Goal: Information Seeking & Learning: Check status

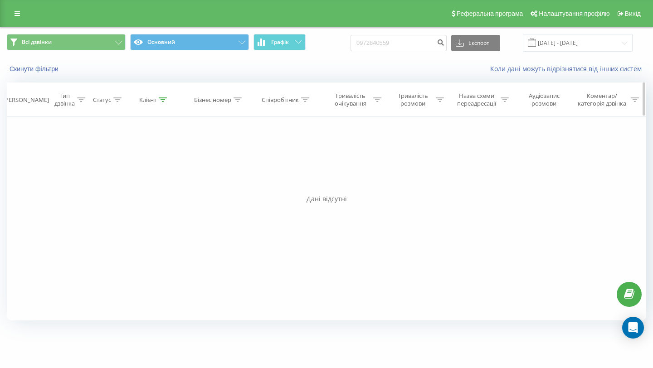
click at [161, 100] on icon at bounding box center [163, 99] width 8 height 5
drag, startPoint x: 161, startPoint y: 165, endPoint x: 99, endPoint y: 161, distance: 62.2
click at [99, 161] on div "Фільтрувати за умовою Дорівнює Введіть значення Скасувати OK Фільтрувати за умо…" at bounding box center [326, 219] width 639 height 204
click at [604, 46] on input "[DATE] - [DATE]" at bounding box center [578, 43] width 110 height 18
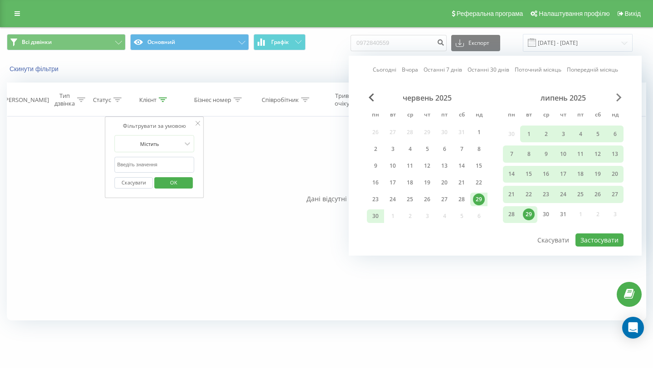
click at [616, 99] on span "Next Month" at bounding box center [618, 97] width 5 height 8
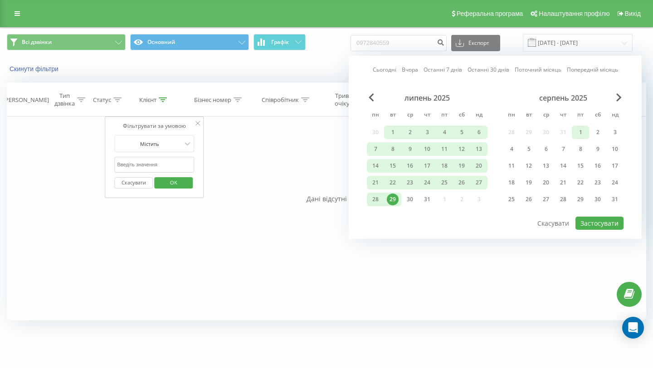
click at [581, 131] on div "1" at bounding box center [580, 132] width 12 height 12
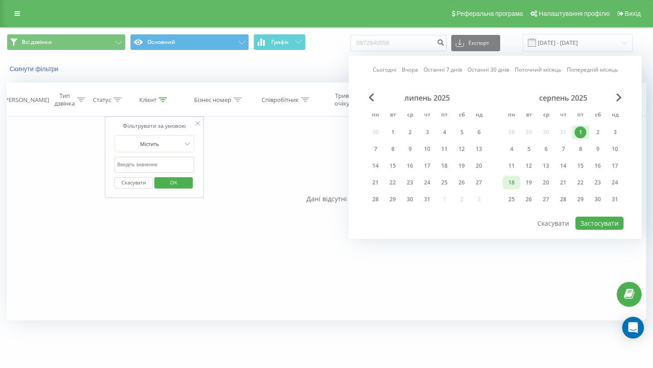
click at [517, 181] on div "18" at bounding box center [511, 183] width 17 height 14
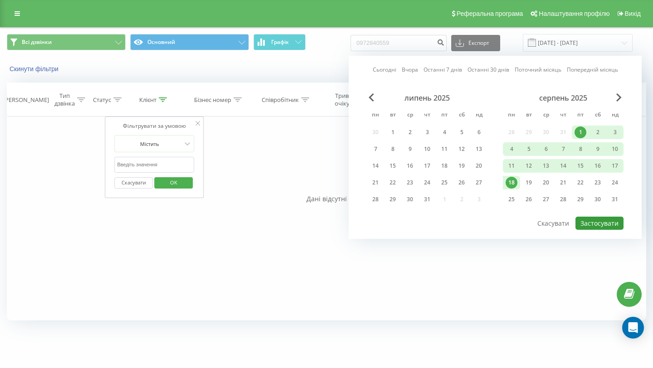
click at [600, 220] on button "Застосувати" at bounding box center [599, 223] width 48 height 13
type input "[DATE] - [DATE]"
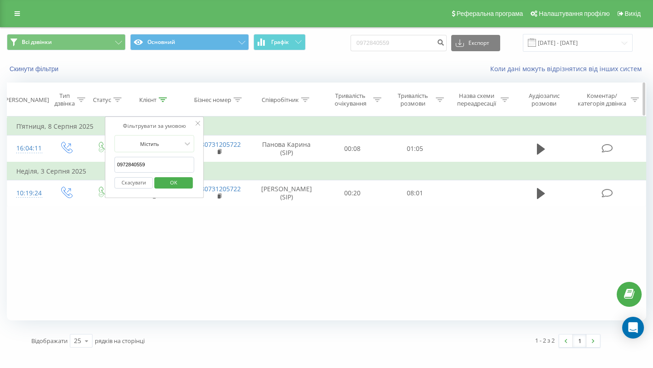
click at [307, 100] on icon at bounding box center [305, 99] width 8 height 5
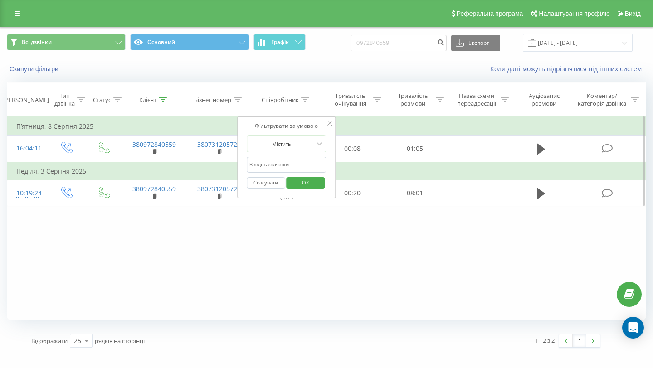
click at [276, 167] on input "text" at bounding box center [287, 165] width 80 height 16
type input "Мостепан"
click at [162, 102] on icon at bounding box center [163, 99] width 8 height 5
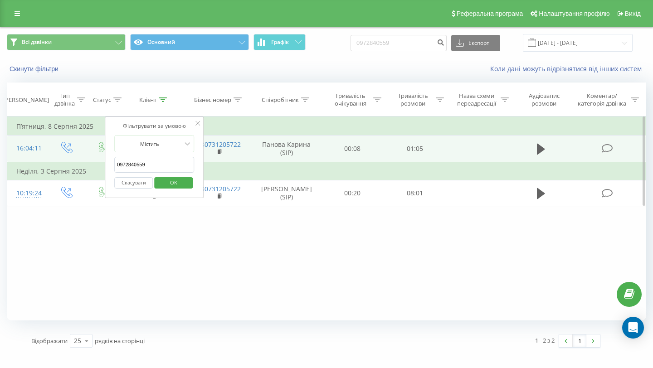
drag, startPoint x: 157, startPoint y: 165, endPoint x: 58, endPoint y: 153, distance: 99.5
click at [58, 154] on table "Фільтрувати за умовою Дорівнює Введіть значення Скасувати OK Фільтрувати за умо…" at bounding box center [326, 162] width 639 height 90
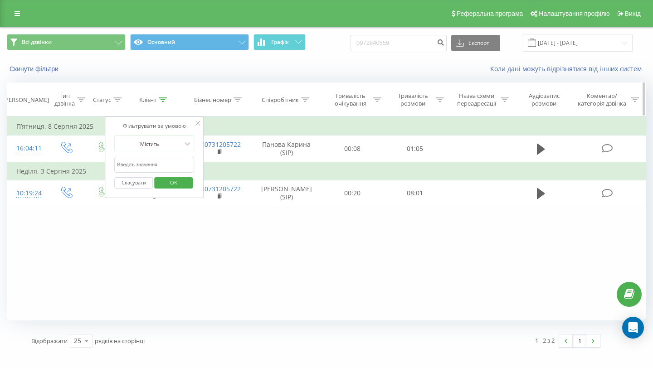
click at [310, 99] on div "Співробітник" at bounding box center [287, 100] width 70 height 8
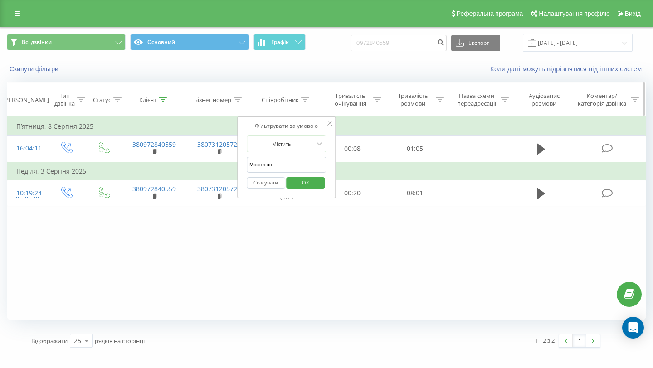
click at [164, 98] on icon at bounding box center [163, 99] width 8 height 5
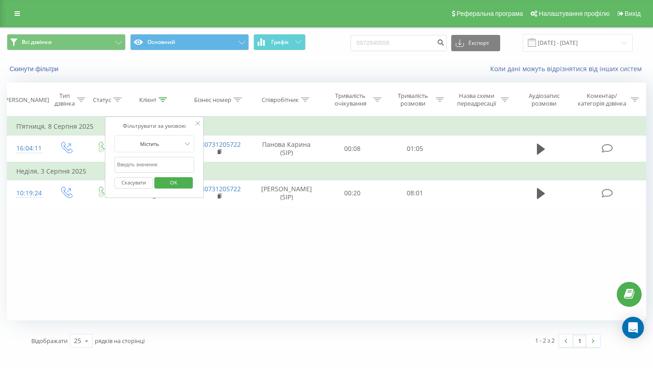
click at [171, 182] on span "OK" at bounding box center [173, 182] width 25 height 14
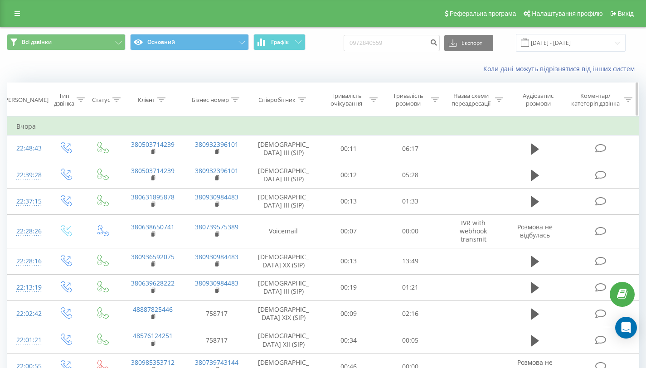
click at [300, 101] on icon at bounding box center [302, 99] width 8 height 5
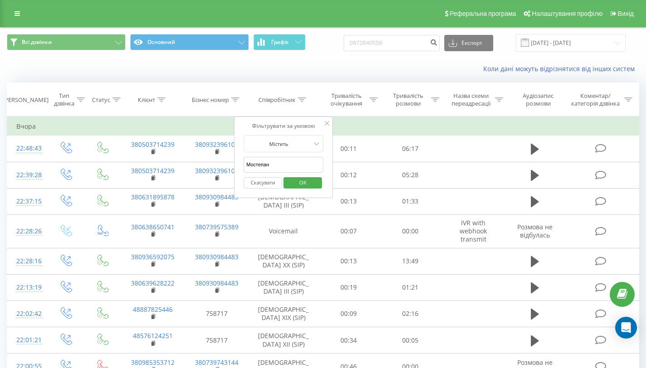
click at [288, 171] on input "Мостепан" at bounding box center [283, 165] width 80 height 16
click at [288, 168] on input "Мостепан" at bounding box center [283, 165] width 80 height 16
click at [291, 180] on span "OK" at bounding box center [302, 182] width 25 height 14
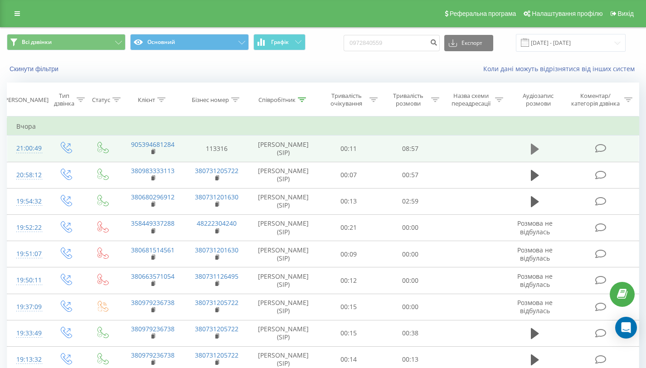
click at [539, 149] on button at bounding box center [535, 149] width 14 height 14
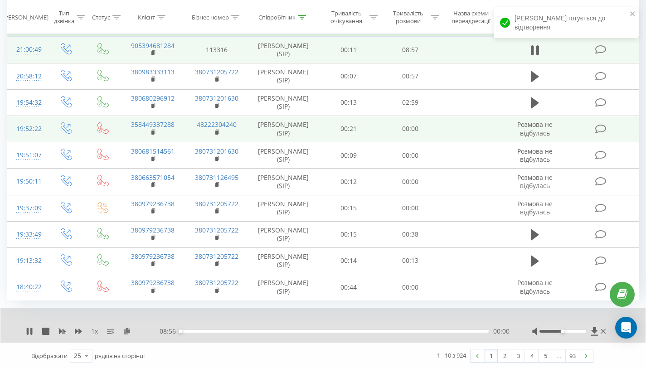
scroll to position [100, 0]
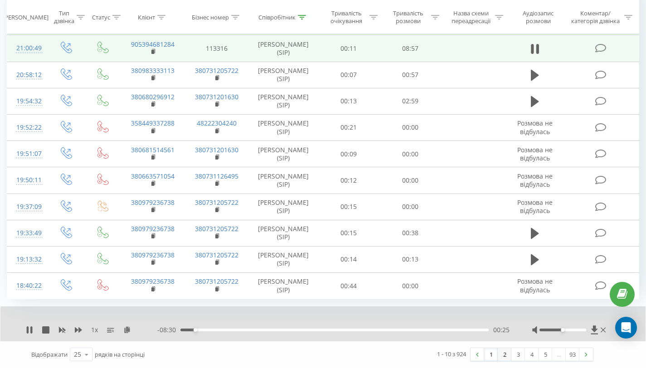
click at [505, 355] on link "2" at bounding box center [505, 354] width 14 height 13
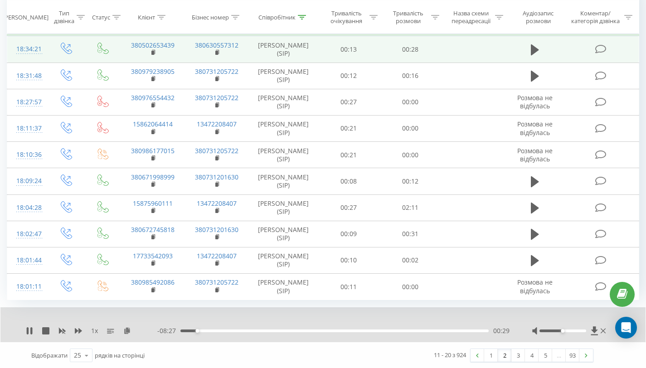
scroll to position [100, 0]
click at [516, 353] on link "3" at bounding box center [518, 354] width 14 height 13
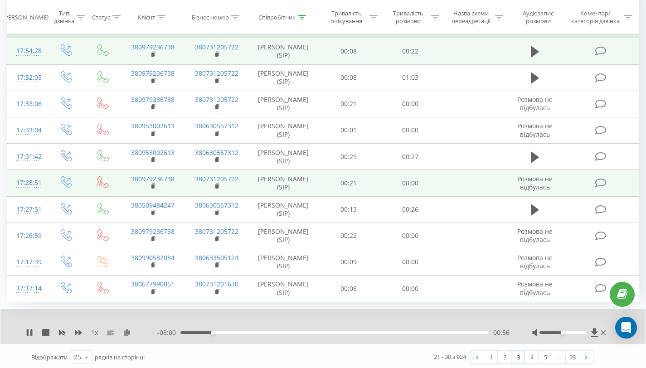
scroll to position [100, 0]
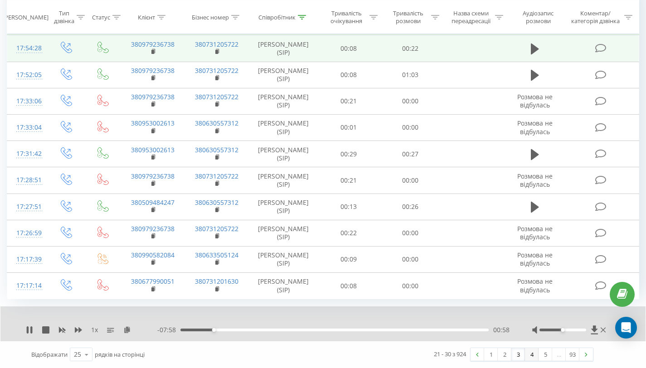
click at [530, 356] on link "4" at bounding box center [532, 354] width 14 height 13
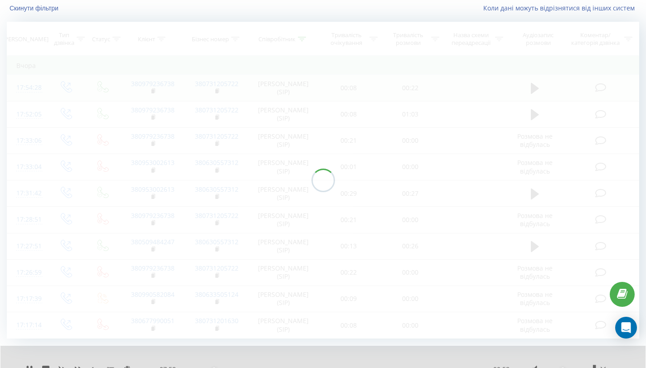
scroll to position [60, 0]
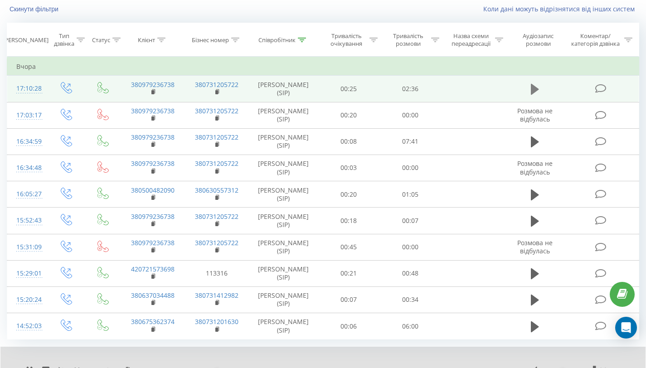
click at [534, 84] on icon at bounding box center [535, 89] width 8 height 13
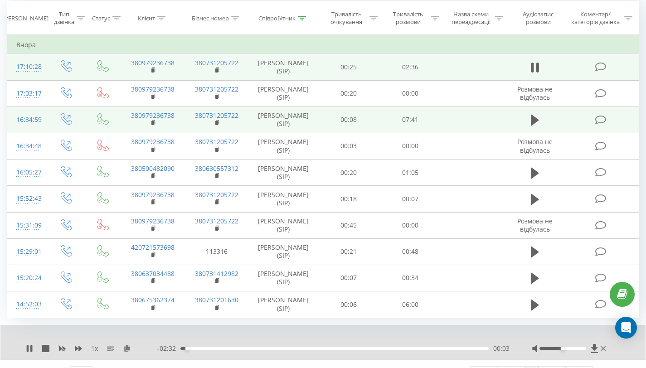
scroll to position [81, 0]
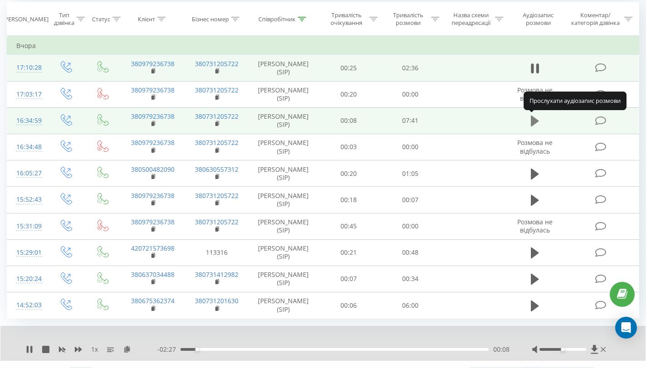
click at [536, 124] on icon at bounding box center [535, 121] width 8 height 13
click at [30, 347] on icon at bounding box center [29, 349] width 7 height 7
click at [32, 348] on icon at bounding box center [29, 349] width 7 height 7
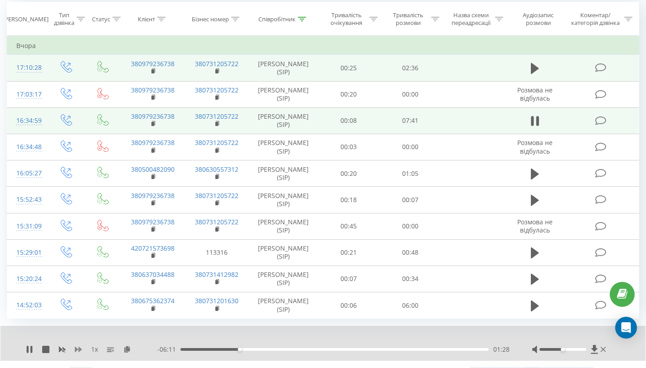
click at [80, 350] on icon at bounding box center [78, 349] width 7 height 5
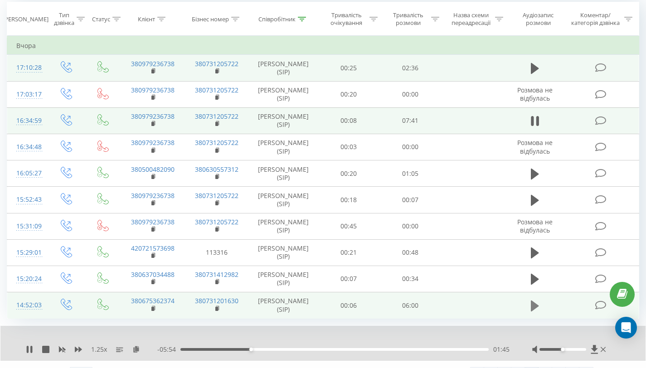
click at [538, 307] on icon at bounding box center [535, 306] width 8 height 13
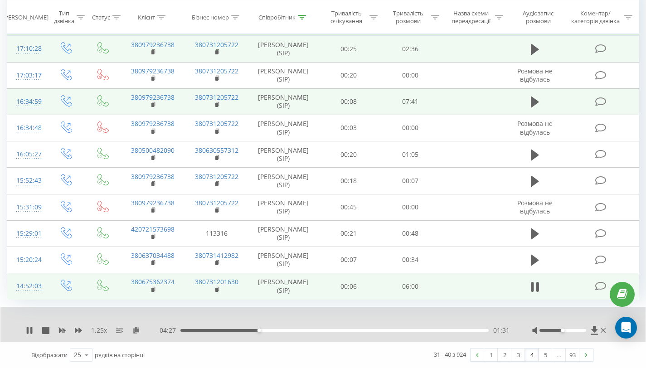
scroll to position [100, 0]
click at [76, 328] on icon at bounding box center [78, 329] width 7 height 7
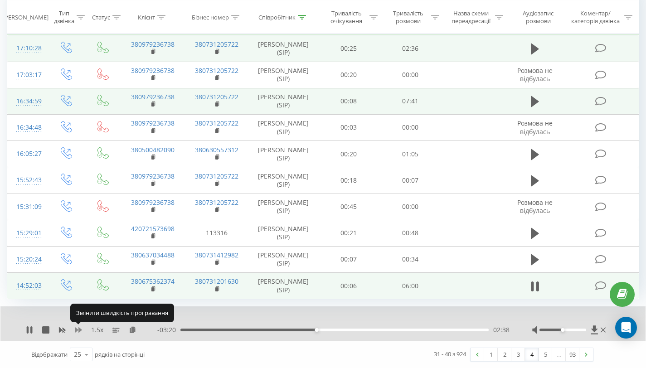
click at [76, 328] on icon at bounding box center [78, 329] width 7 height 7
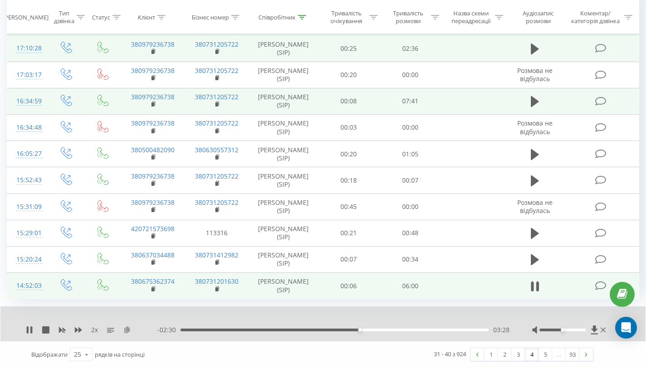
click at [125, 329] on icon at bounding box center [127, 329] width 8 height 6
click at [544, 353] on link "5" at bounding box center [546, 354] width 14 height 13
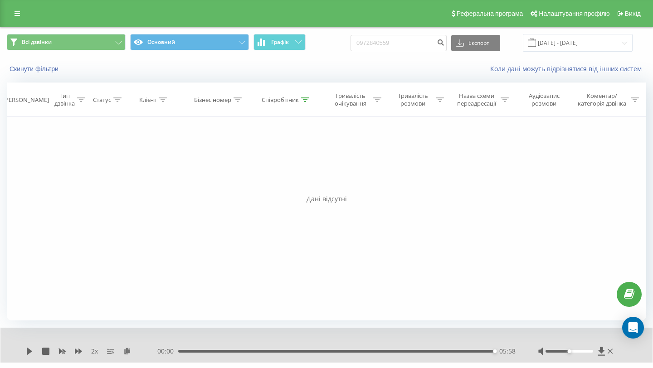
click at [374, 223] on div "Фільтрувати за умовою Дорівнює Введіть значення Скасувати OK Фільтрувати за умо…" at bounding box center [326, 219] width 639 height 204
click at [306, 101] on icon at bounding box center [305, 99] width 8 height 5
click at [302, 164] on input "Мостепан" at bounding box center [287, 165] width 80 height 16
click at [307, 185] on span "OK" at bounding box center [305, 182] width 25 height 14
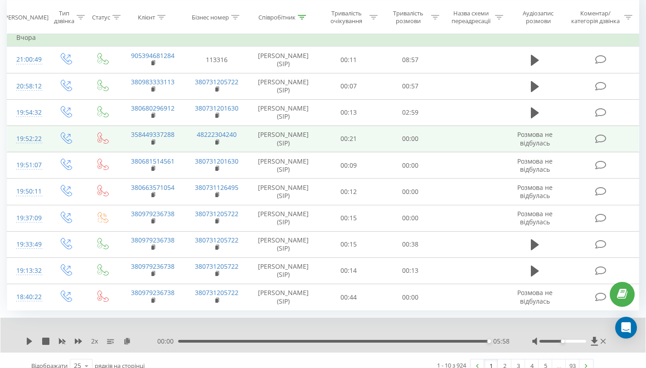
scroll to position [100, 0]
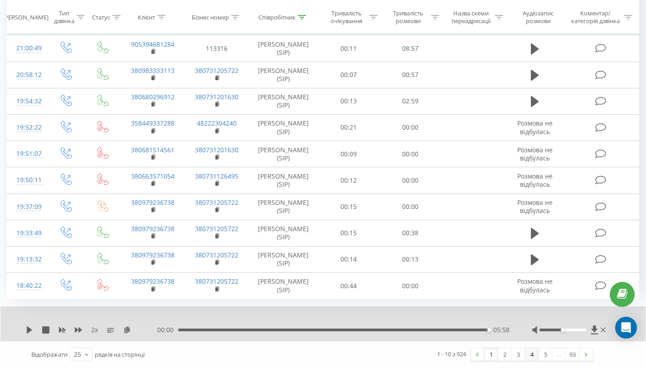
click at [534, 355] on link "4" at bounding box center [532, 354] width 14 height 13
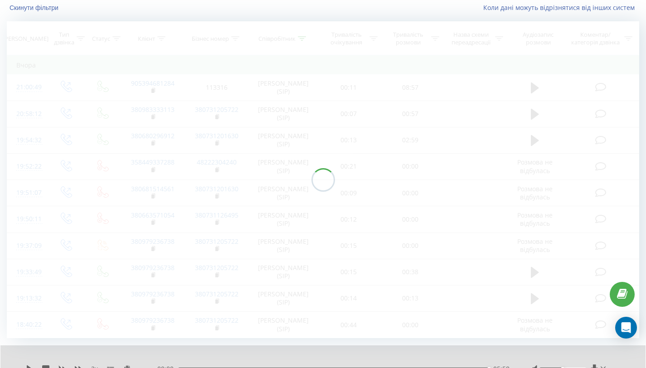
scroll to position [60, 0]
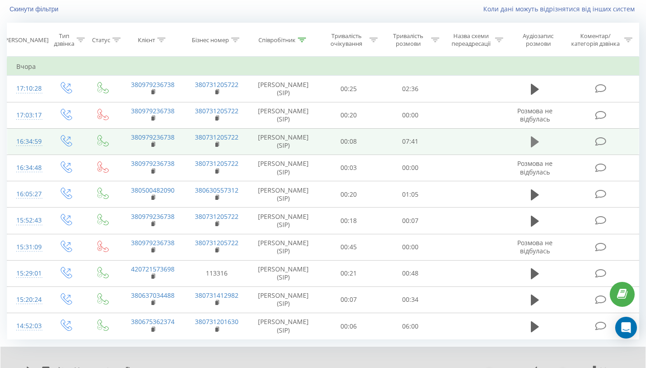
click at [534, 144] on icon at bounding box center [535, 141] width 8 height 11
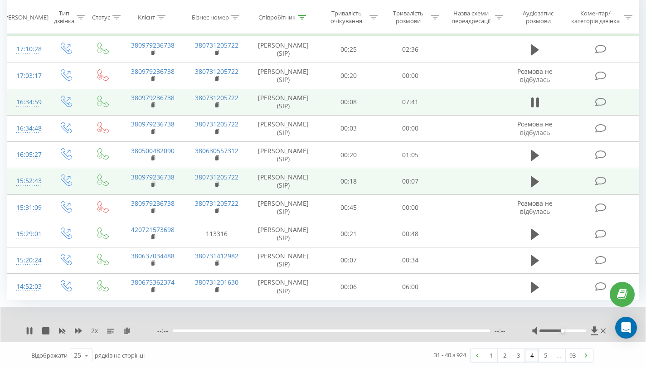
scroll to position [100, 0]
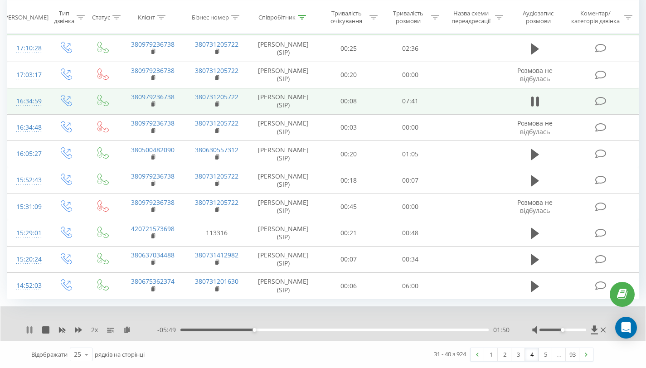
click at [28, 328] on icon at bounding box center [28, 329] width 2 height 7
click at [31, 326] on icon at bounding box center [29, 329] width 7 height 7
click at [30, 329] on icon at bounding box center [31, 329] width 2 height 7
click at [544, 353] on link "5" at bounding box center [546, 354] width 14 height 13
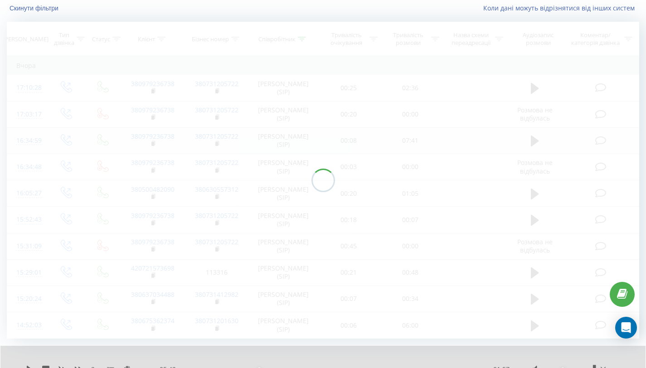
scroll to position [60, 0]
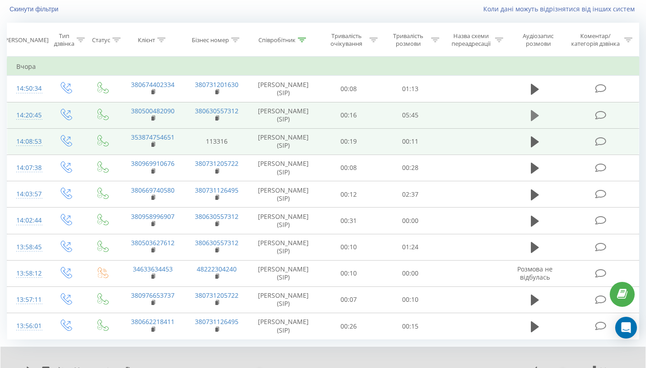
click at [532, 119] on icon at bounding box center [535, 115] width 8 height 11
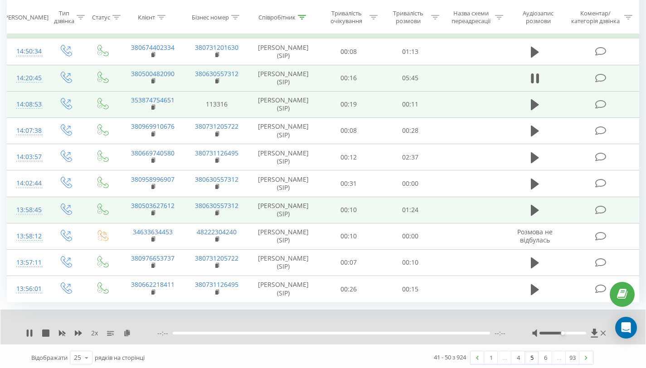
scroll to position [100, 0]
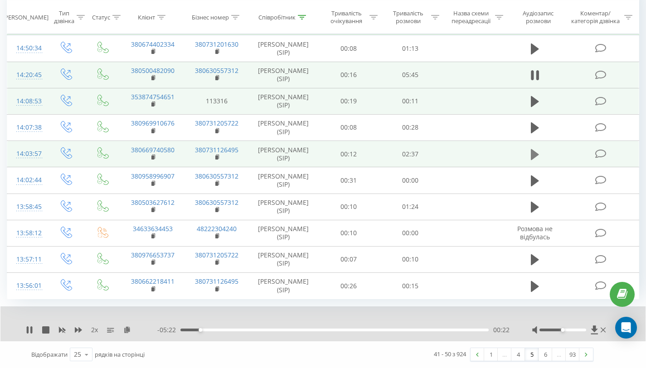
click at [534, 154] on icon at bounding box center [535, 154] width 8 height 11
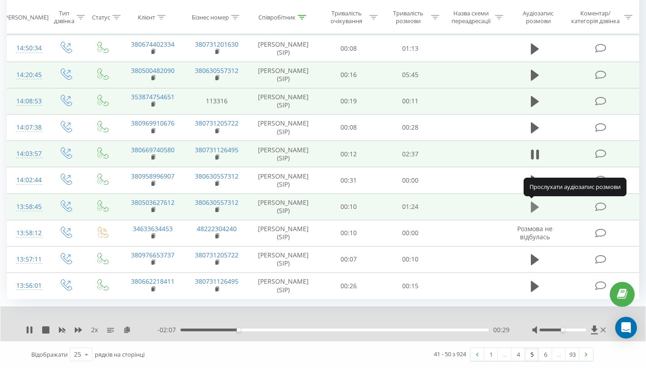
click at [533, 209] on icon at bounding box center [535, 207] width 8 height 11
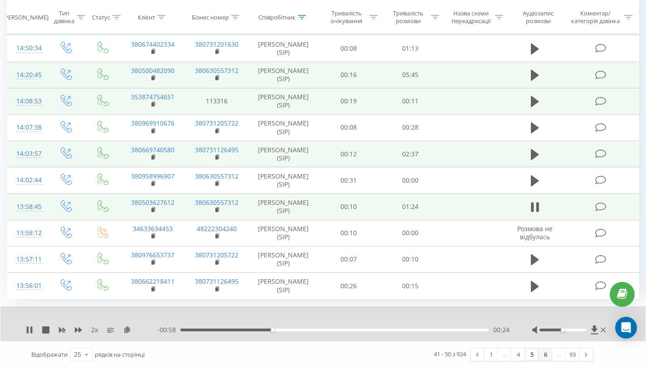
click at [547, 353] on link "6" at bounding box center [546, 354] width 14 height 13
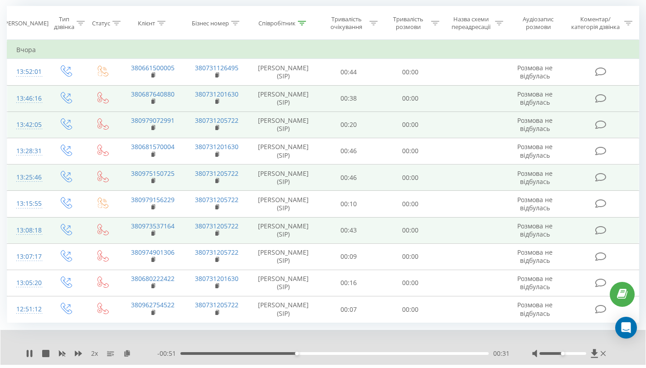
scroll to position [100, 0]
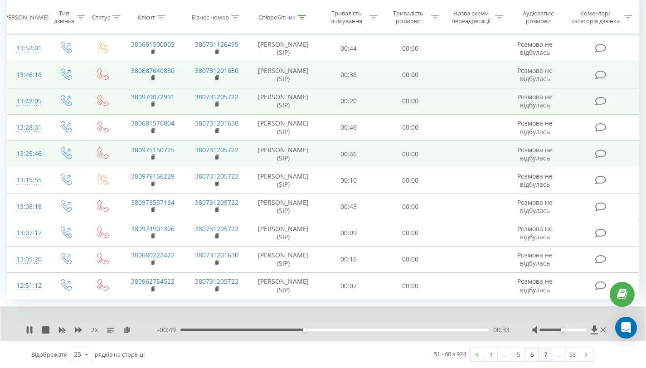
click at [543, 354] on link "7" at bounding box center [546, 354] width 14 height 13
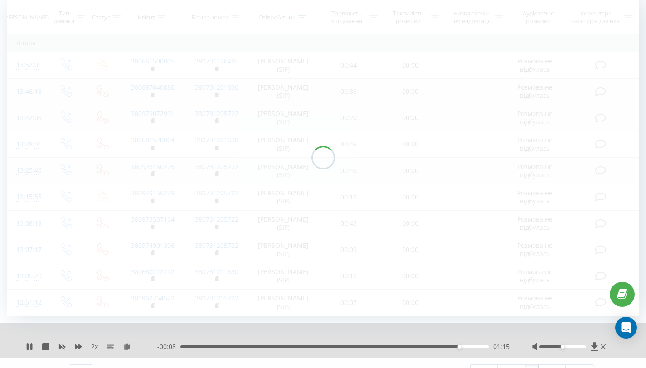
scroll to position [100, 0]
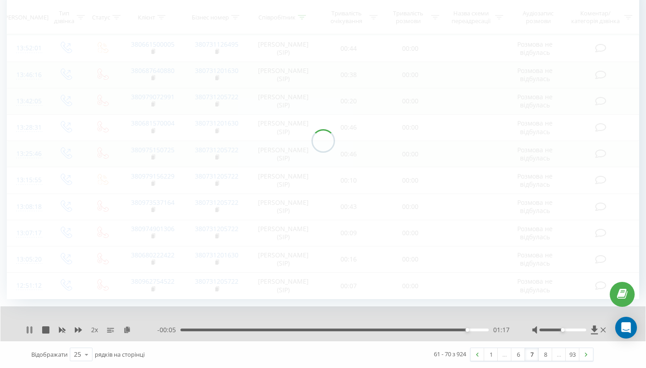
click at [29, 329] on icon at bounding box center [29, 329] width 7 height 7
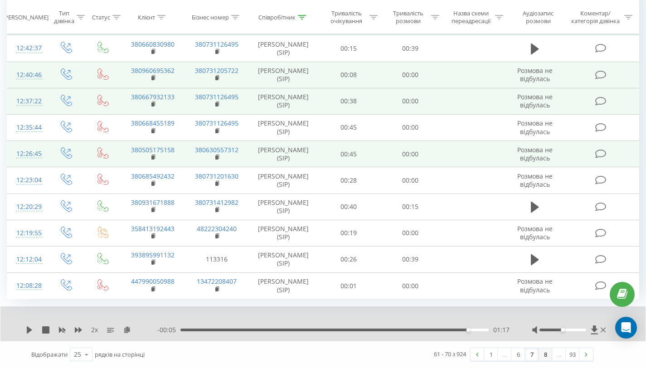
click at [544, 353] on link "8" at bounding box center [546, 354] width 14 height 13
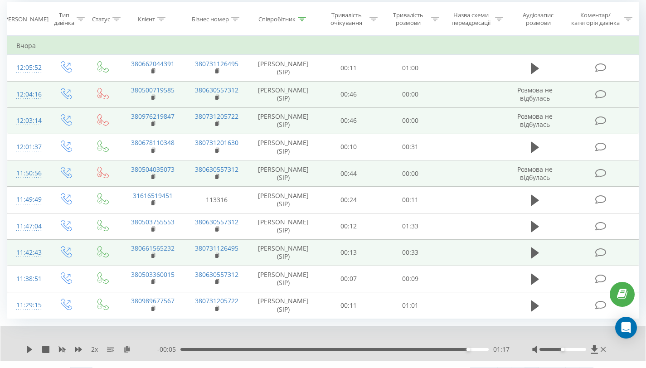
scroll to position [100, 0]
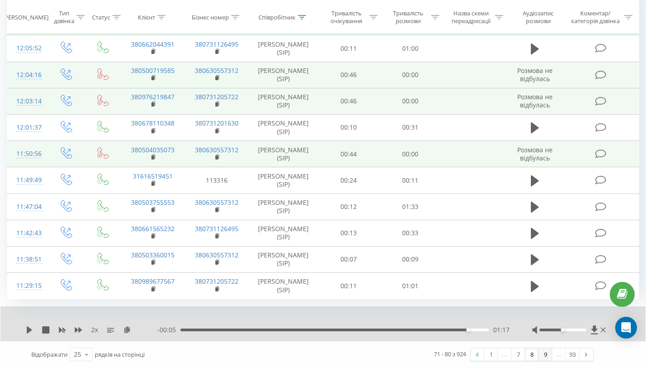
click at [545, 353] on link "9" at bounding box center [546, 354] width 14 height 13
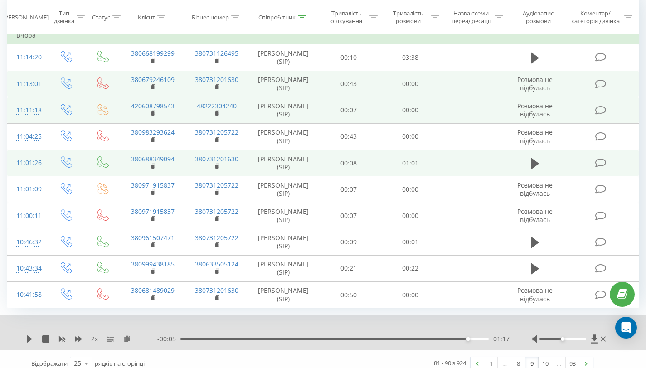
scroll to position [100, 0]
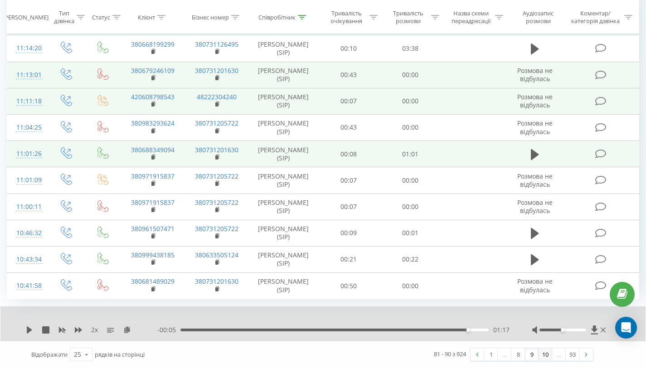
click at [545, 355] on link "10" at bounding box center [546, 354] width 14 height 13
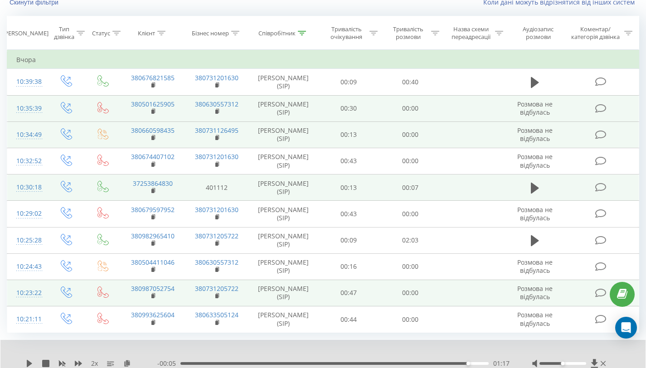
scroll to position [74, 0]
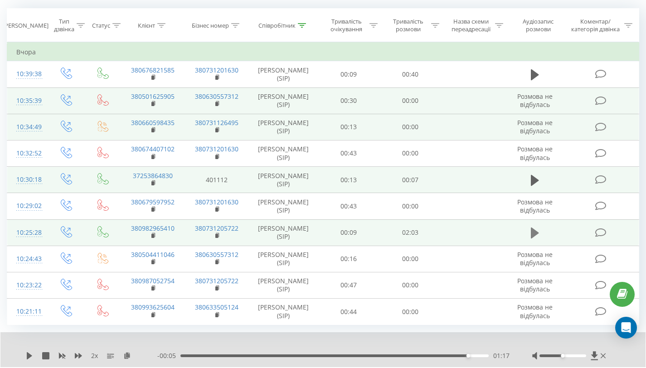
click at [534, 238] on icon at bounding box center [535, 233] width 8 height 13
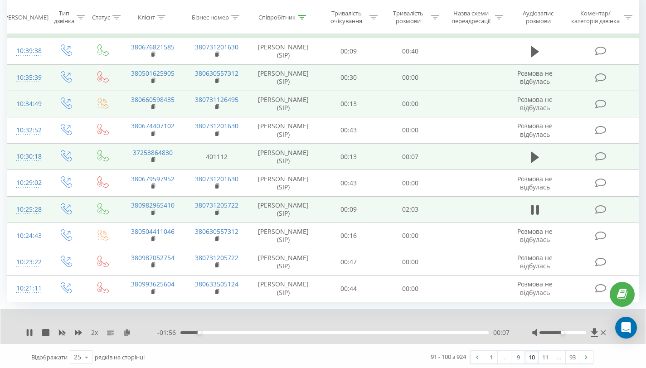
scroll to position [100, 0]
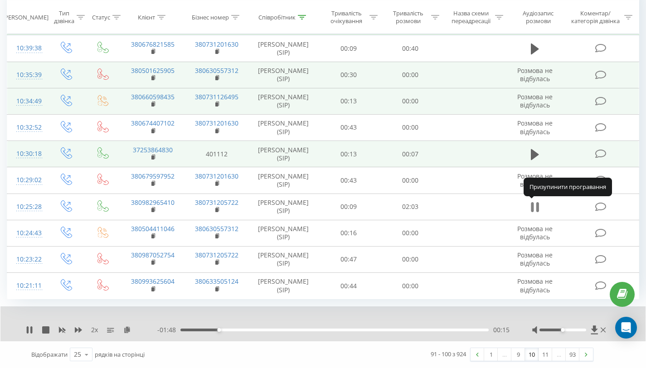
click at [535, 212] on icon at bounding box center [535, 207] width 8 height 13
click at [546, 353] on link "11" at bounding box center [546, 354] width 14 height 13
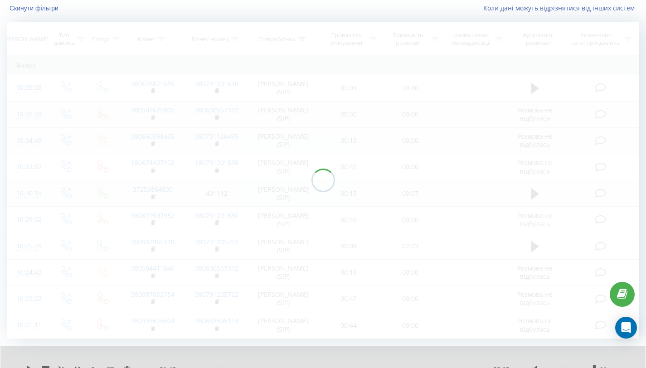
scroll to position [60, 0]
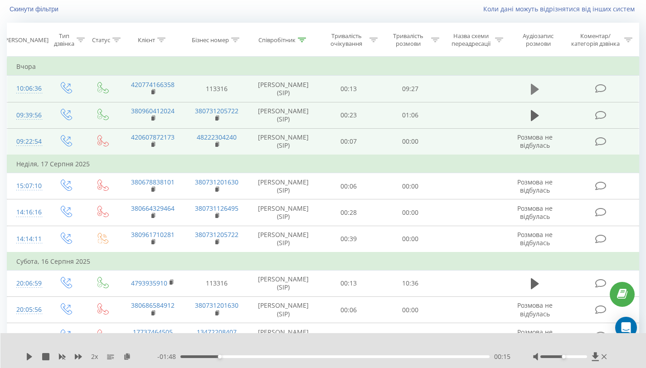
click at [534, 92] on icon at bounding box center [535, 89] width 8 height 11
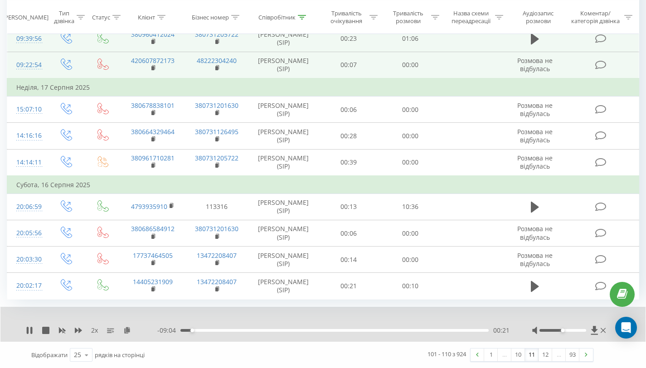
scroll to position [137, 0]
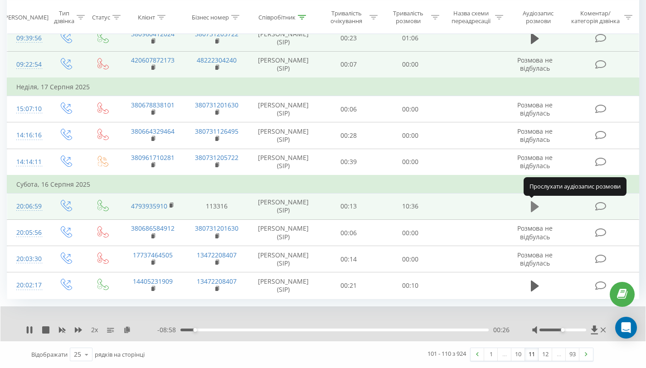
click at [531, 206] on icon at bounding box center [535, 206] width 8 height 11
click at [61, 329] on rect at bounding box center [61, 329] width 7 height 7
click at [75, 330] on icon at bounding box center [78, 329] width 7 height 5
click at [77, 328] on icon at bounding box center [78, 329] width 7 height 7
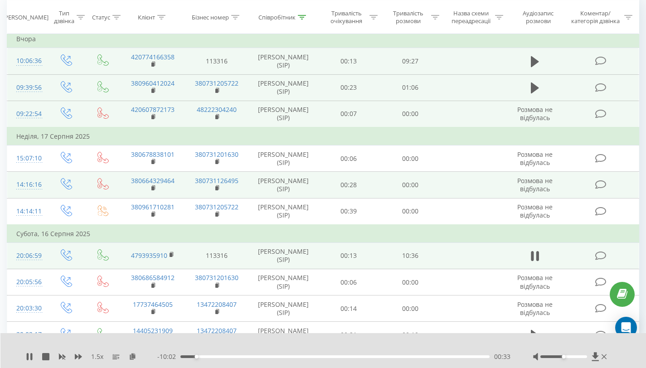
scroll to position [0, 0]
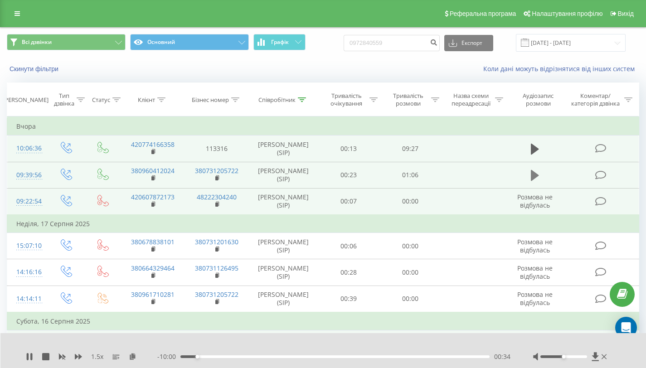
click at [533, 180] on icon at bounding box center [535, 175] width 8 height 11
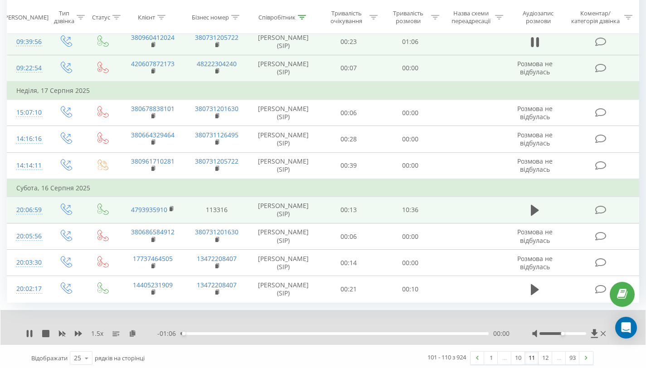
scroll to position [137, 0]
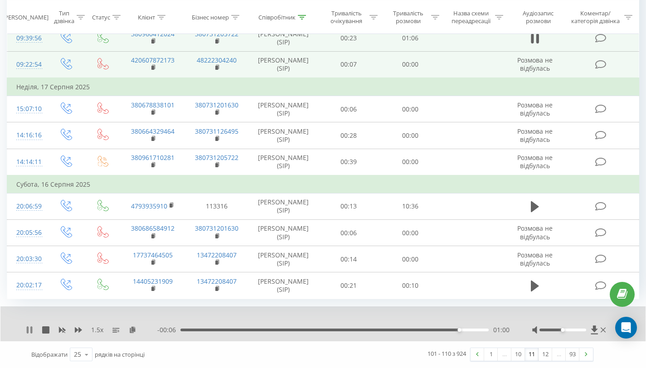
click at [32, 332] on icon at bounding box center [31, 329] width 2 height 7
click at [549, 353] on link "12" at bounding box center [546, 354] width 14 height 13
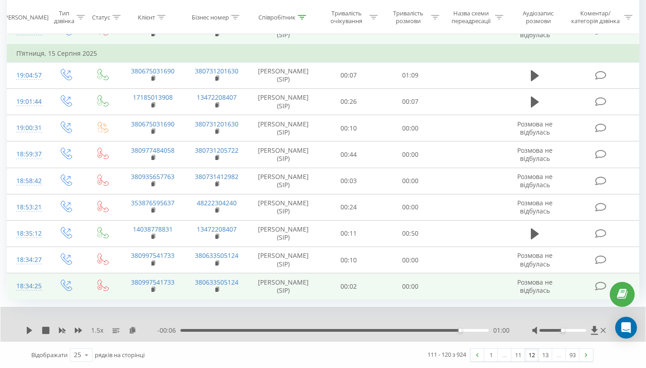
scroll to position [118, 0]
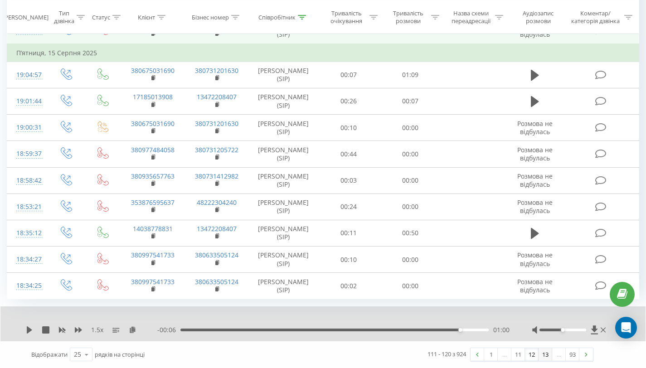
click at [547, 356] on link "13" at bounding box center [546, 354] width 14 height 13
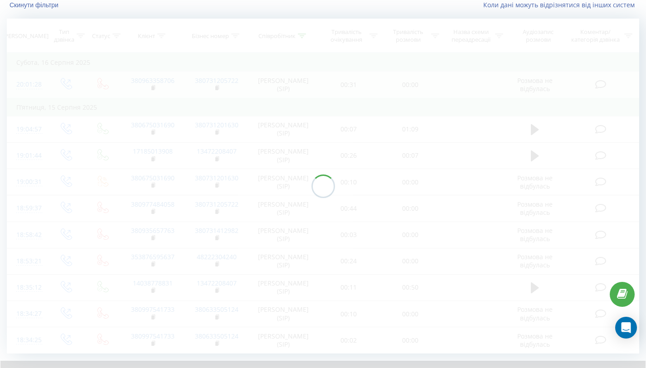
scroll to position [60, 0]
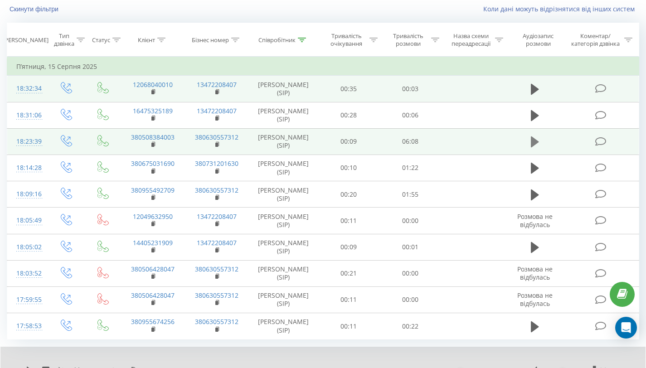
click at [536, 139] on icon at bounding box center [535, 142] width 8 height 13
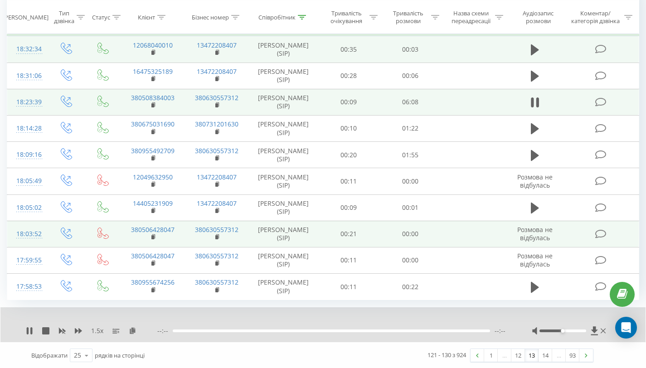
scroll to position [100, 0]
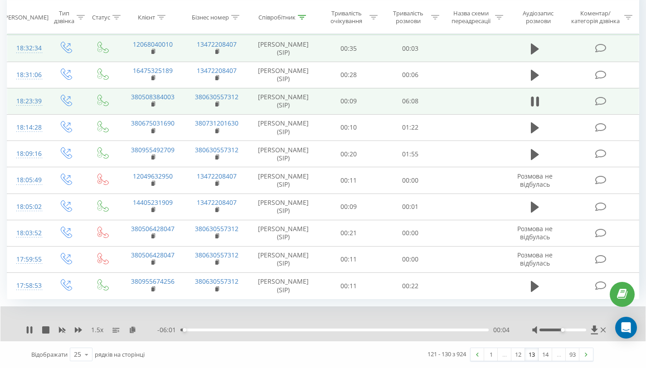
drag, startPoint x: 287, startPoint y: 250, endPoint x: 169, endPoint y: 356, distance: 158.3
click at [80, 330] on icon at bounding box center [78, 329] width 7 height 5
click at [80, 331] on icon at bounding box center [78, 329] width 7 height 5
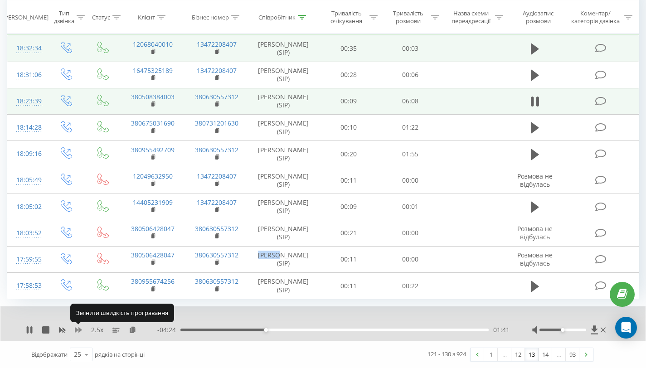
click at [80, 331] on icon at bounding box center [78, 329] width 7 height 5
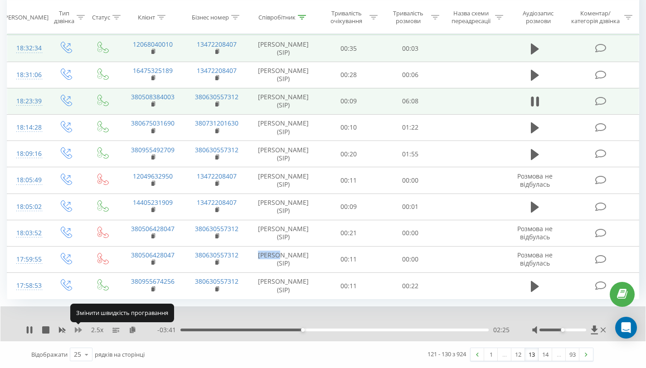
click at [76, 328] on icon at bounding box center [78, 329] width 7 height 5
click at [75, 328] on icon at bounding box center [78, 329] width 7 height 5
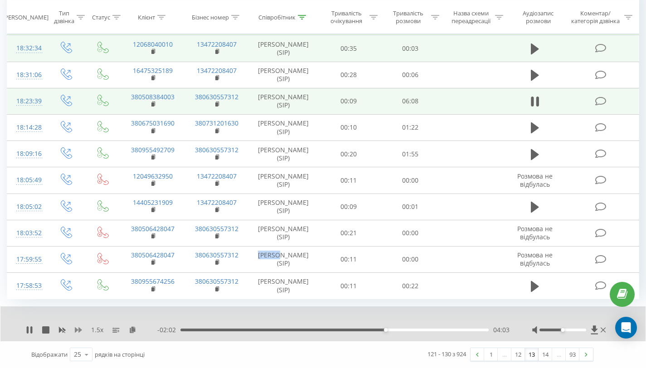
click at [78, 328] on icon at bounding box center [78, 329] width 7 height 7
click at [78, 329] on icon at bounding box center [78, 329] width 7 height 7
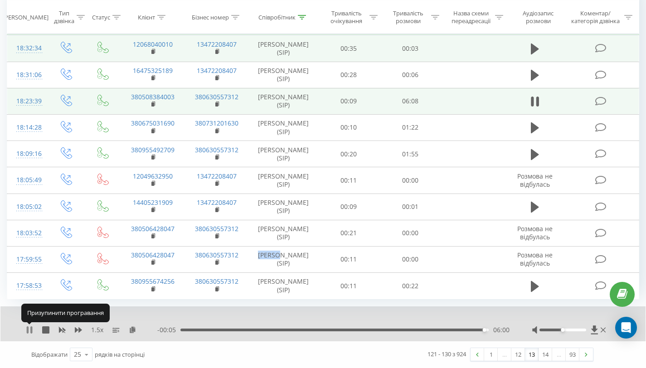
click at [27, 330] on icon at bounding box center [28, 329] width 2 height 7
click at [132, 331] on icon at bounding box center [133, 329] width 8 height 6
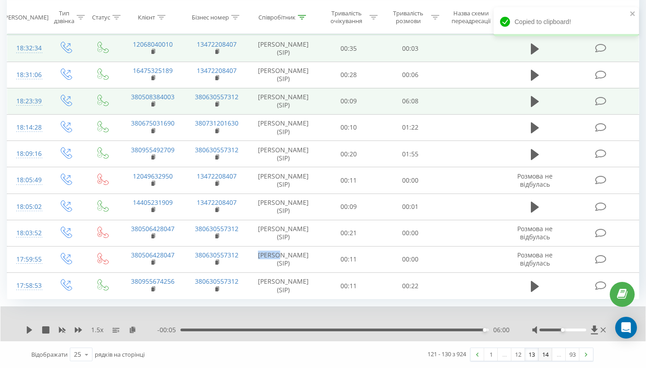
click at [545, 355] on link "14" at bounding box center [546, 354] width 14 height 13
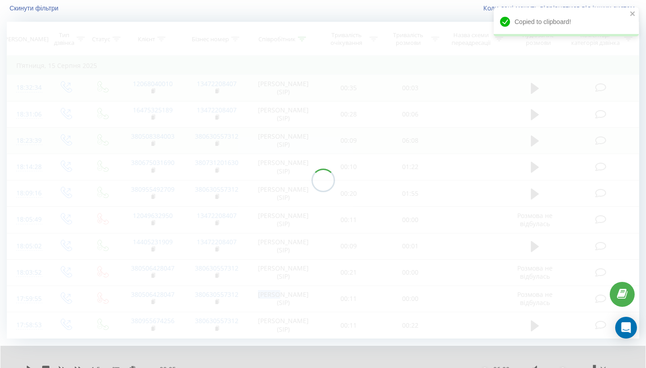
scroll to position [60, 0]
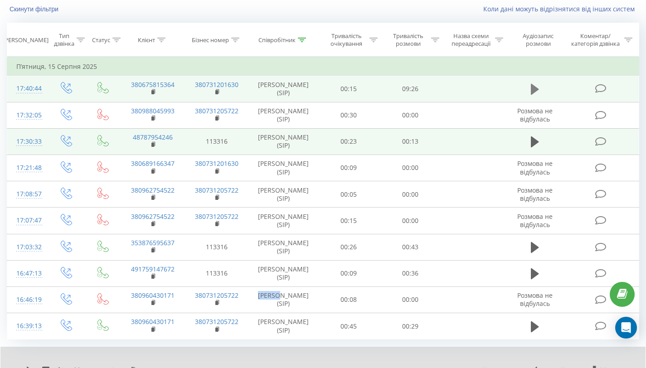
click at [536, 91] on icon at bounding box center [535, 89] width 8 height 11
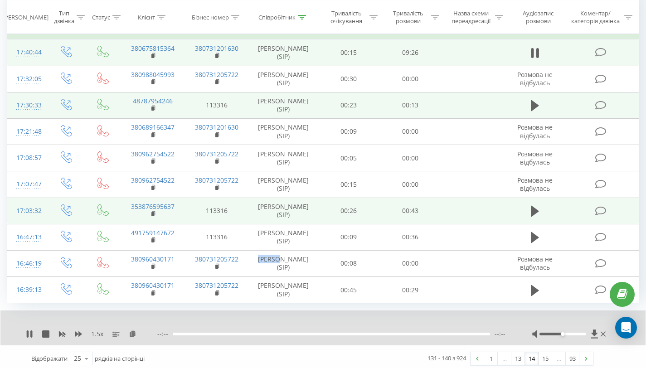
scroll to position [100, 0]
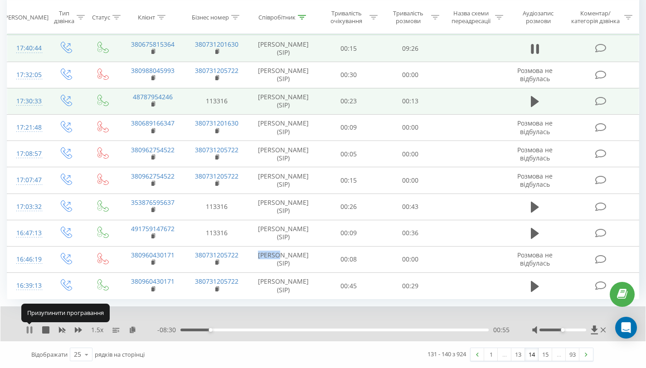
click at [29, 329] on icon at bounding box center [29, 329] width 7 height 7
click at [544, 356] on link "15" at bounding box center [546, 354] width 14 height 13
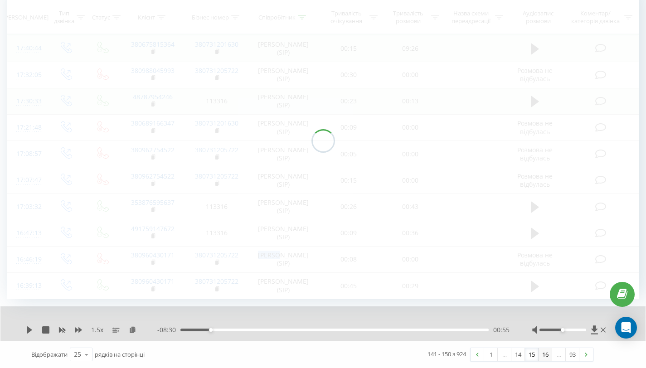
scroll to position [60, 0]
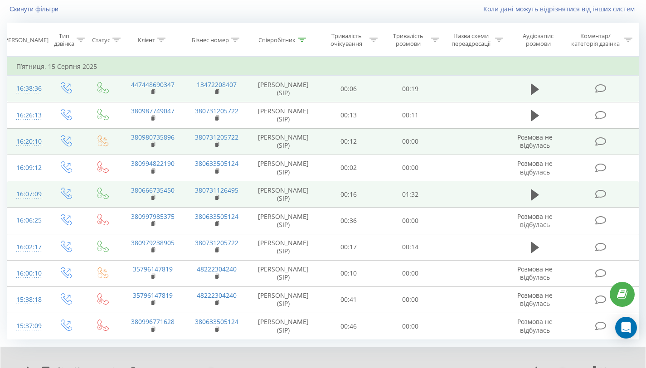
click at [530, 202] on span at bounding box center [535, 198] width 14 height 9
click at [534, 200] on icon at bounding box center [535, 195] width 8 height 13
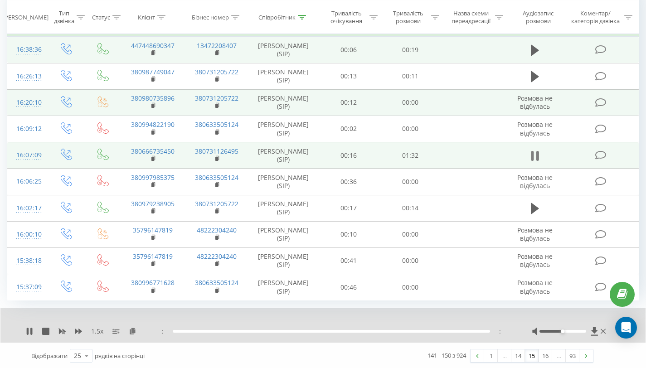
scroll to position [100, 0]
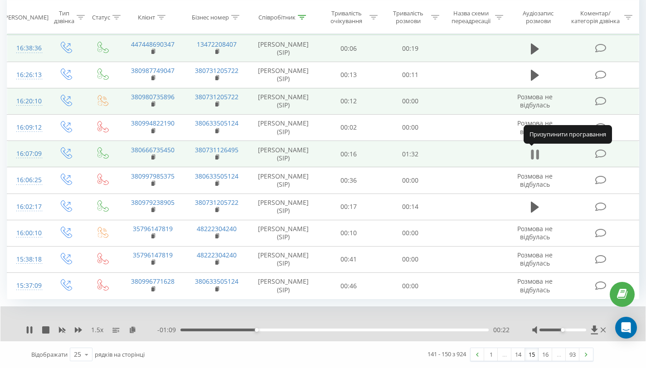
click at [534, 159] on icon at bounding box center [535, 154] width 8 height 13
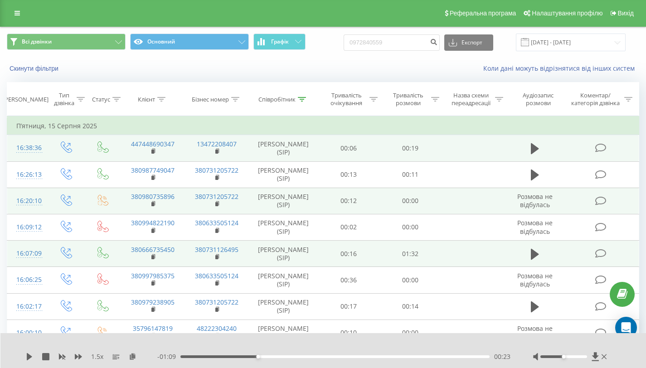
scroll to position [0, 0]
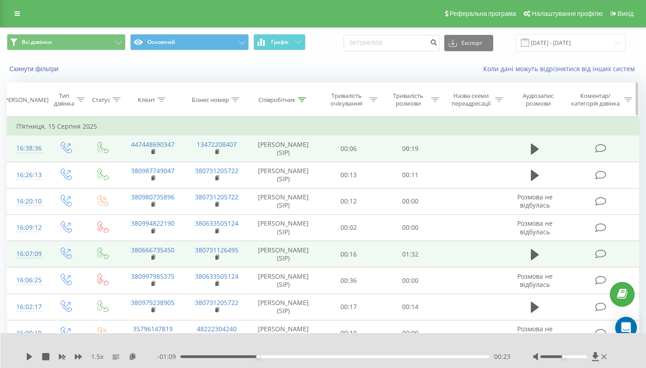
click at [299, 99] on icon at bounding box center [302, 99] width 8 height 5
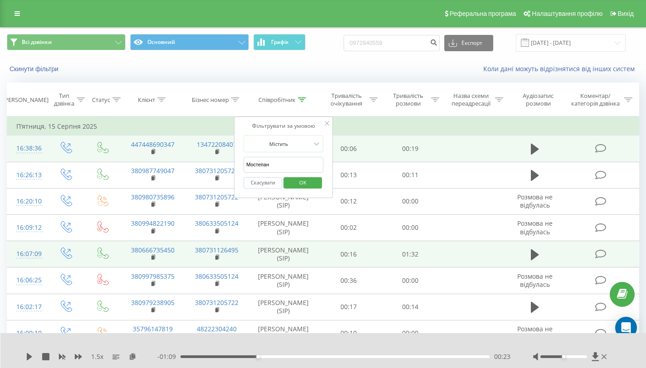
click at [272, 164] on input "Мостепан" at bounding box center [283, 165] width 80 height 16
click at [211, 160] on table "Фільтрувати за умовою Дорівнює Введіть значення Скасувати OK Фільтрувати за умо…" at bounding box center [323, 258] width 632 height 283
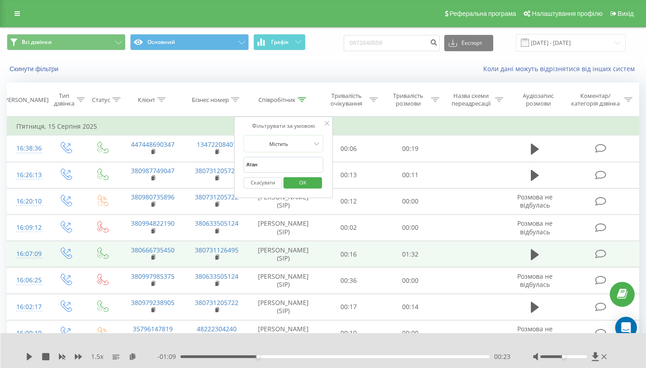
type input "[PERSON_NAME]"
click at [303, 179] on span "OK" at bounding box center [302, 182] width 25 height 14
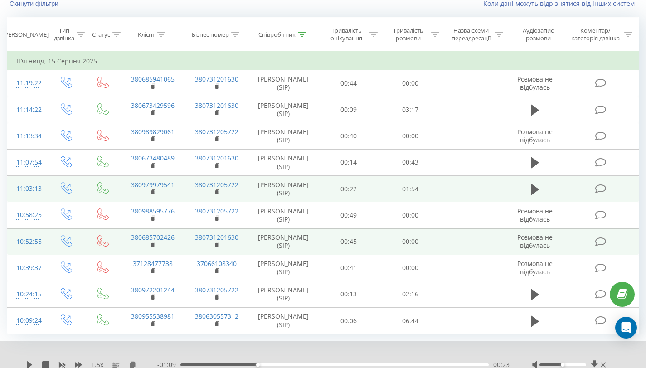
scroll to position [100, 0]
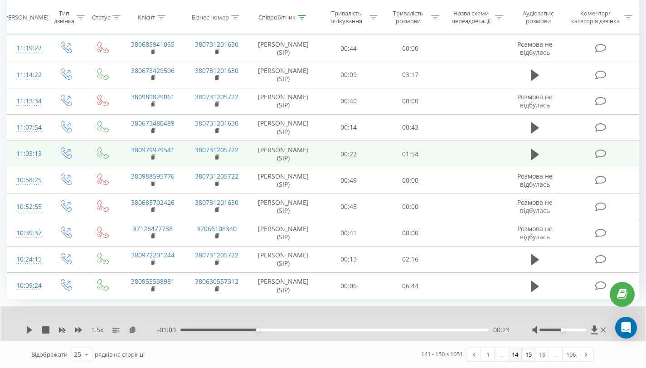
click at [515, 355] on link "14" at bounding box center [515, 354] width 14 height 13
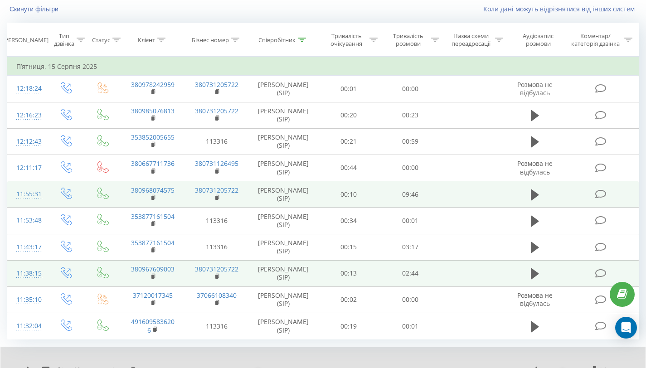
scroll to position [62, 0]
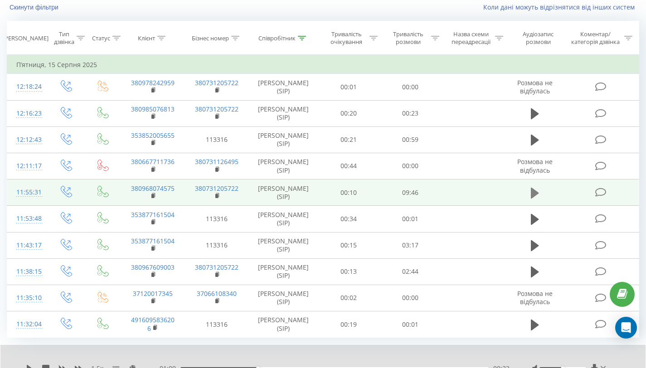
click at [529, 188] on button at bounding box center [535, 193] width 14 height 14
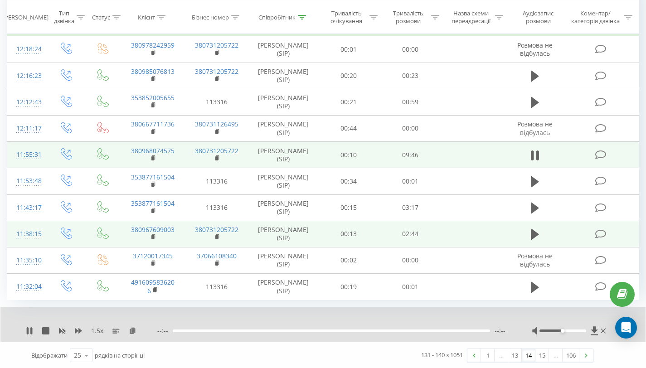
scroll to position [100, 0]
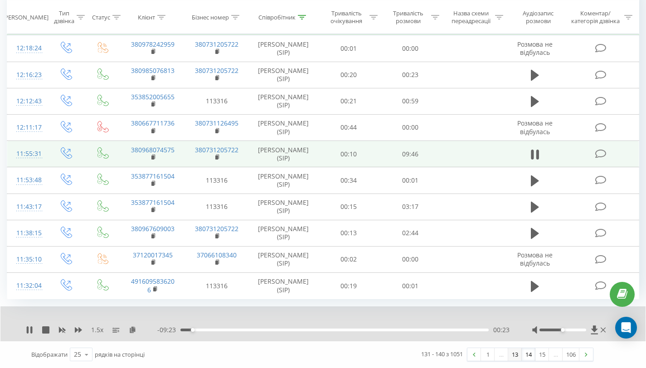
click at [513, 355] on link "13" at bounding box center [515, 354] width 14 height 13
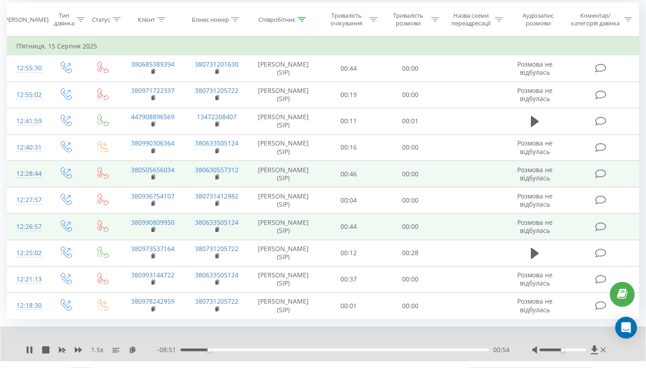
scroll to position [100, 0]
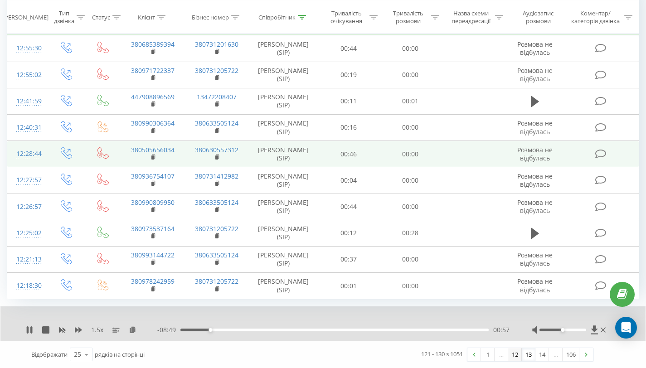
click at [514, 356] on link "12" at bounding box center [515, 354] width 14 height 13
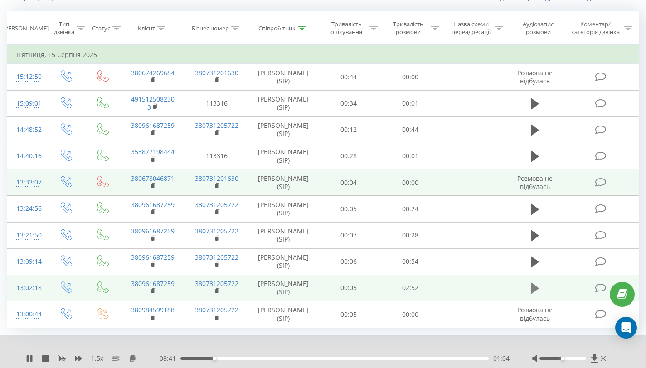
scroll to position [73, 0]
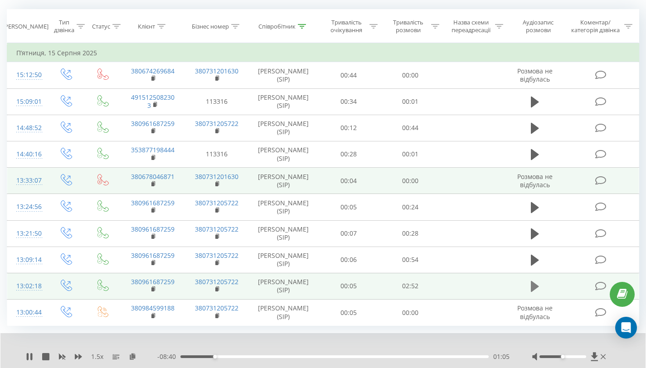
click at [532, 289] on icon at bounding box center [535, 286] width 8 height 11
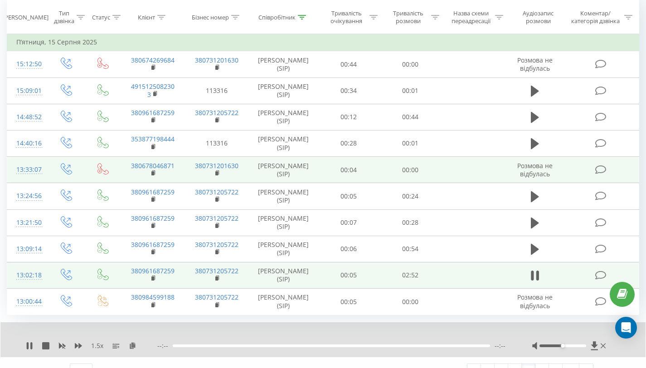
scroll to position [100, 0]
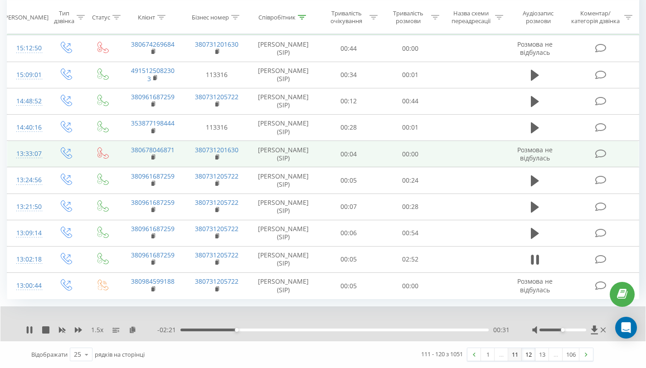
click at [512, 355] on link "11" at bounding box center [515, 354] width 14 height 13
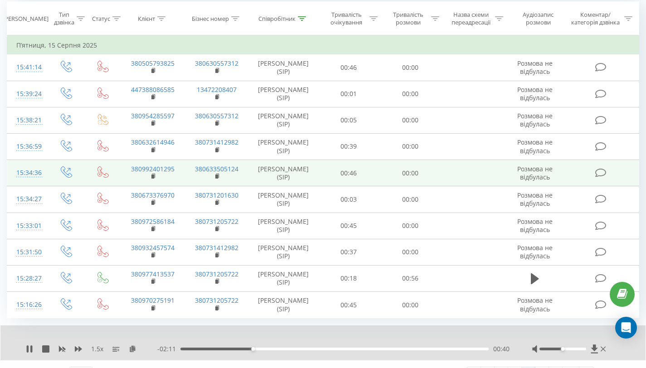
scroll to position [100, 0]
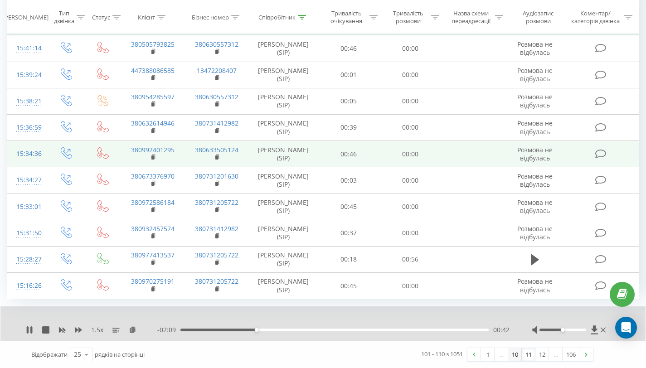
click at [515, 355] on link "10" at bounding box center [515, 354] width 14 height 13
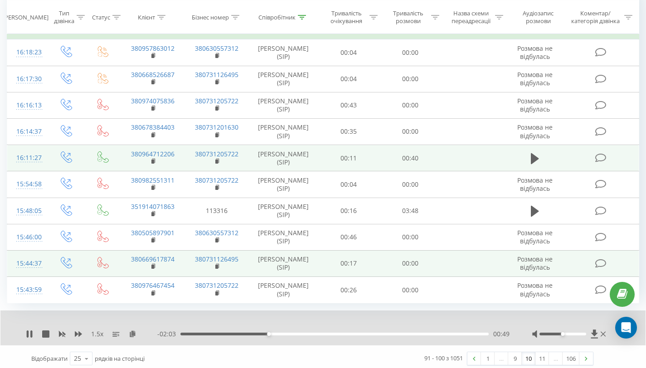
scroll to position [100, 0]
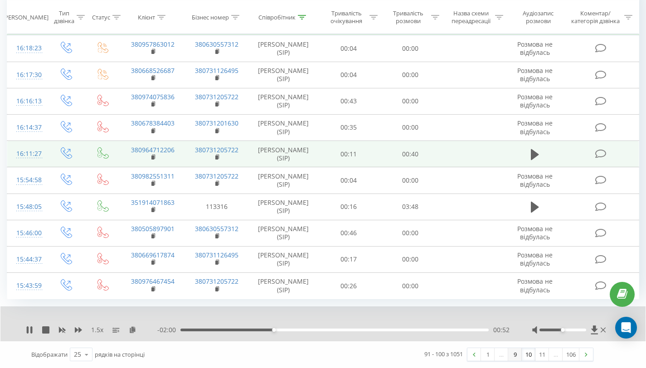
click at [516, 355] on link "9" at bounding box center [515, 354] width 14 height 13
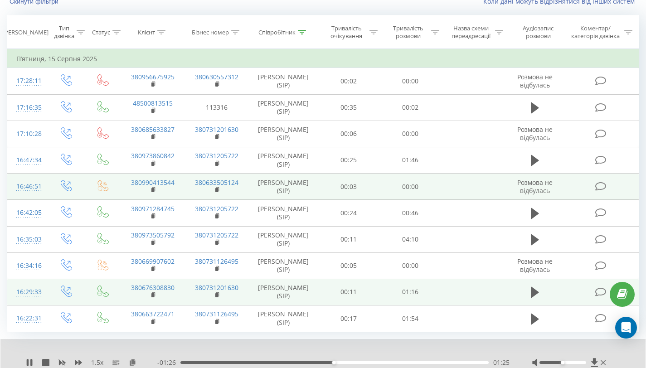
scroll to position [68, 0]
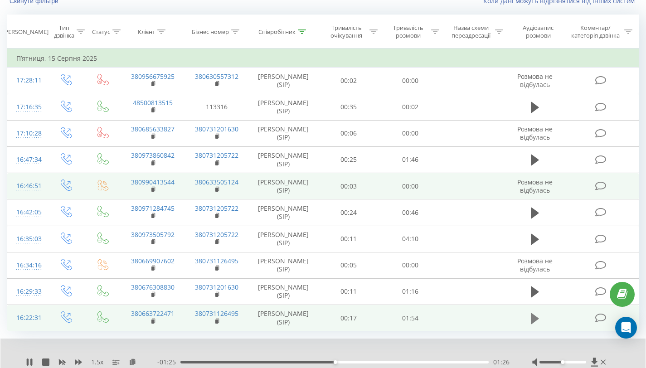
click at [539, 320] on icon at bounding box center [535, 318] width 8 height 13
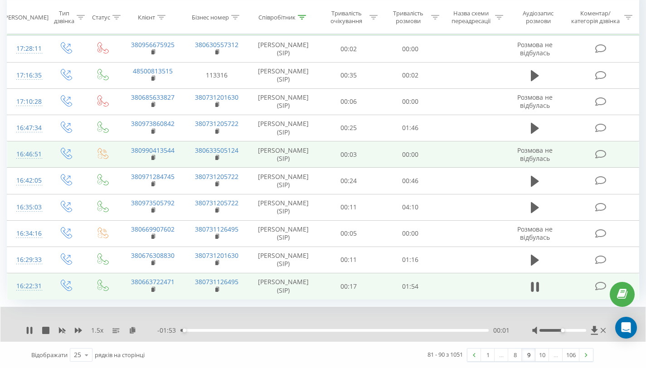
scroll to position [100, 0]
click at [517, 357] on link "8" at bounding box center [515, 354] width 14 height 13
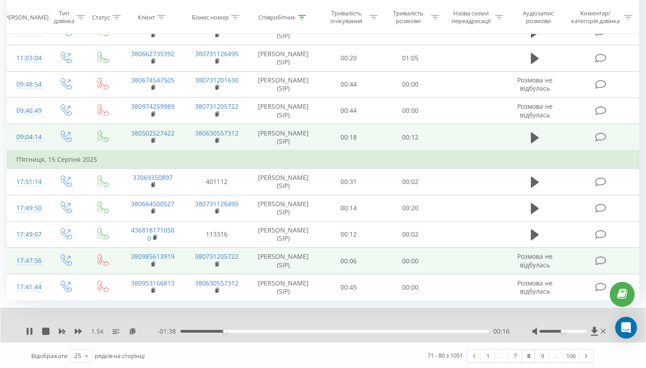
scroll to position [118, 0]
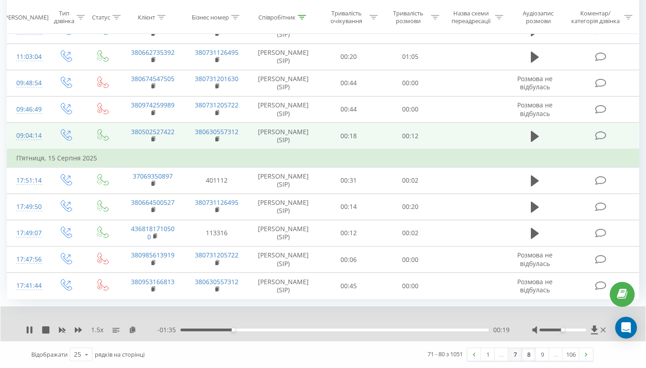
click at [517, 357] on link "7" at bounding box center [515, 354] width 14 height 13
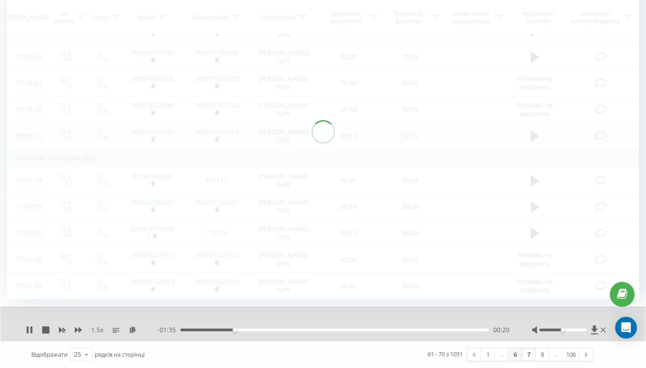
scroll to position [60, 0]
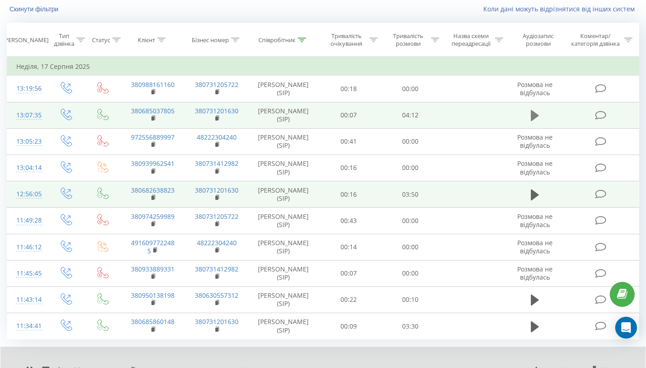
click at [536, 110] on icon at bounding box center [535, 115] width 8 height 13
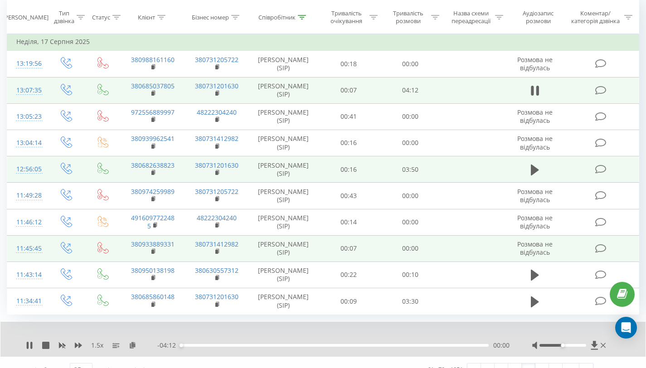
scroll to position [88, 0]
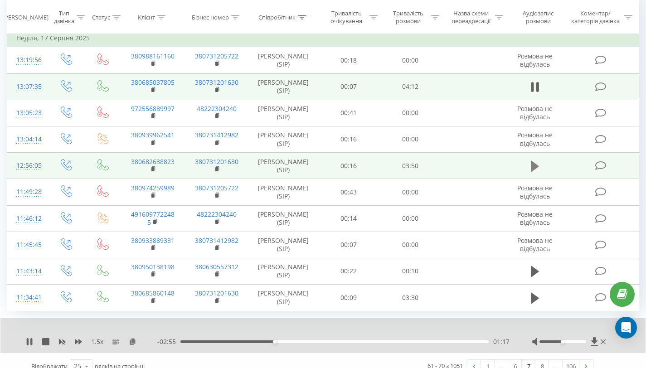
click at [534, 165] on icon at bounding box center [535, 165] width 8 height 11
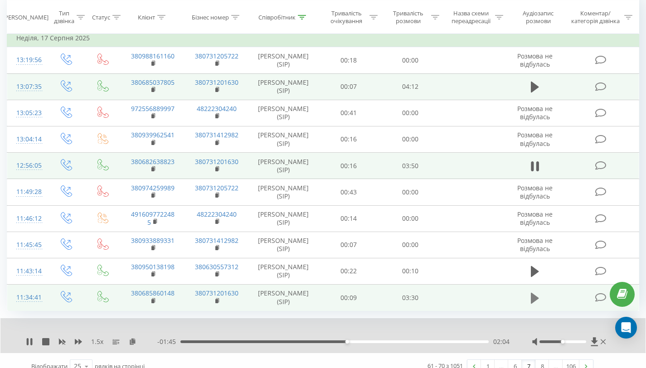
click at [536, 299] on icon at bounding box center [535, 297] width 8 height 11
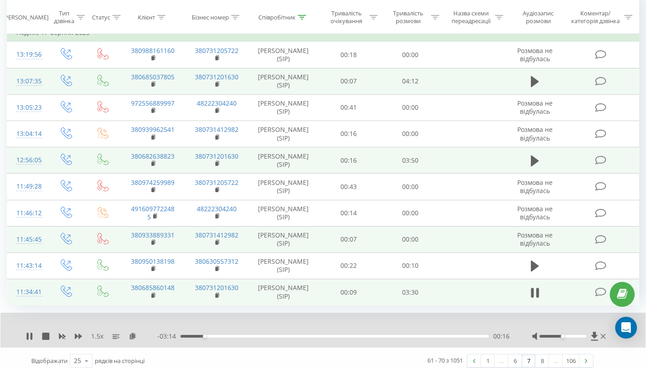
scroll to position [100, 0]
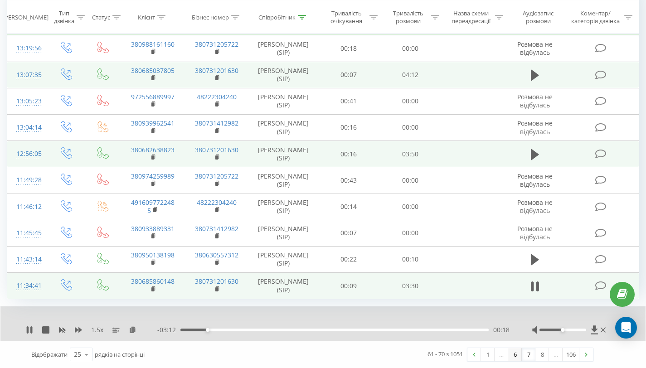
click at [515, 355] on link "6" at bounding box center [515, 354] width 14 height 13
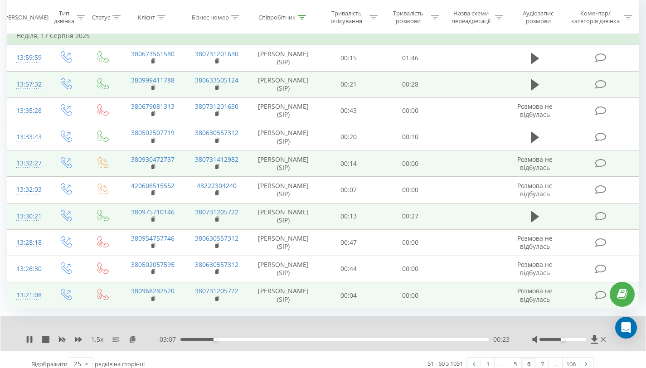
scroll to position [100, 0]
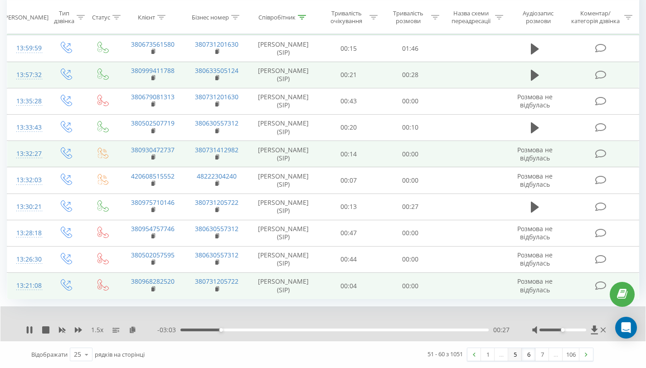
click at [516, 356] on link "5" at bounding box center [515, 354] width 14 height 13
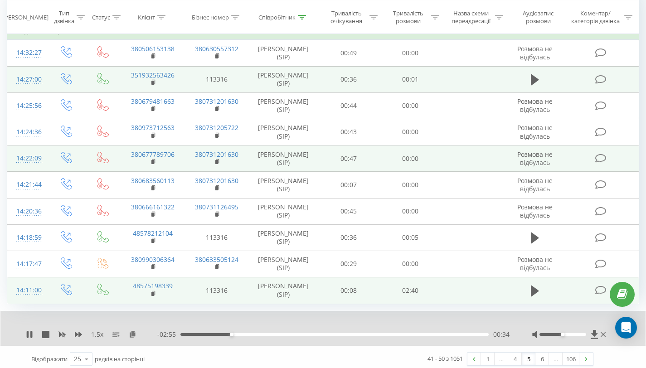
scroll to position [100, 0]
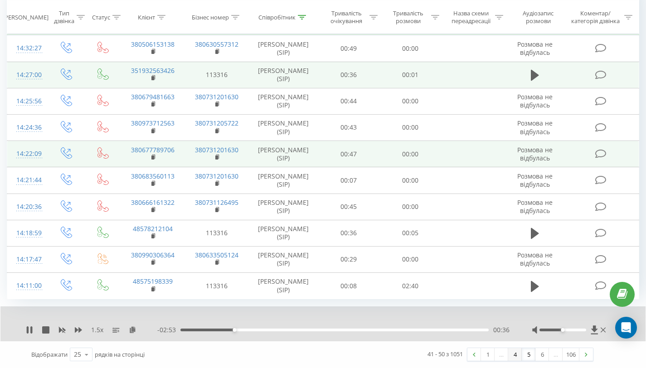
click at [514, 357] on link "4" at bounding box center [515, 354] width 14 height 13
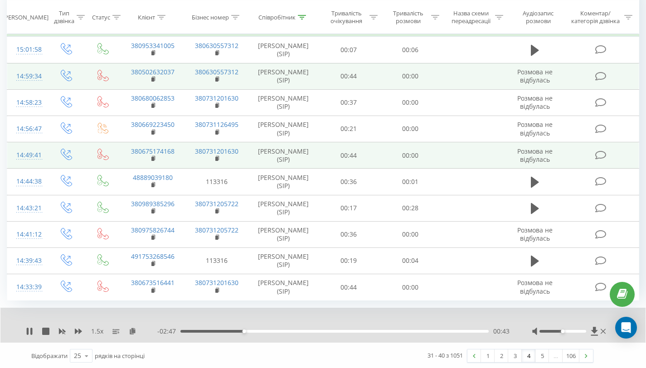
scroll to position [100, 0]
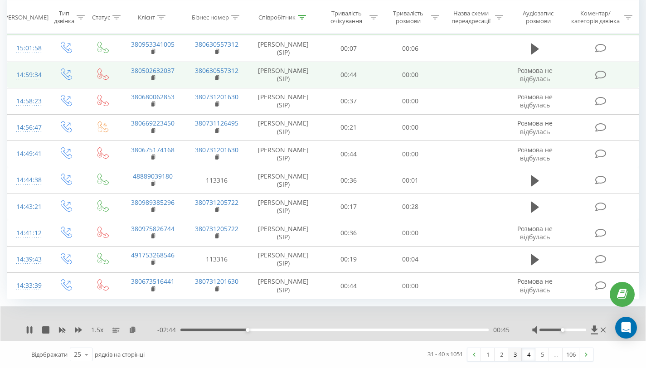
click at [514, 355] on link "3" at bounding box center [515, 354] width 14 height 13
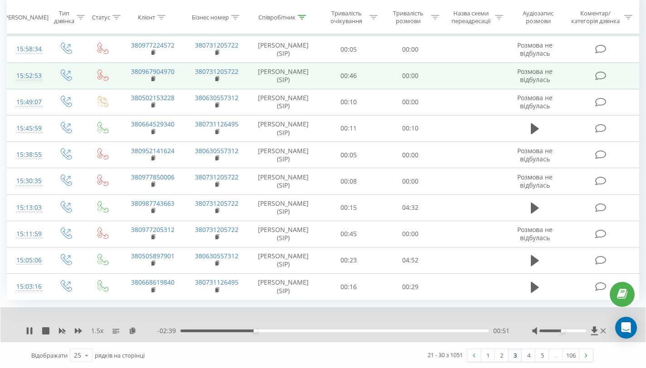
scroll to position [100, 0]
click at [504, 354] on link "2" at bounding box center [502, 354] width 14 height 13
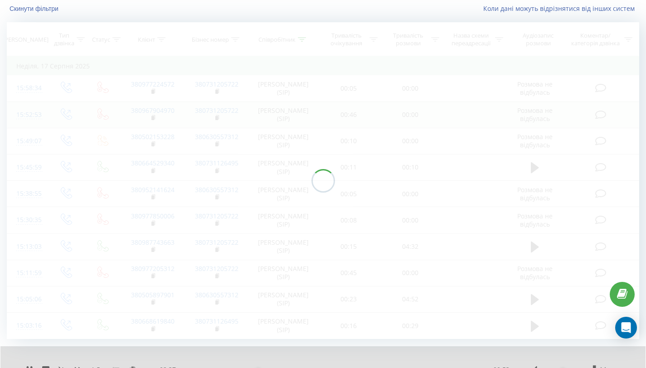
scroll to position [60, 0]
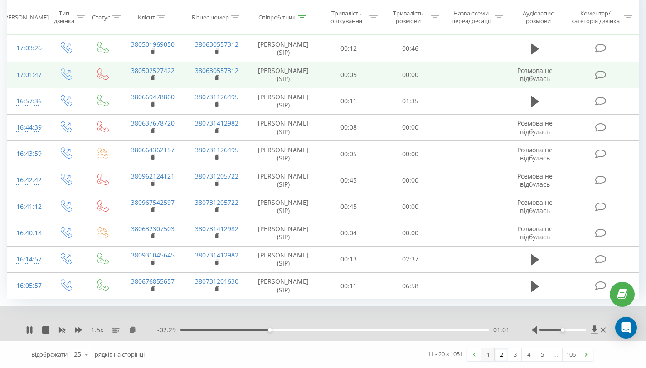
click at [486, 353] on link "1" at bounding box center [488, 354] width 14 height 13
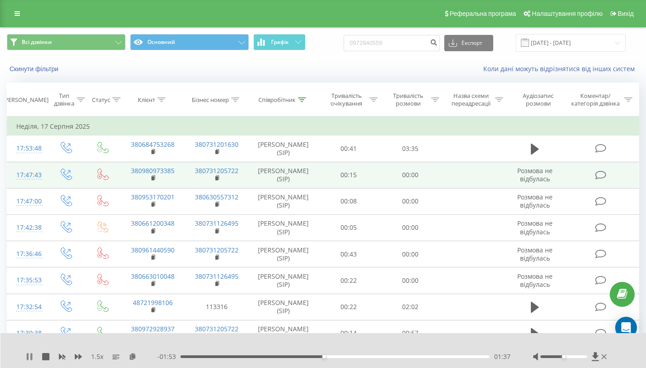
click at [28, 353] on icon at bounding box center [28, 356] width 2 height 7
click at [301, 98] on icon at bounding box center [302, 99] width 8 height 5
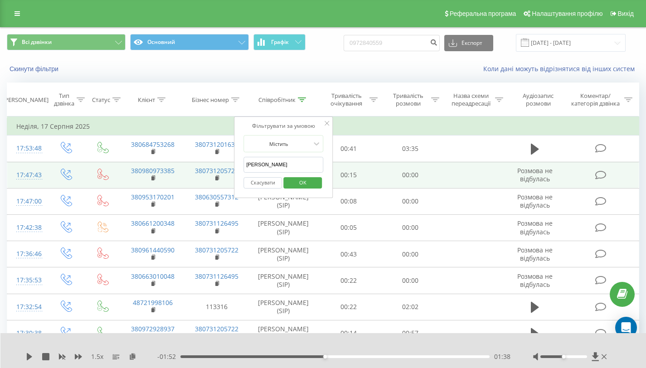
click at [288, 167] on input "[PERSON_NAME]" at bounding box center [283, 165] width 80 height 16
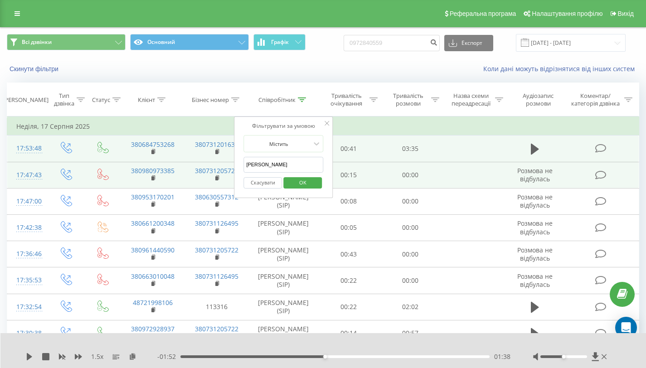
drag, startPoint x: 279, startPoint y: 165, endPoint x: 205, endPoint y: 160, distance: 74.5
click at [205, 160] on table "Фільтрувати за умовою Дорівнює Введіть значення Скасувати OK Фільтрувати за умо…" at bounding box center [323, 258] width 632 height 283
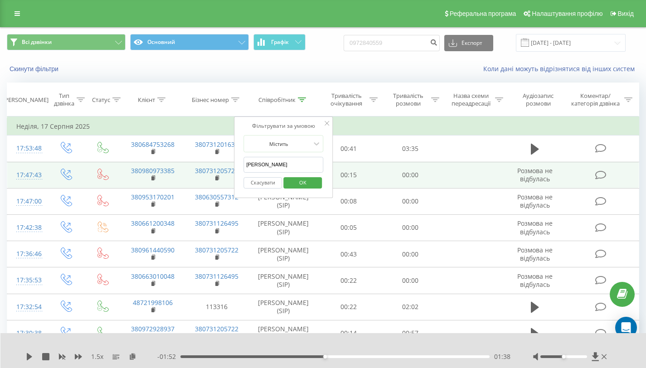
type input "[PERSON_NAME]"
click at [301, 182] on span "OK" at bounding box center [302, 182] width 25 height 14
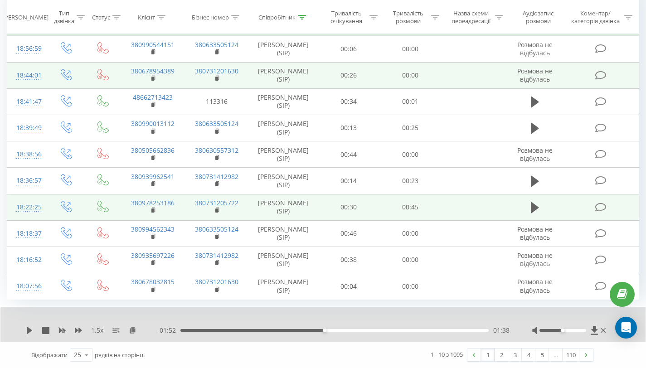
scroll to position [100, 0]
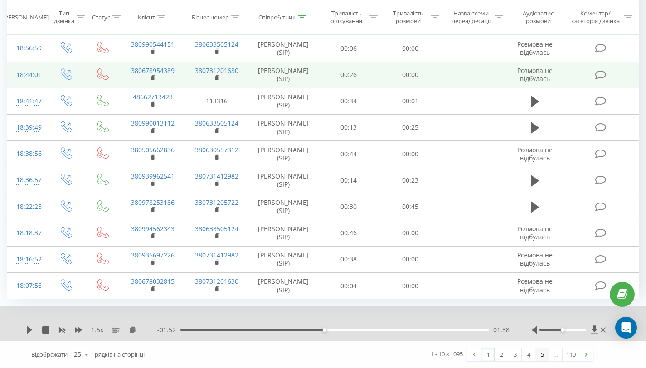
click at [545, 354] on link "5" at bounding box center [542, 354] width 14 height 13
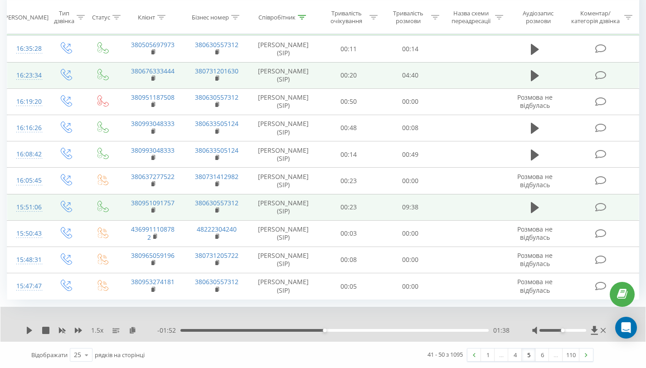
scroll to position [100, 0]
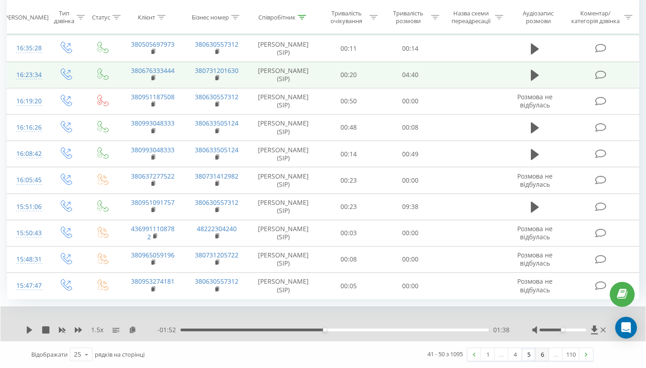
click at [545, 355] on link "6" at bounding box center [542, 354] width 14 height 13
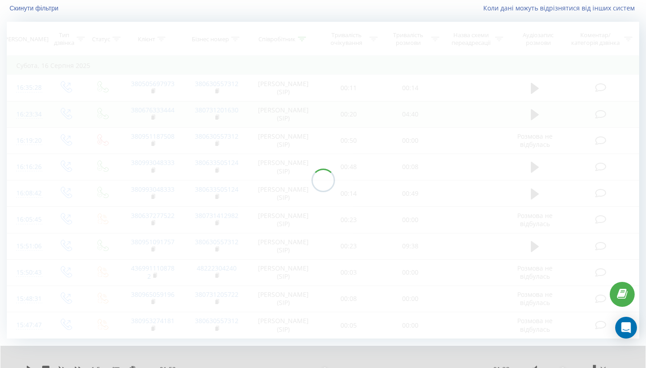
scroll to position [60, 0]
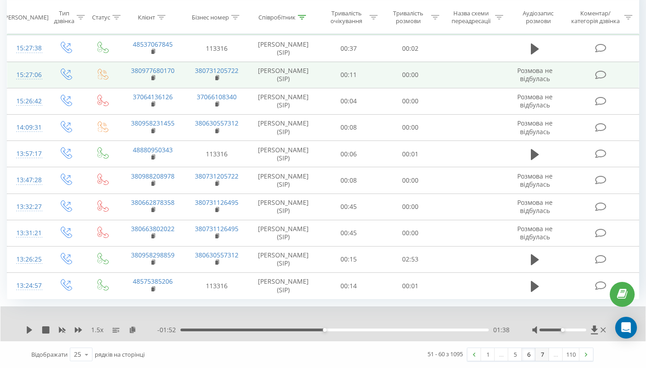
click at [543, 356] on link "7" at bounding box center [542, 354] width 14 height 13
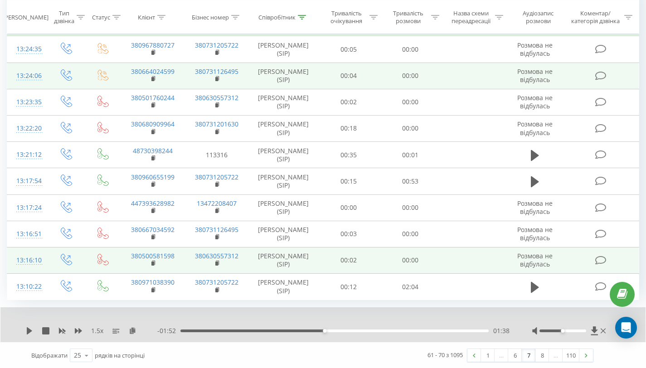
scroll to position [100, 0]
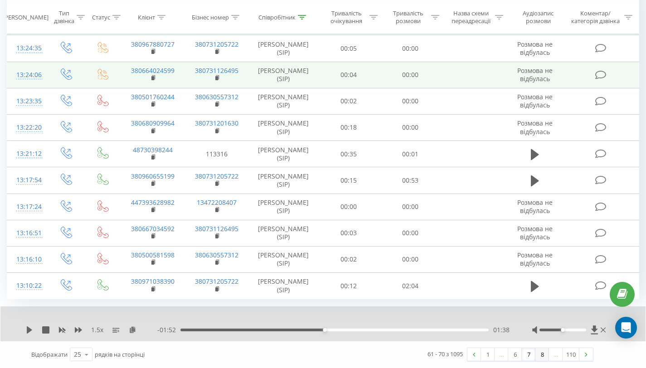
click at [544, 355] on link "8" at bounding box center [542, 354] width 14 height 13
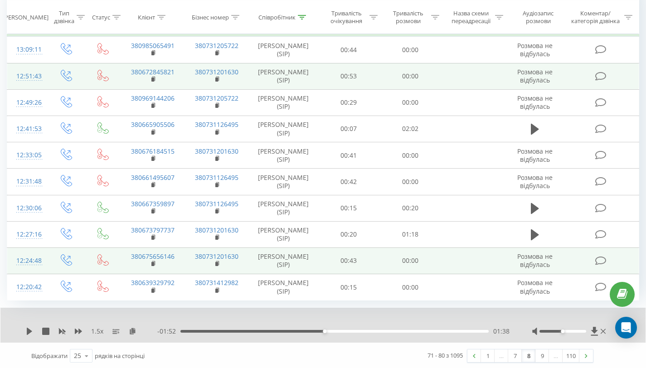
scroll to position [100, 0]
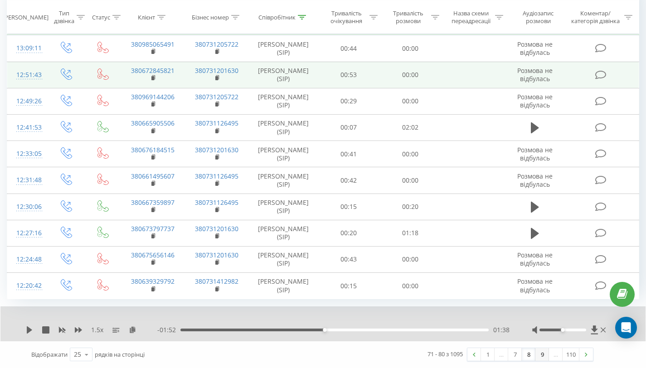
click at [539, 357] on link "9" at bounding box center [542, 354] width 14 height 13
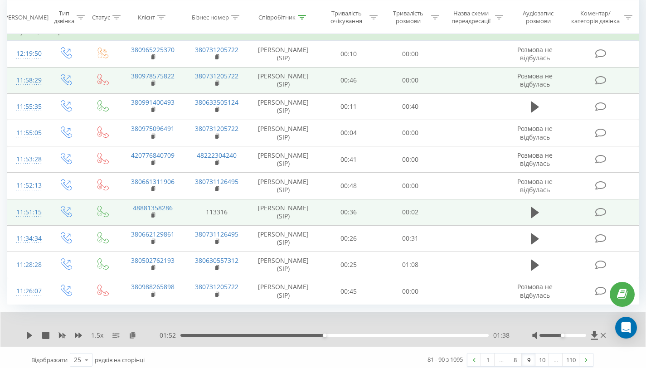
scroll to position [100, 0]
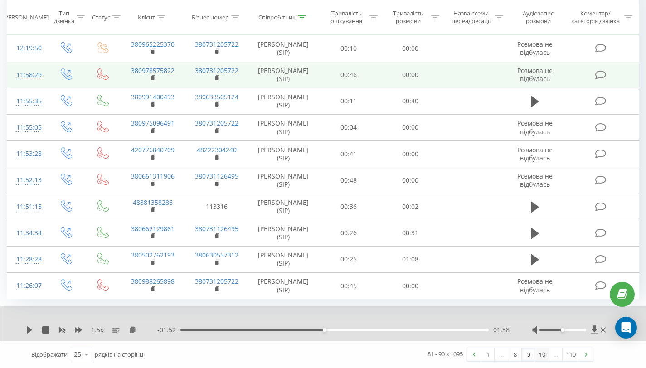
click at [540, 354] on link "10" at bounding box center [542, 354] width 14 height 13
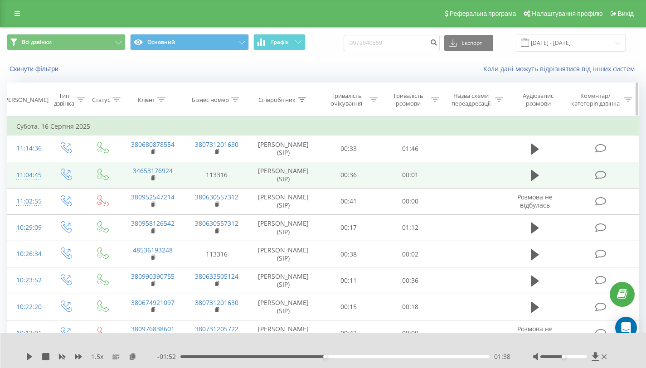
click at [302, 101] on icon at bounding box center [302, 99] width 8 height 5
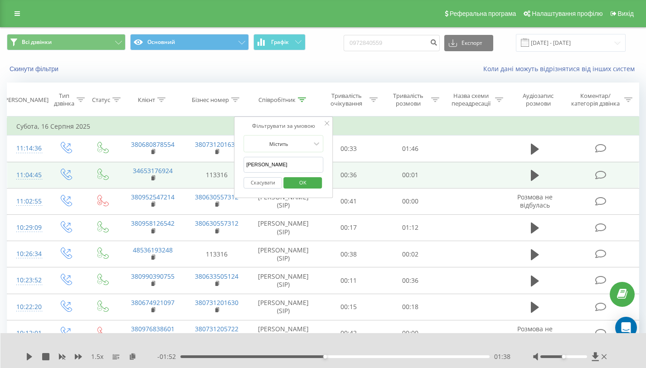
click at [271, 163] on input "[PERSON_NAME]" at bounding box center [283, 165] width 80 height 16
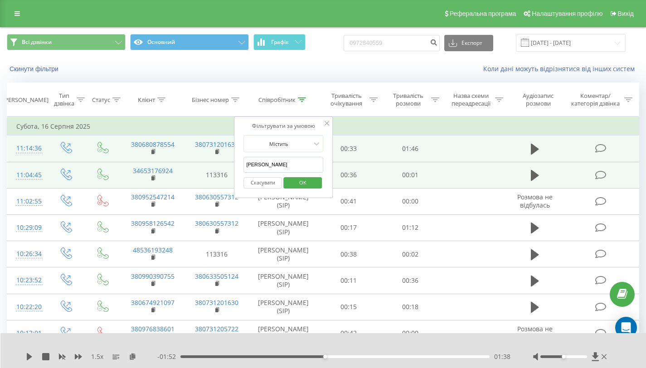
drag, startPoint x: 270, startPoint y: 165, endPoint x: 228, endPoint y: 159, distance: 41.8
click at [228, 159] on table "Фільтрувати за умовою Дорівнює Введіть значення Скасувати OK Фільтрувати за умо…" at bounding box center [323, 258] width 632 height 283
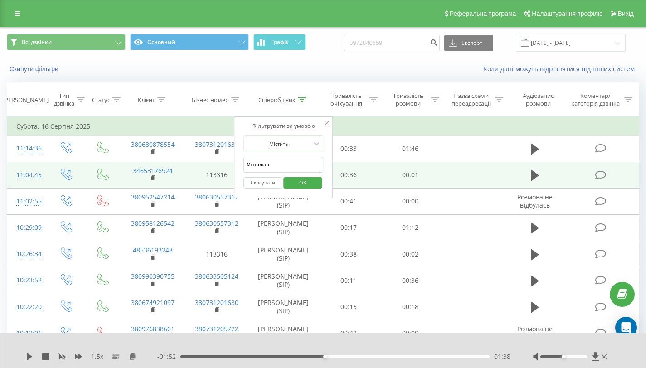
click at [301, 181] on span "OK" at bounding box center [302, 182] width 25 height 14
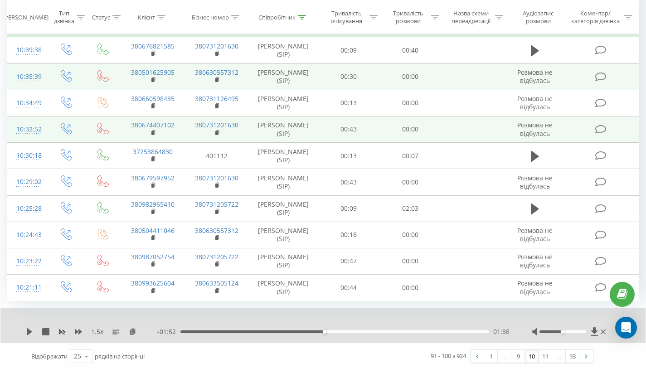
scroll to position [100, 0]
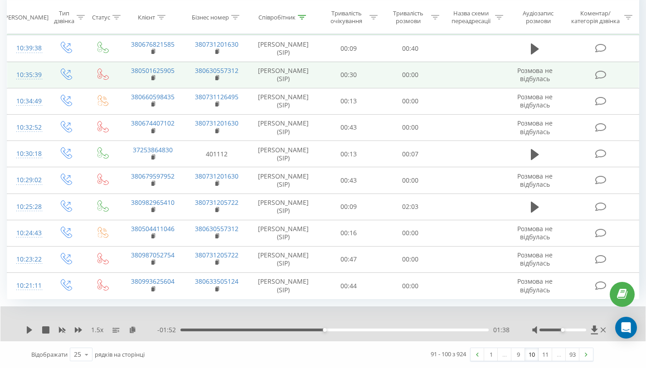
click at [560, 356] on div "…" at bounding box center [559, 354] width 14 height 13
click at [586, 355] on img at bounding box center [586, 355] width 3 height 4
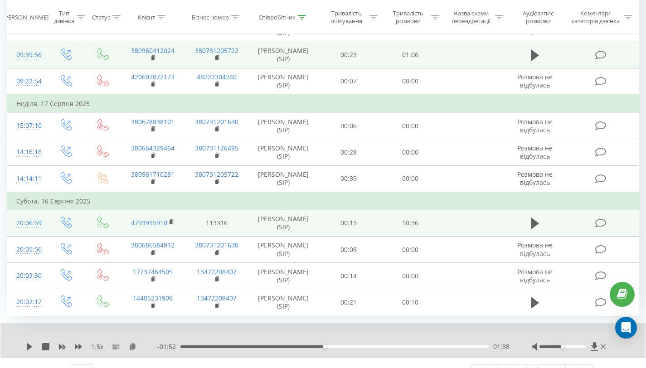
scroll to position [137, 0]
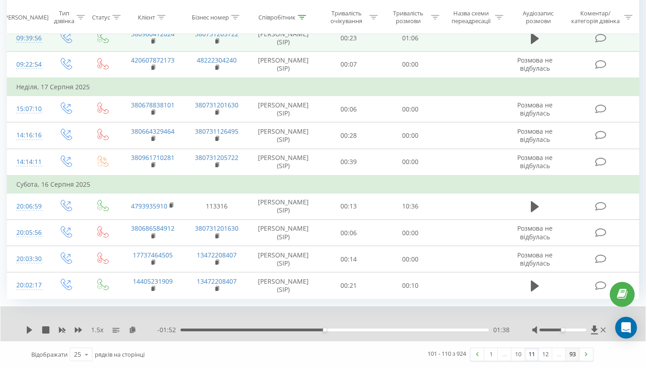
click at [571, 353] on link "93" at bounding box center [573, 354] width 14 height 13
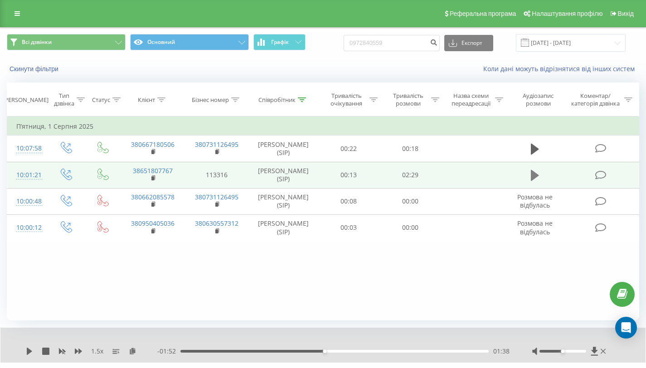
click at [537, 180] on icon at bounding box center [535, 175] width 8 height 13
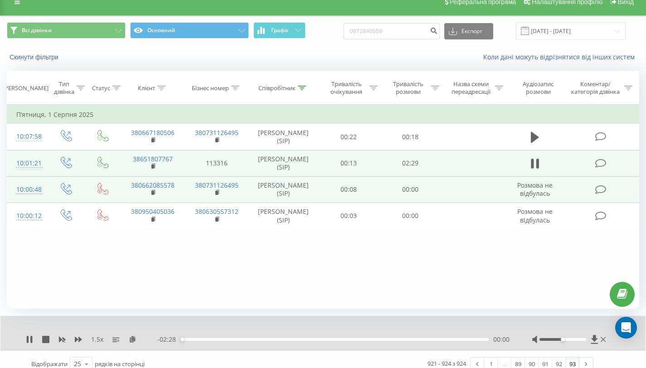
scroll to position [21, 0]
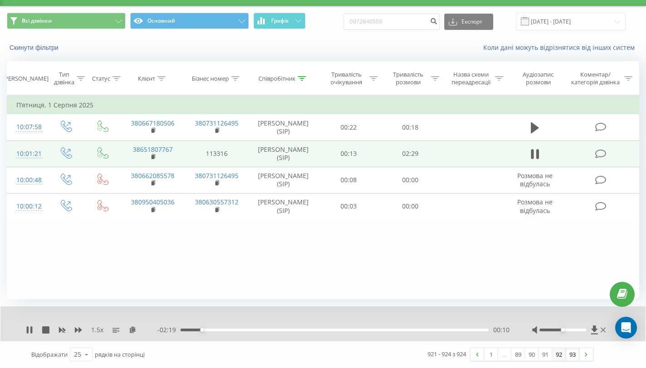
click at [559, 356] on link "92" at bounding box center [559, 354] width 14 height 13
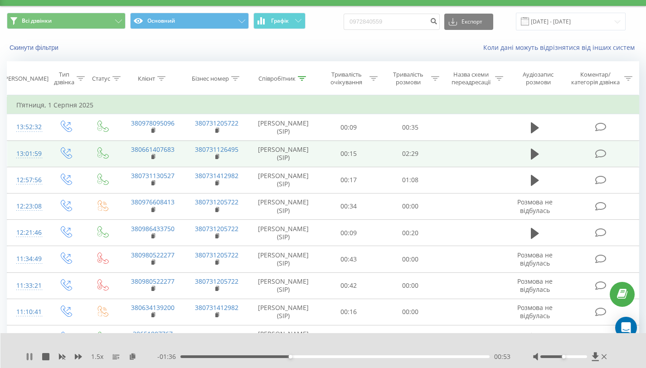
click at [26, 357] on icon at bounding box center [29, 356] width 7 height 7
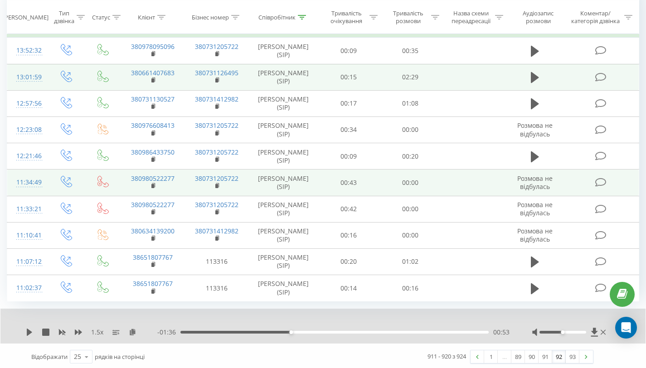
scroll to position [100, 0]
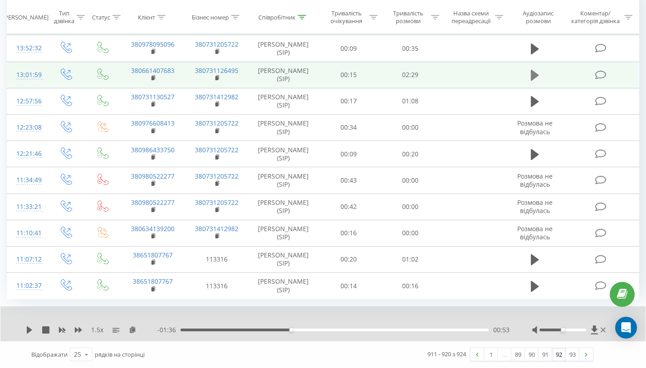
click at [533, 70] on icon at bounding box center [535, 75] width 8 height 13
click at [543, 355] on link "91" at bounding box center [546, 354] width 14 height 13
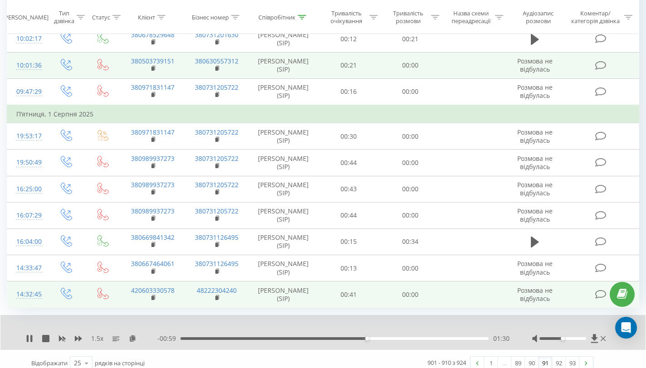
scroll to position [118, 0]
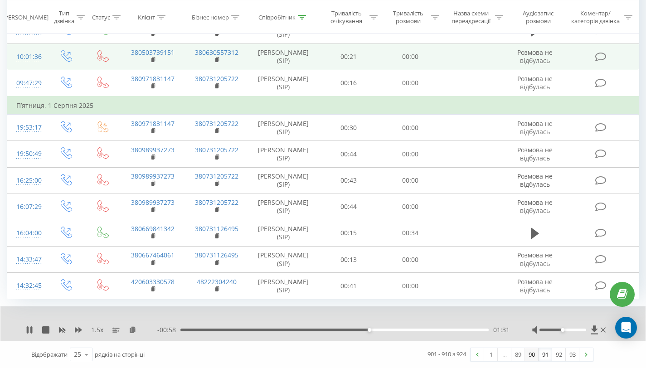
click at [533, 357] on link "90" at bounding box center [532, 354] width 14 height 13
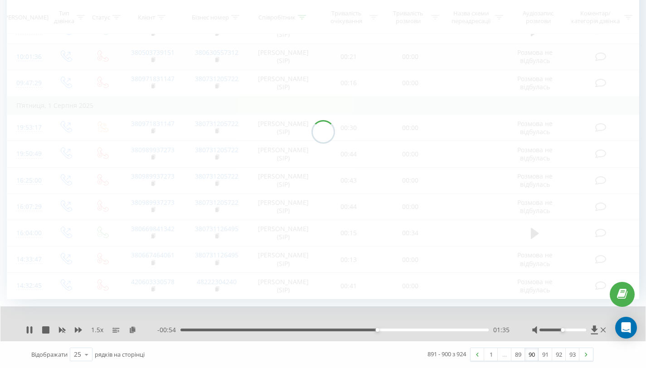
scroll to position [100, 0]
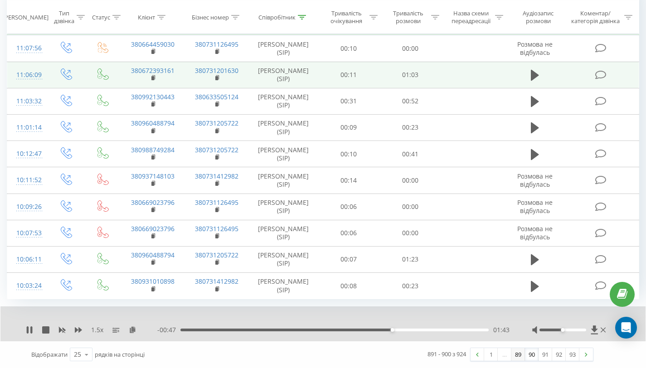
click at [518, 357] on link "89" at bounding box center [518, 354] width 14 height 13
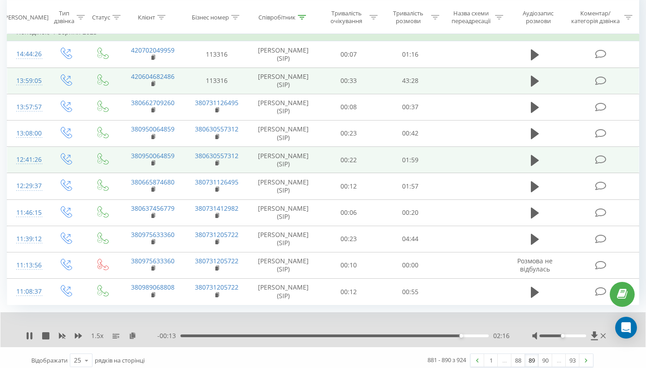
scroll to position [86, 0]
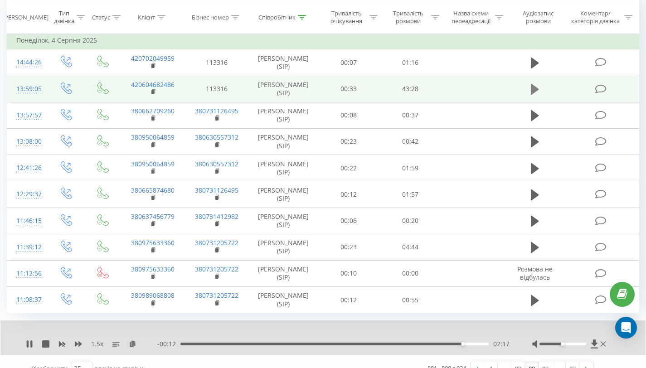
click at [531, 91] on icon at bounding box center [535, 89] width 8 height 11
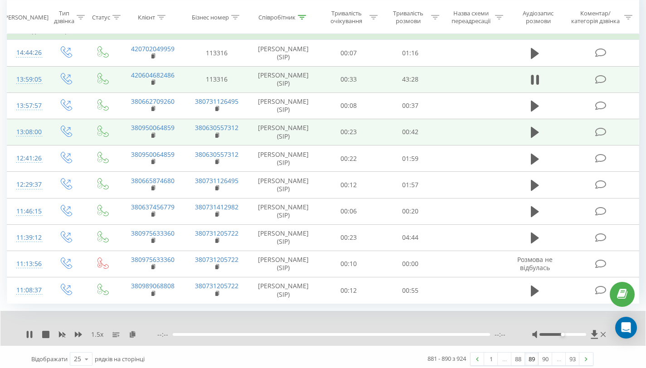
scroll to position [100, 0]
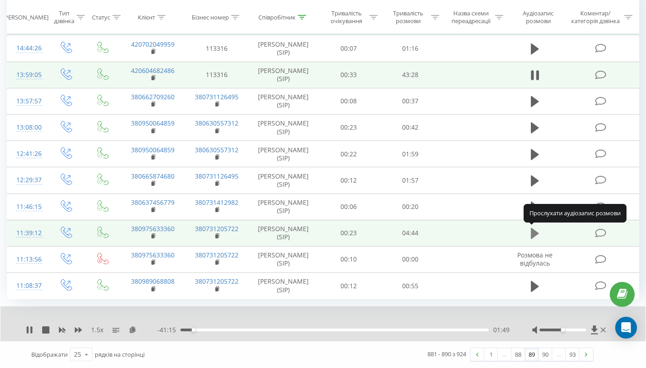
click at [534, 238] on icon at bounding box center [535, 233] width 8 height 13
click at [517, 354] on link "88" at bounding box center [518, 354] width 14 height 13
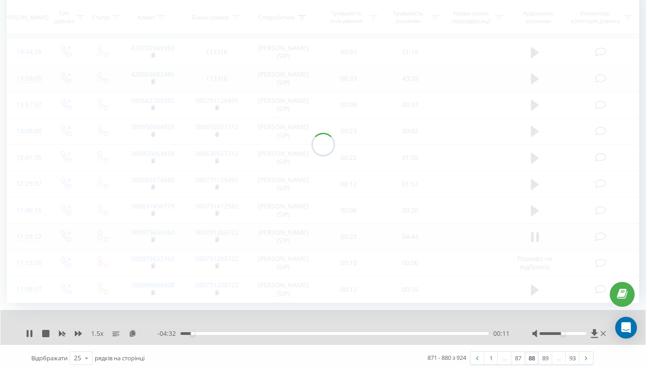
scroll to position [100, 0]
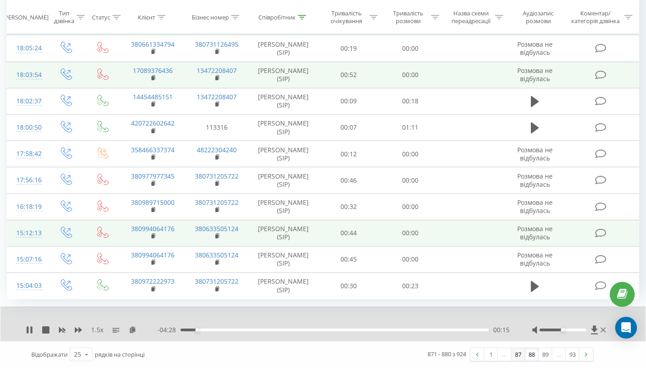
click at [519, 357] on link "87" at bounding box center [518, 354] width 14 height 13
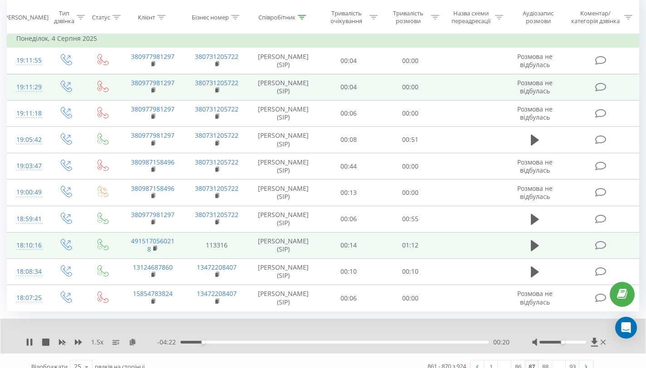
scroll to position [93, 0]
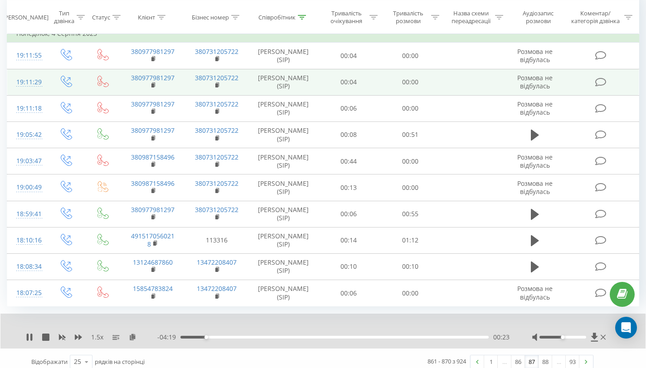
click at [518, 362] on link "86" at bounding box center [518, 361] width 14 height 13
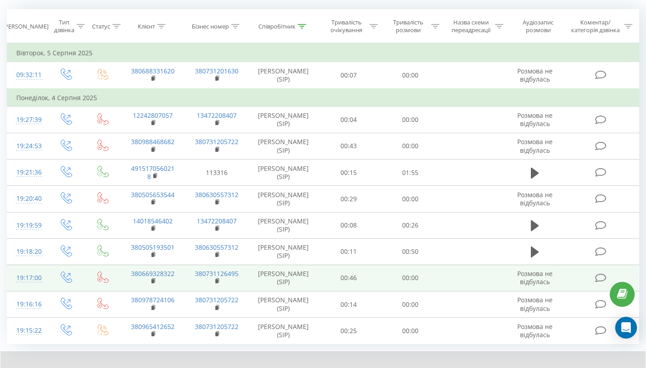
scroll to position [118, 0]
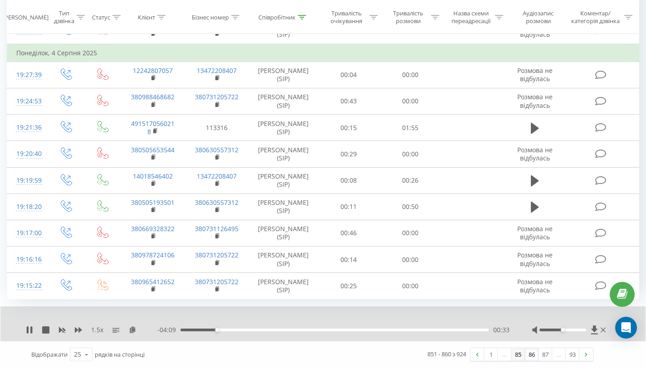
click at [518, 355] on link "85" at bounding box center [518, 354] width 14 height 13
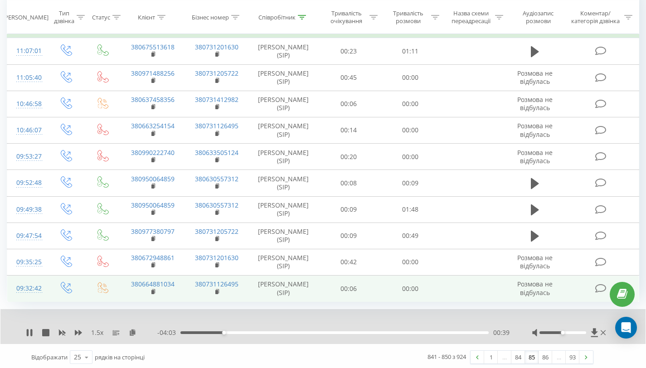
scroll to position [100, 0]
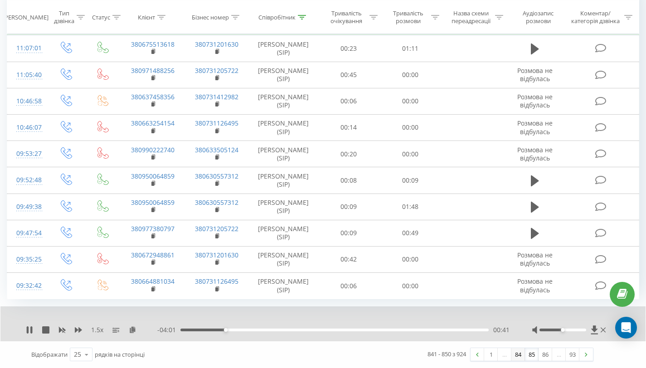
click at [514, 354] on link "84" at bounding box center [518, 354] width 14 height 13
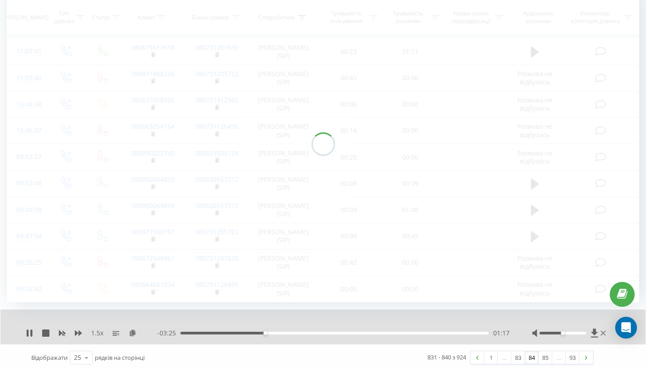
scroll to position [100, 0]
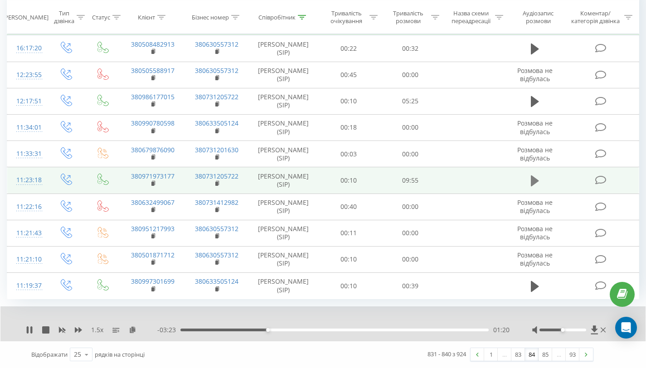
click at [532, 183] on icon at bounding box center [535, 180] width 8 height 11
click at [81, 329] on icon at bounding box center [78, 329] width 7 height 5
click at [124, 331] on icon at bounding box center [127, 329] width 8 height 6
click at [521, 353] on link "83" at bounding box center [518, 354] width 14 height 13
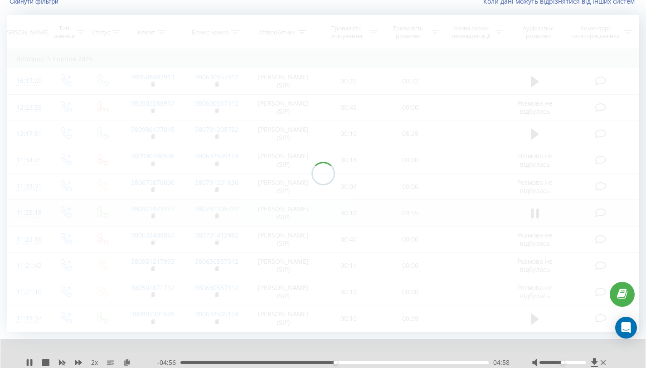
scroll to position [100, 0]
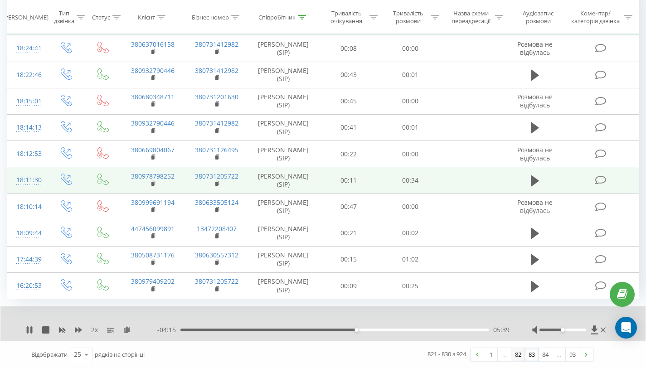
click at [517, 352] on link "82" at bounding box center [518, 354] width 14 height 13
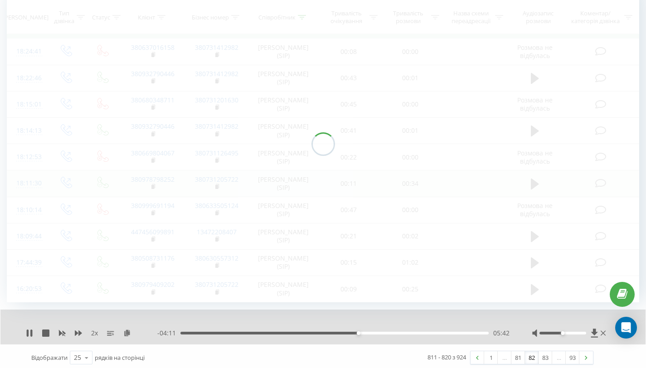
scroll to position [100, 0]
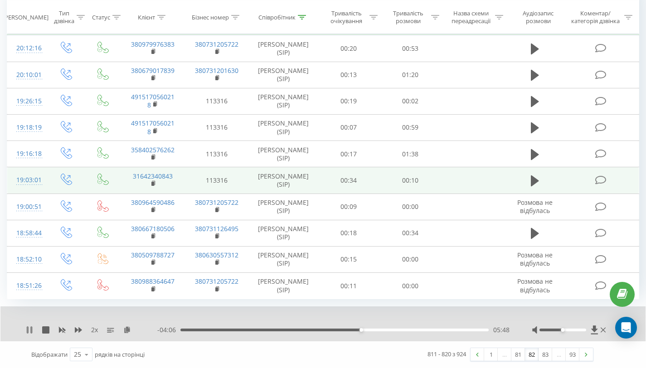
click at [29, 328] on icon at bounding box center [29, 329] width 7 height 7
click at [518, 354] on link "81" at bounding box center [518, 354] width 14 height 13
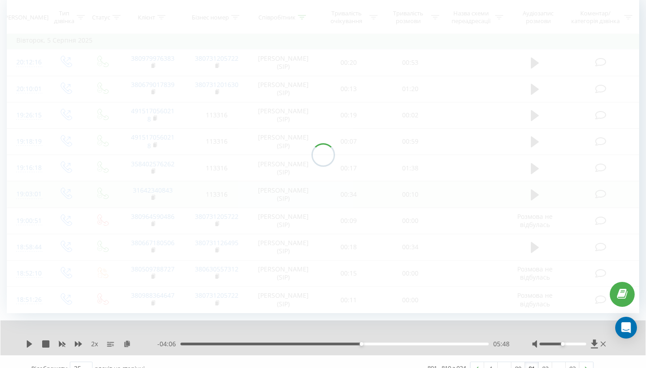
scroll to position [100, 0]
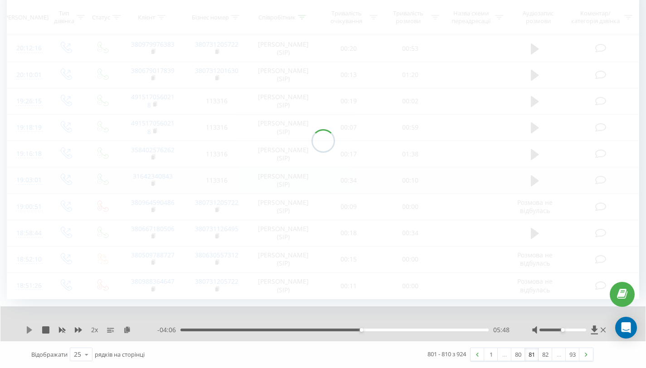
click at [29, 330] on icon at bounding box center [29, 329] width 5 height 7
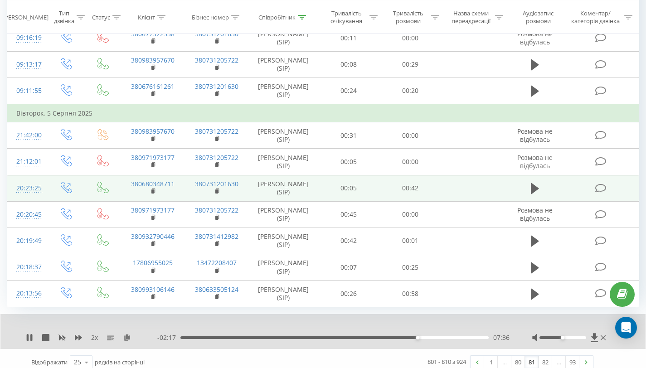
scroll to position [118, 0]
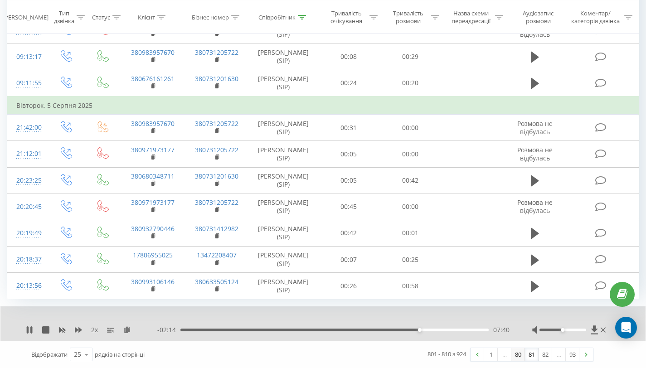
click at [518, 353] on link "80" at bounding box center [518, 354] width 14 height 13
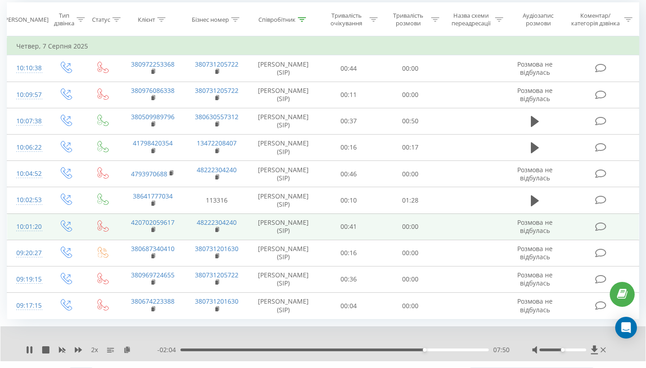
scroll to position [100, 0]
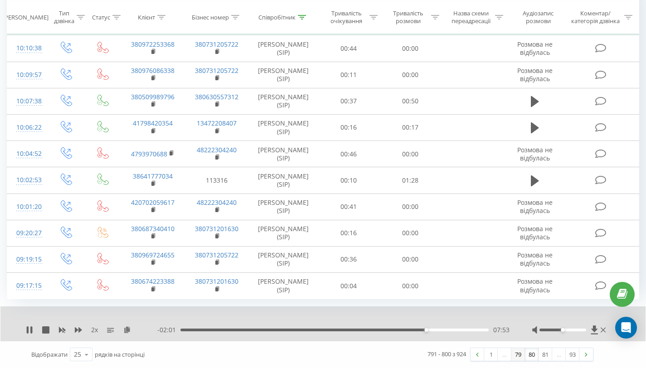
click at [517, 352] on link "79" at bounding box center [518, 354] width 14 height 13
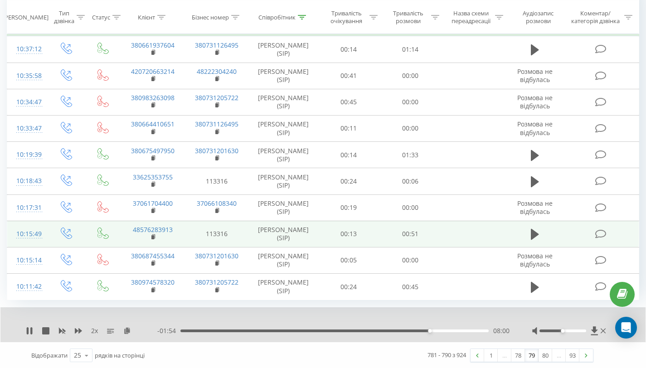
scroll to position [100, 0]
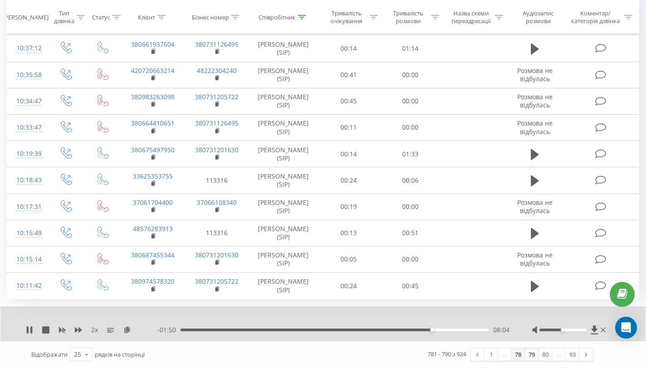
click at [515, 354] on link "78" at bounding box center [518, 354] width 14 height 13
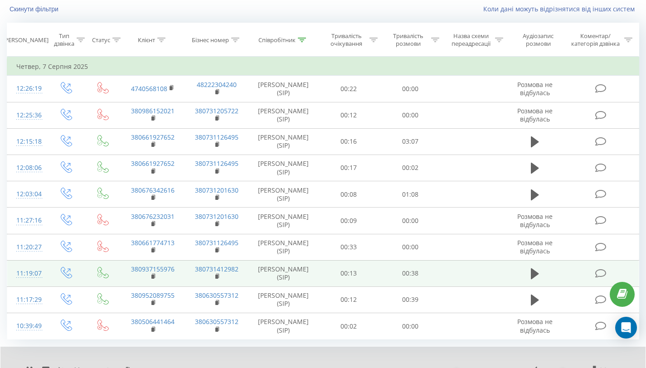
scroll to position [100, 0]
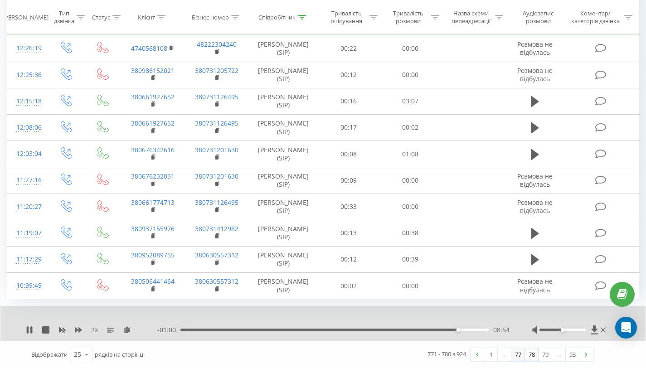
click at [514, 353] on link "77" at bounding box center [518, 354] width 14 height 13
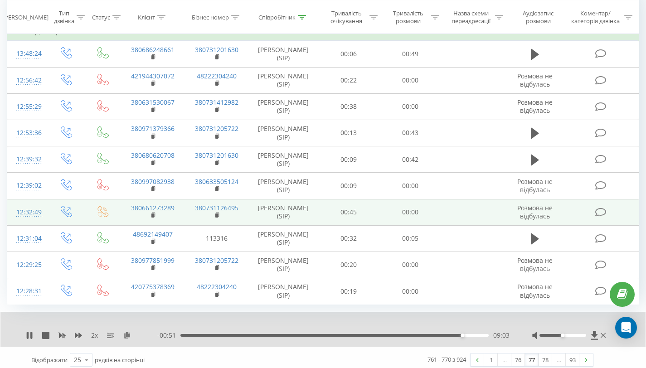
scroll to position [100, 0]
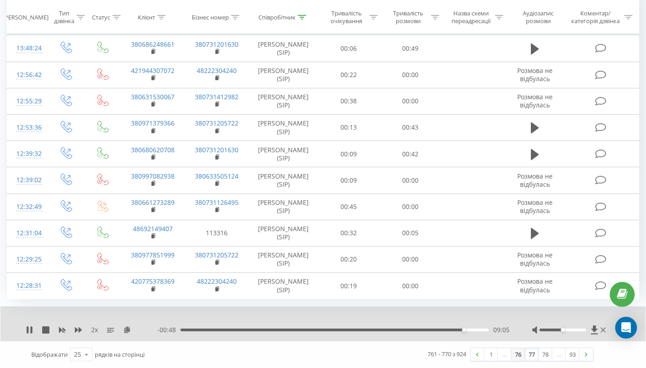
click at [519, 355] on link "76" at bounding box center [518, 354] width 14 height 13
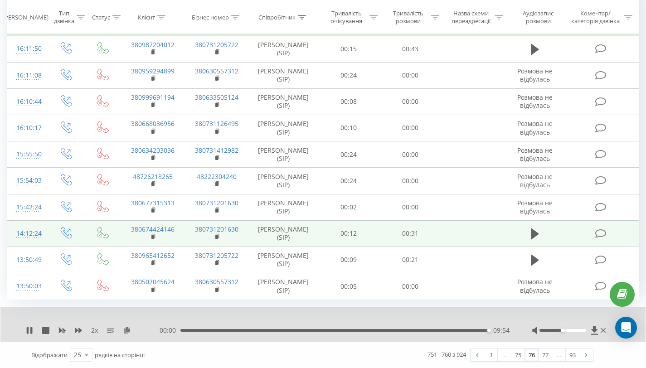
scroll to position [100, 0]
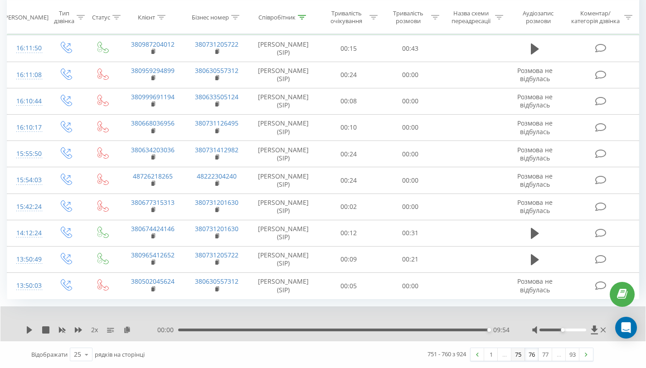
click at [520, 358] on link "75" at bounding box center [518, 354] width 14 height 13
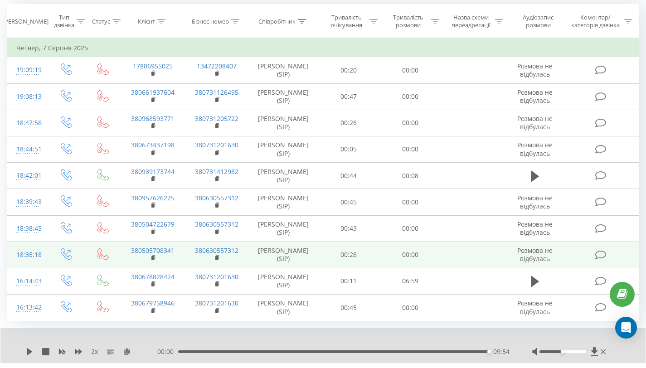
scroll to position [100, 0]
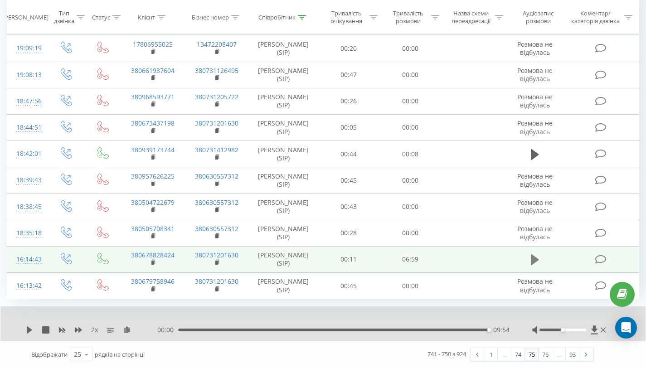
click at [535, 263] on icon at bounding box center [535, 259] width 8 height 13
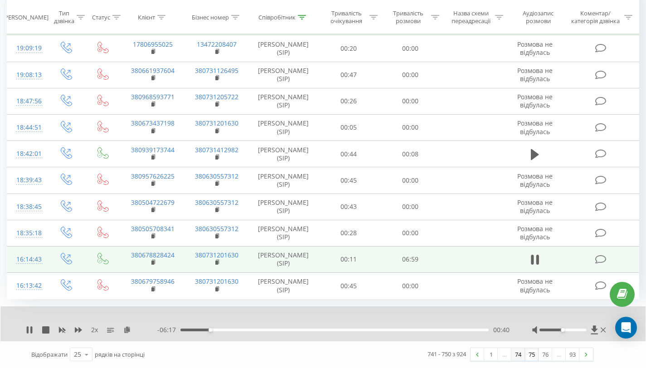
click at [518, 356] on link "74" at bounding box center [518, 354] width 14 height 13
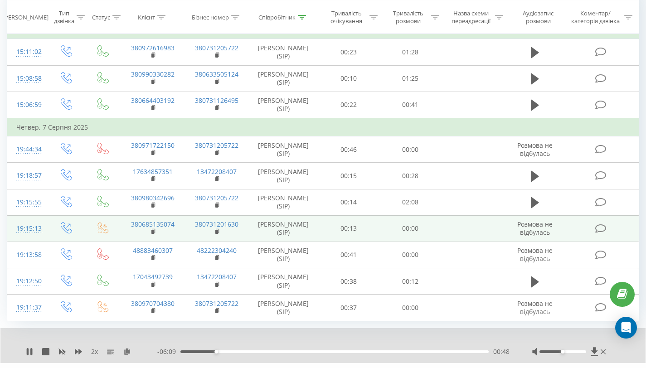
scroll to position [118, 0]
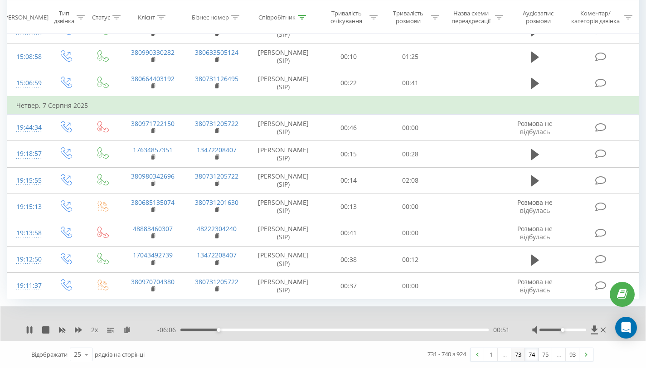
click at [520, 355] on link "73" at bounding box center [518, 354] width 14 height 13
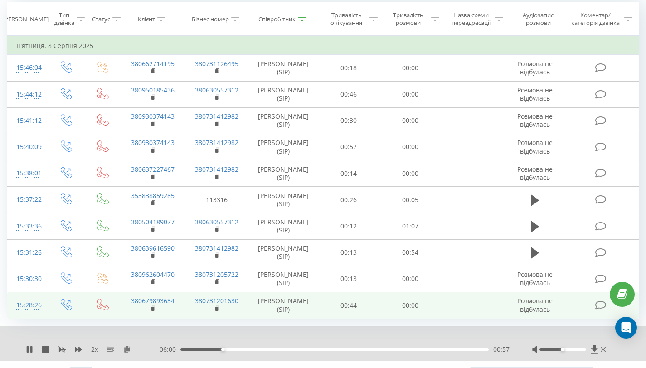
scroll to position [100, 0]
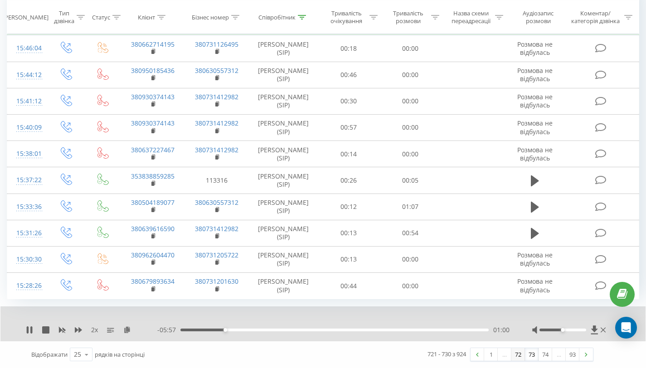
click at [518, 356] on link "72" at bounding box center [518, 354] width 14 height 13
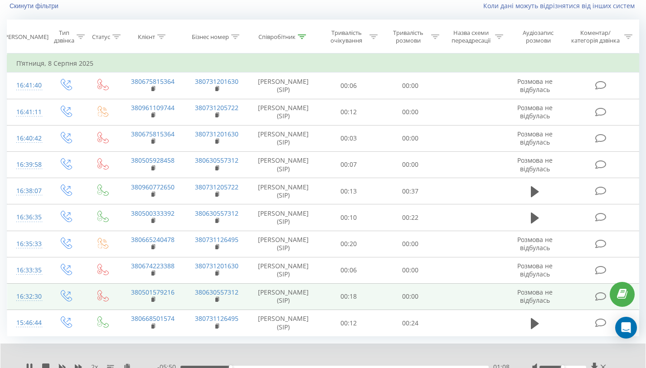
scroll to position [100, 0]
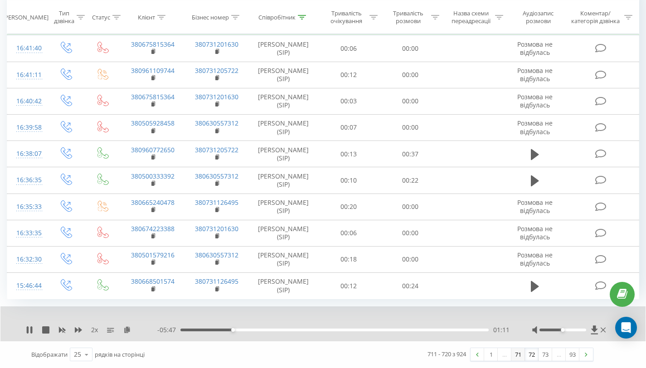
click at [518, 357] on link "71" at bounding box center [518, 354] width 14 height 13
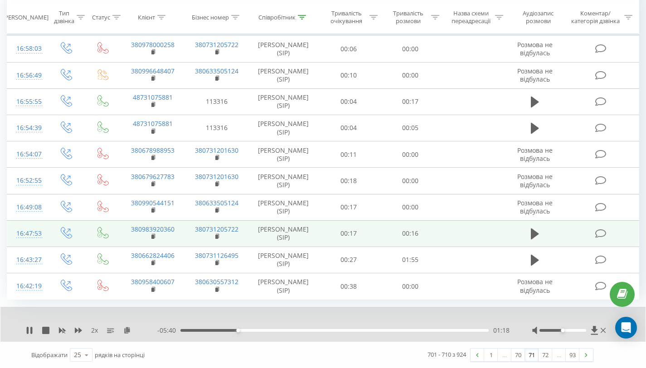
scroll to position [100, 0]
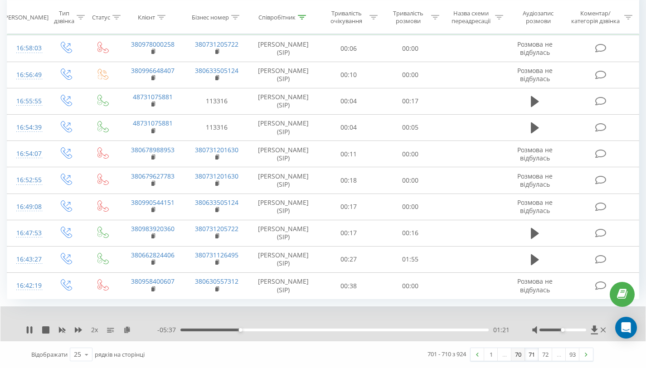
click at [513, 352] on link "70" at bounding box center [518, 354] width 14 height 13
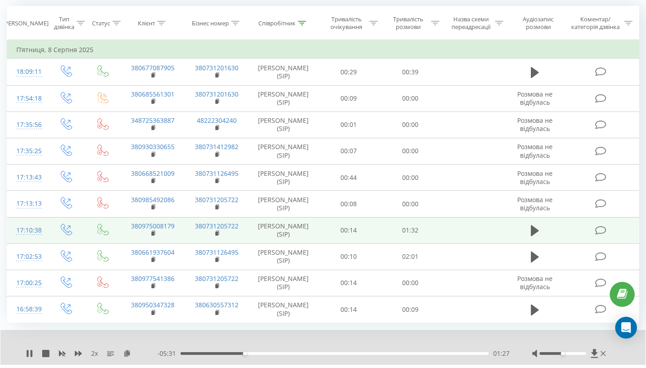
scroll to position [100, 0]
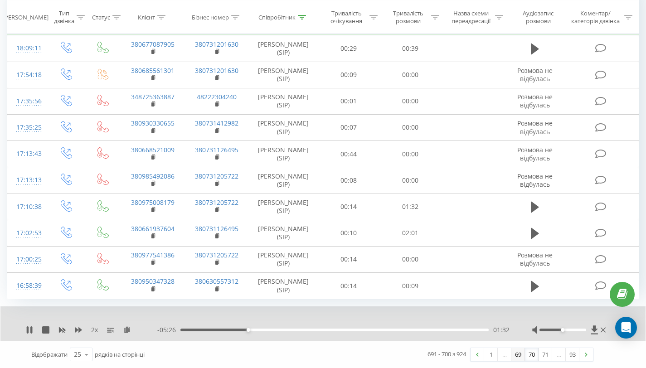
click at [518, 358] on link "69" at bounding box center [518, 354] width 14 height 13
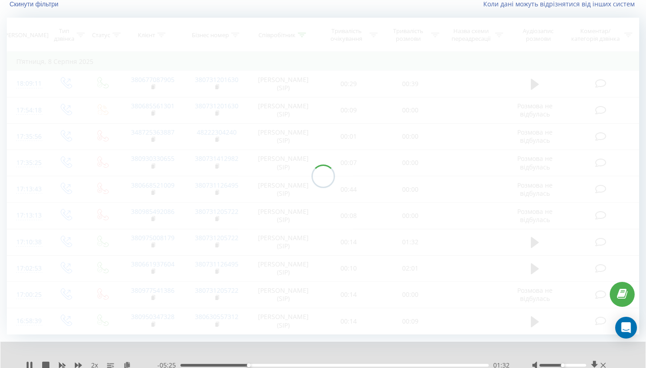
scroll to position [60, 0]
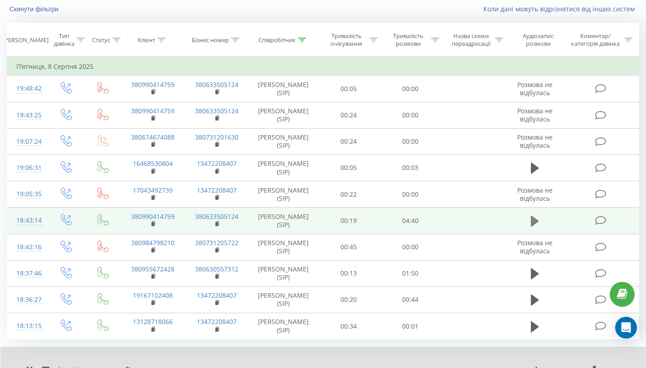
click at [533, 220] on icon at bounding box center [535, 221] width 8 height 11
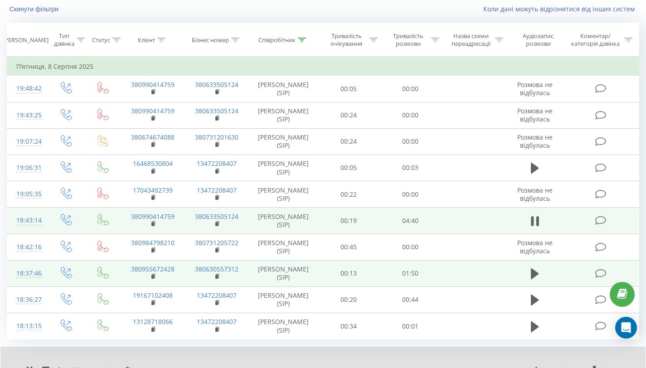
scroll to position [100, 0]
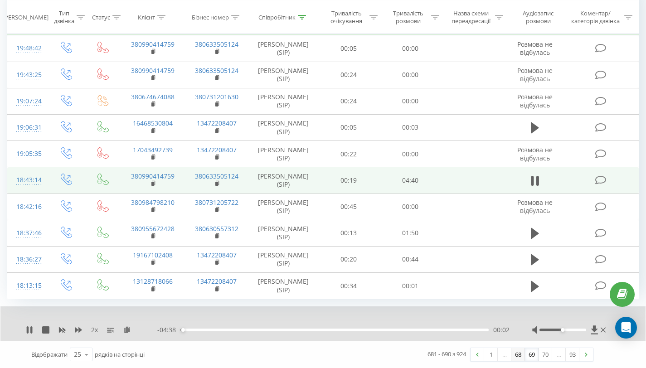
click at [519, 357] on link "68" at bounding box center [518, 354] width 14 height 13
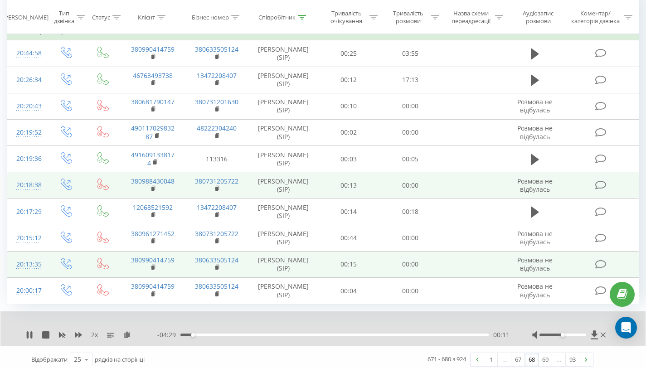
scroll to position [89, 0]
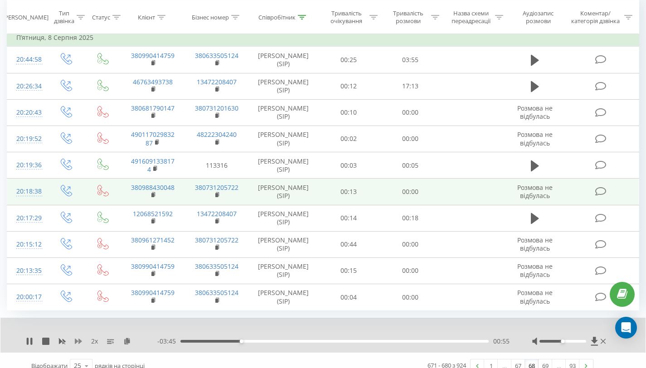
click at [75, 341] on icon at bounding box center [78, 341] width 7 height 5
click at [79, 341] on icon at bounding box center [78, 341] width 7 height 5
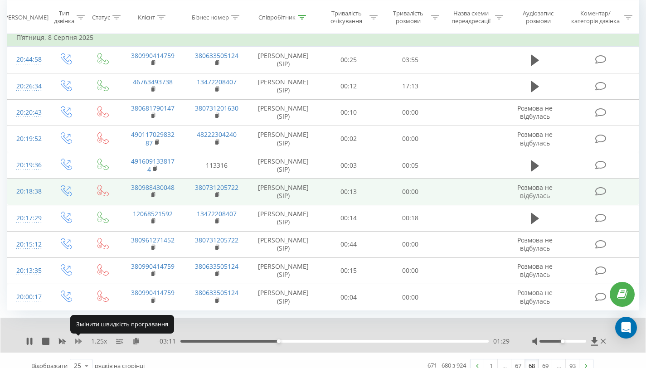
click at [79, 341] on icon at bounding box center [78, 341] width 7 height 5
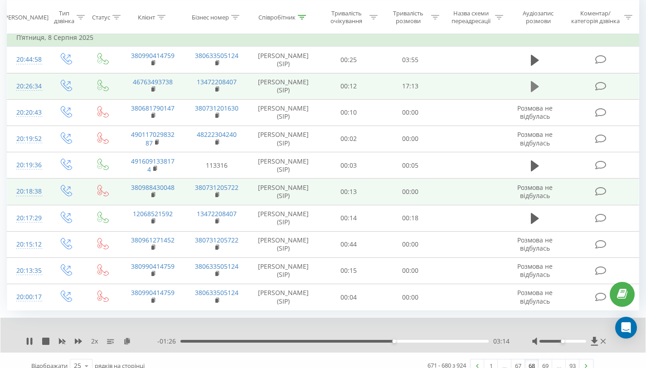
click at [534, 87] on icon at bounding box center [535, 86] width 8 height 11
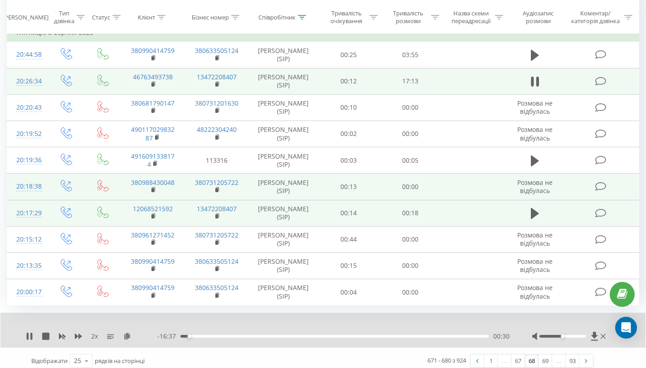
scroll to position [100, 0]
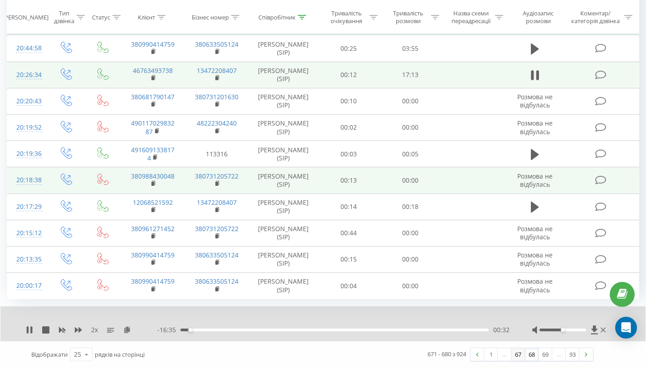
click at [516, 358] on link "67" at bounding box center [518, 354] width 14 height 13
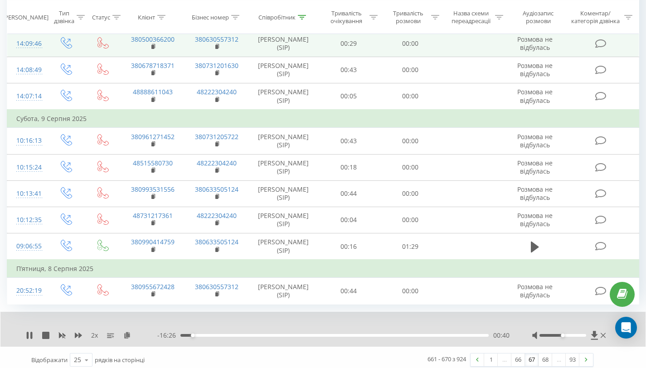
scroll to position [137, 0]
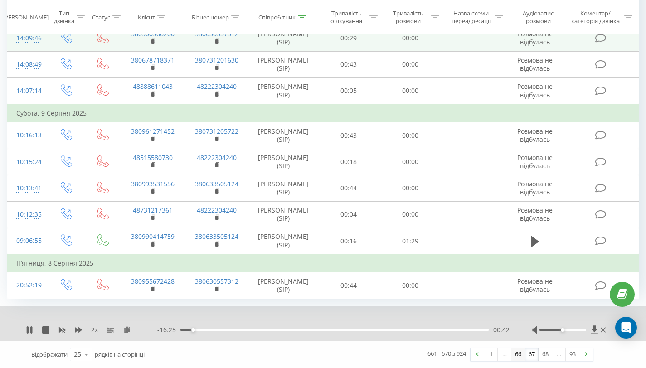
click at [519, 355] on link "66" at bounding box center [518, 354] width 14 height 13
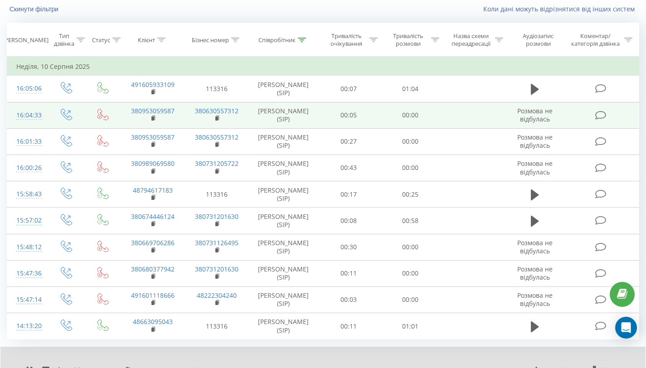
scroll to position [100, 0]
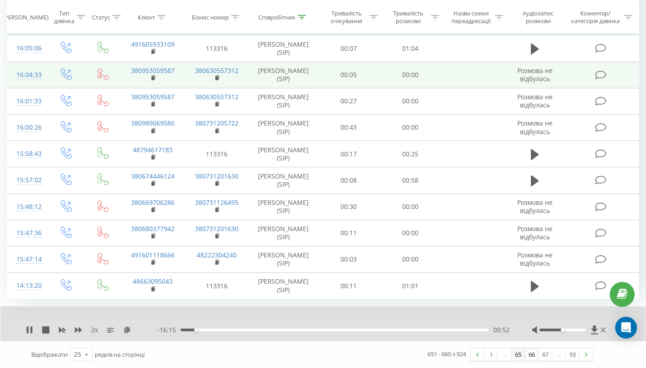
click at [520, 355] on link "65" at bounding box center [518, 354] width 14 height 13
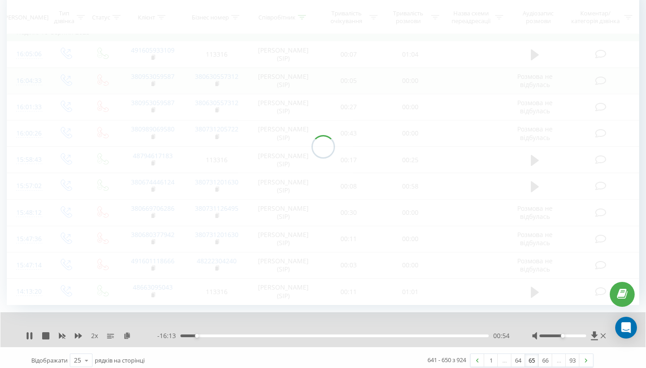
scroll to position [100, 0]
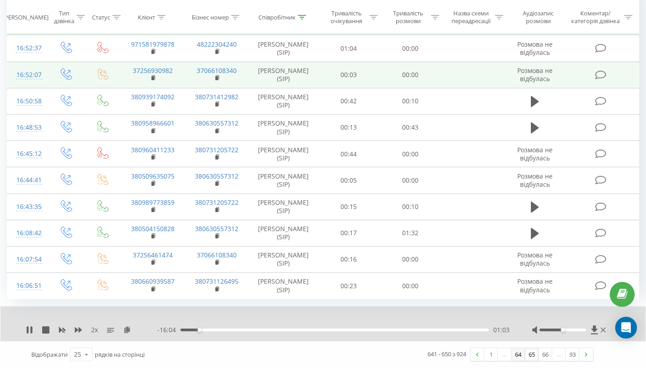
click at [517, 356] on link "64" at bounding box center [518, 354] width 14 height 13
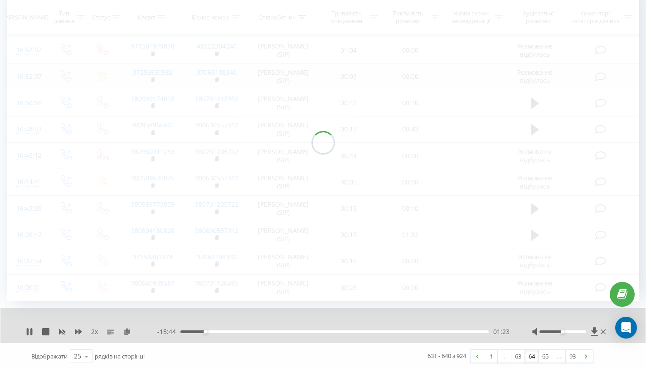
scroll to position [100, 0]
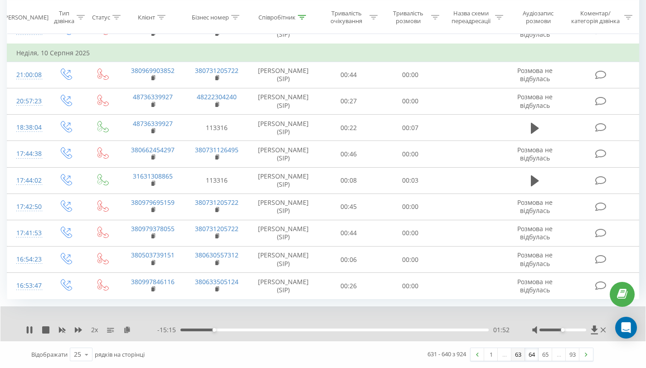
click at [520, 357] on link "63" at bounding box center [518, 354] width 14 height 13
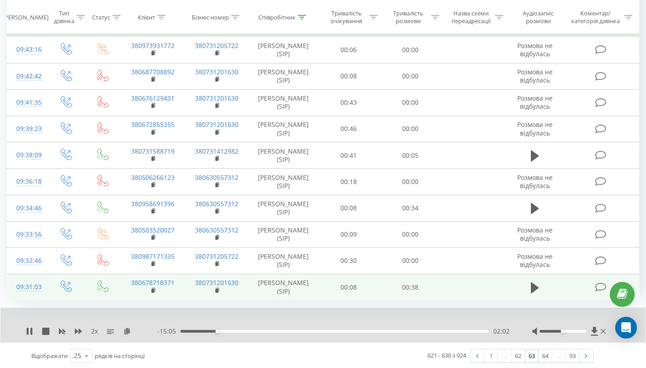
scroll to position [100, 0]
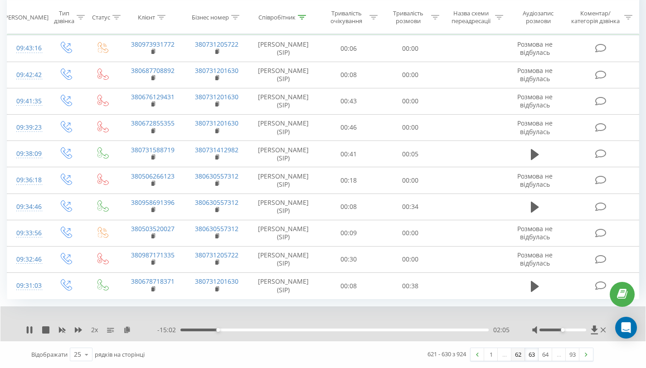
click at [520, 357] on link "62" at bounding box center [518, 354] width 14 height 13
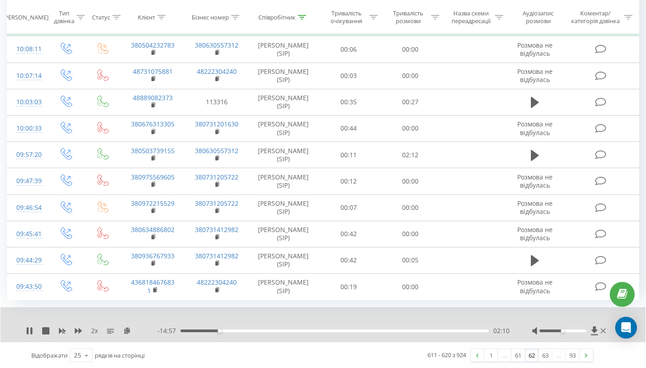
scroll to position [100, 0]
click at [518, 356] on link "61" at bounding box center [518, 354] width 14 height 13
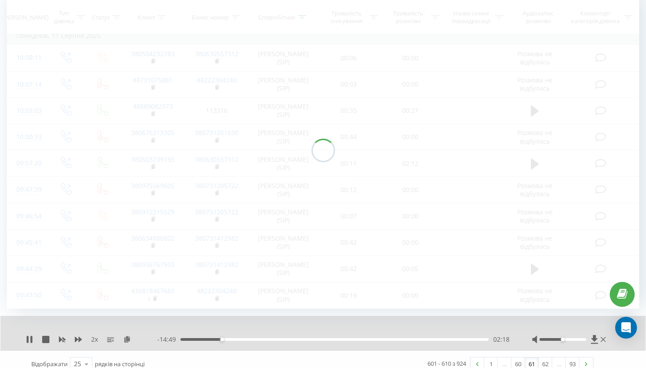
scroll to position [100, 0]
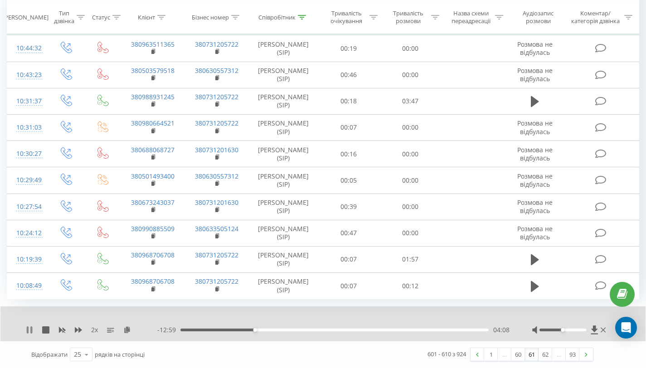
click at [28, 328] on icon at bounding box center [28, 329] width 2 height 7
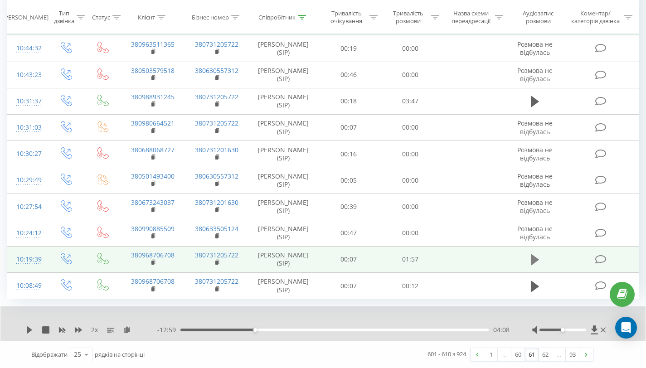
click at [534, 257] on icon at bounding box center [535, 259] width 8 height 11
click at [534, 259] on icon at bounding box center [535, 259] width 8 height 13
click at [516, 350] on link "60" at bounding box center [518, 354] width 14 height 13
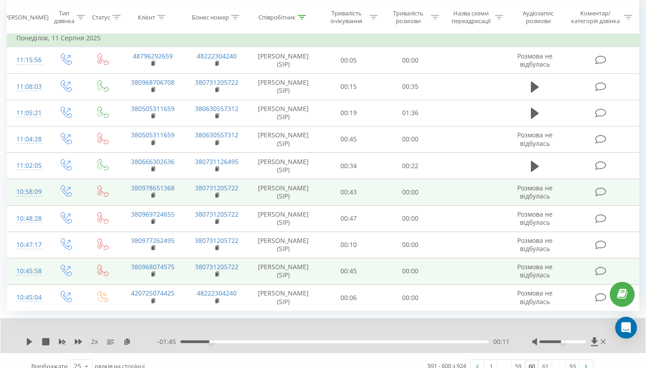
scroll to position [100, 0]
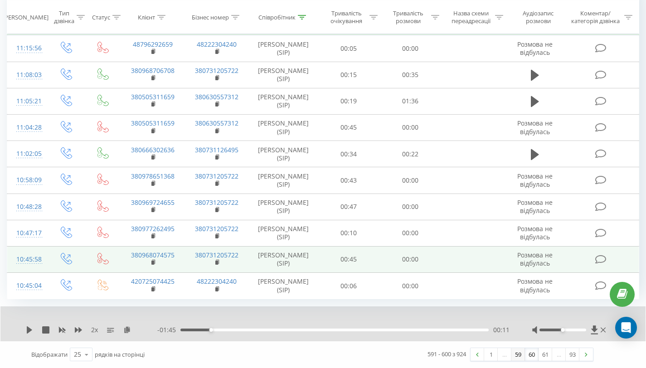
click at [518, 357] on link "59" at bounding box center [518, 354] width 14 height 13
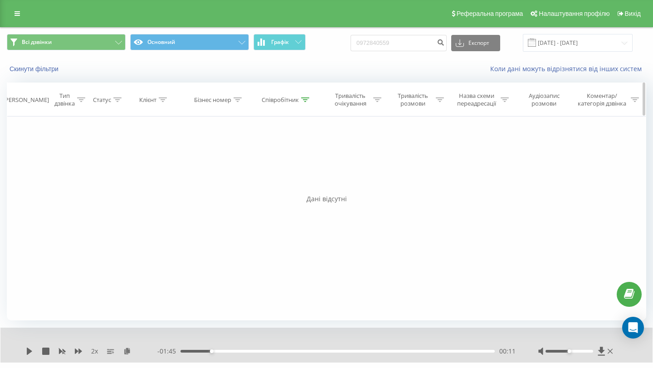
click at [305, 97] on icon at bounding box center [305, 99] width 8 height 5
click at [314, 184] on span "OK" at bounding box center [305, 182] width 25 height 14
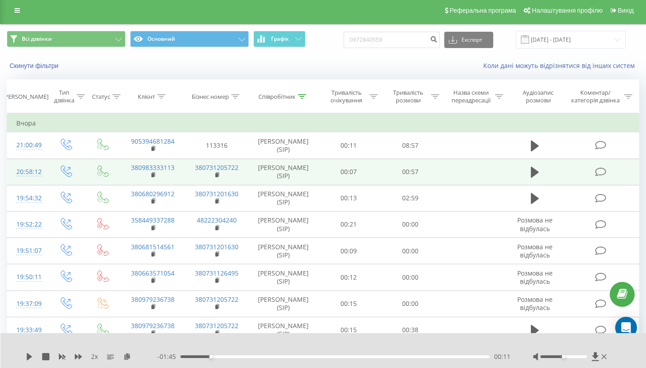
scroll to position [8, 0]
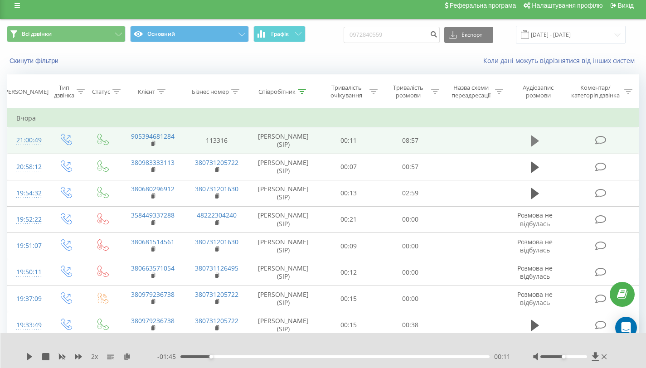
click at [531, 143] on icon at bounding box center [535, 141] width 8 height 11
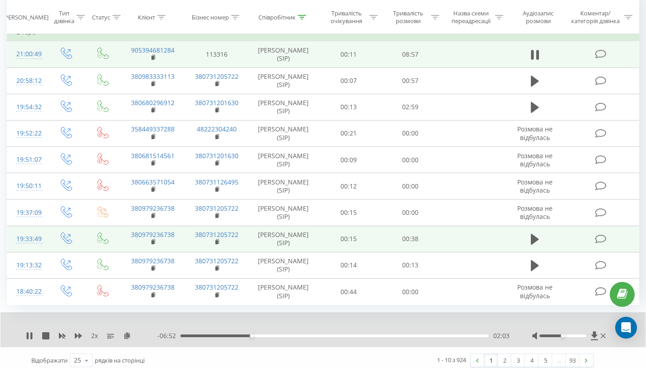
scroll to position [100, 0]
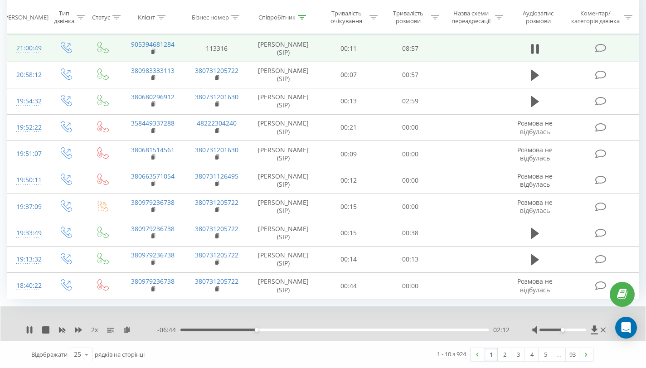
click at [557, 356] on div "…" at bounding box center [559, 354] width 14 height 13
click at [589, 357] on link at bounding box center [586, 354] width 14 height 13
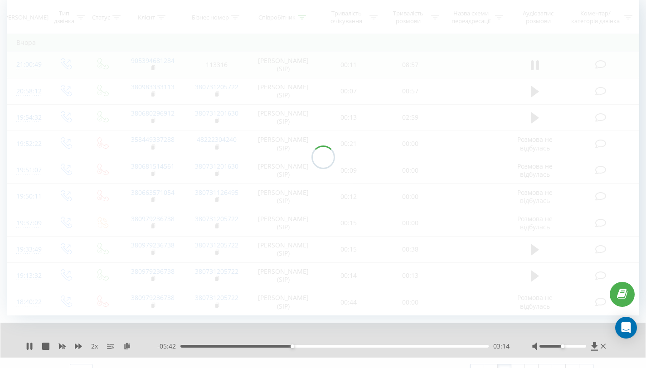
scroll to position [80, 0]
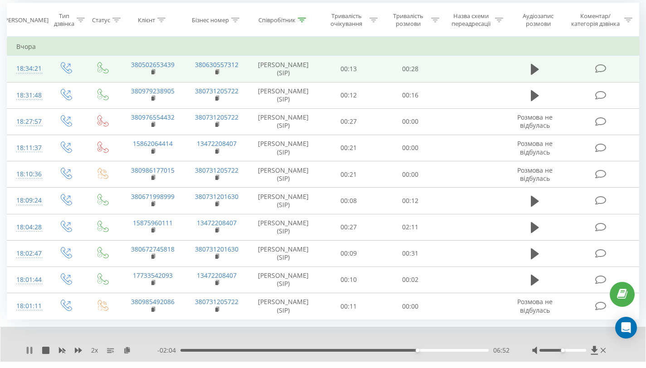
click at [30, 352] on icon at bounding box center [29, 350] width 7 height 7
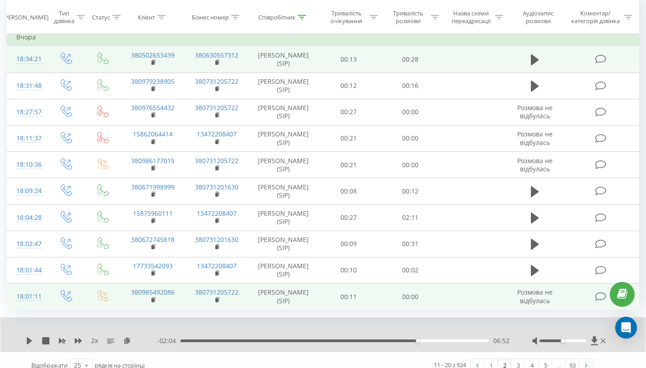
scroll to position [100, 0]
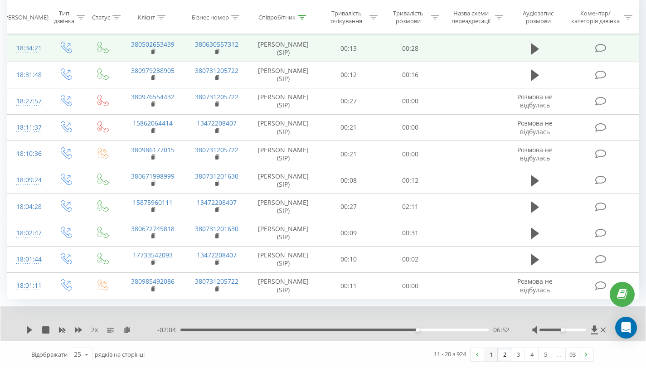
click at [492, 353] on link "1" at bounding box center [491, 354] width 14 height 13
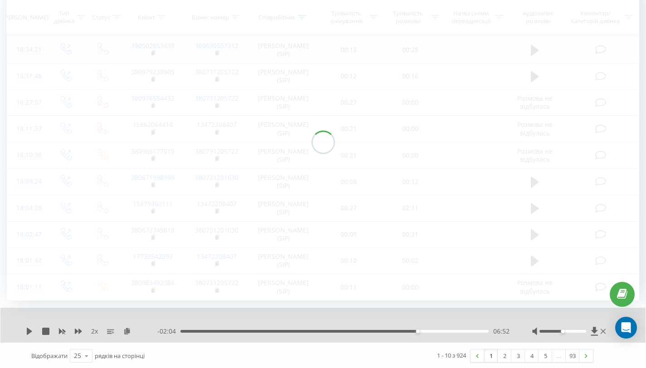
scroll to position [60, 0]
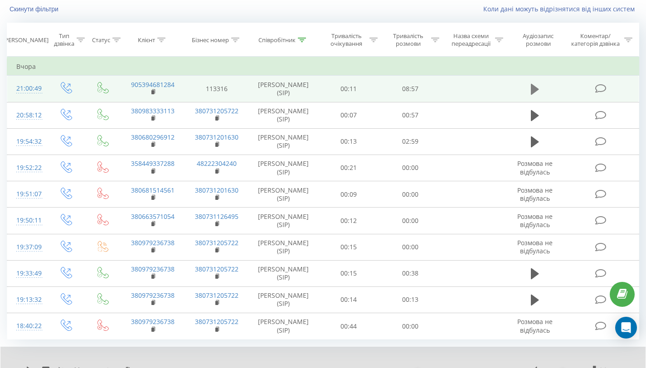
click at [530, 94] on button at bounding box center [535, 90] width 14 height 14
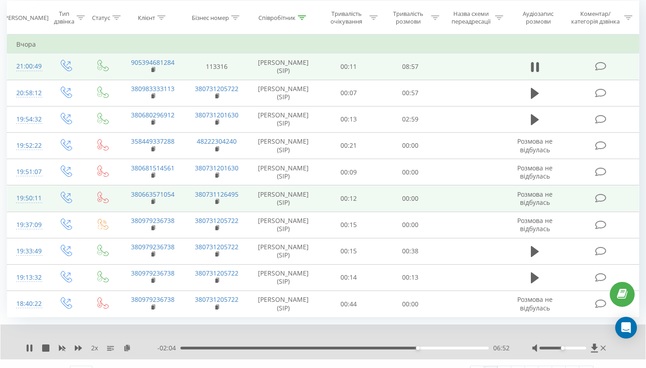
scroll to position [100, 0]
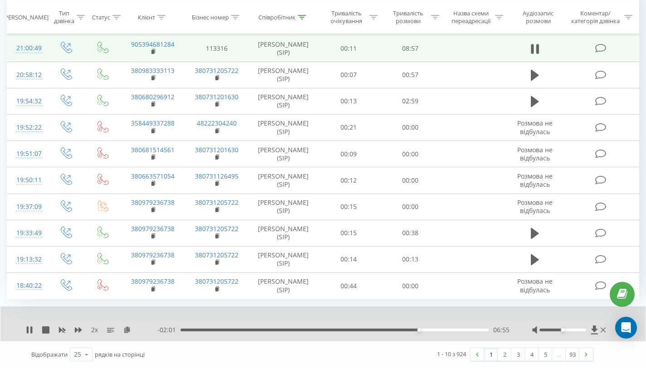
click at [190, 329] on div "06:55" at bounding box center [334, 330] width 308 height 3
drag, startPoint x: 189, startPoint y: 329, endPoint x: 180, endPoint y: 330, distance: 9.2
click at [180, 330] on div "00:00" at bounding box center [181, 330] width 4 height 4
click at [530, 353] on link "4" at bounding box center [532, 354] width 14 height 13
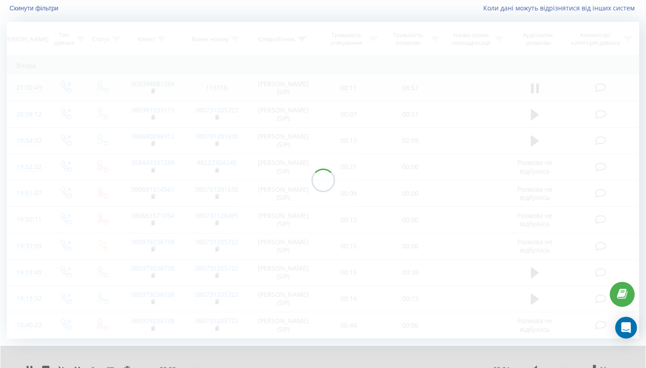
scroll to position [60, 0]
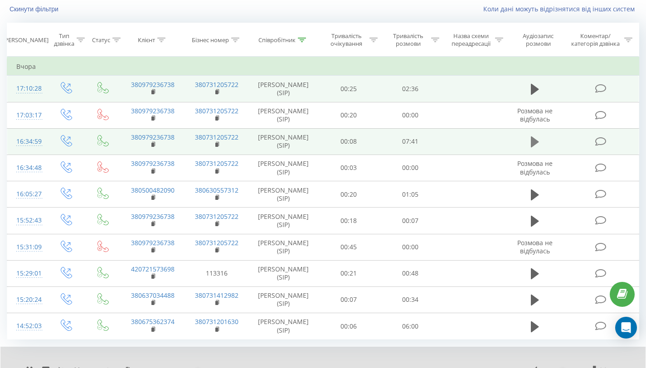
click at [533, 140] on icon at bounding box center [535, 141] width 8 height 11
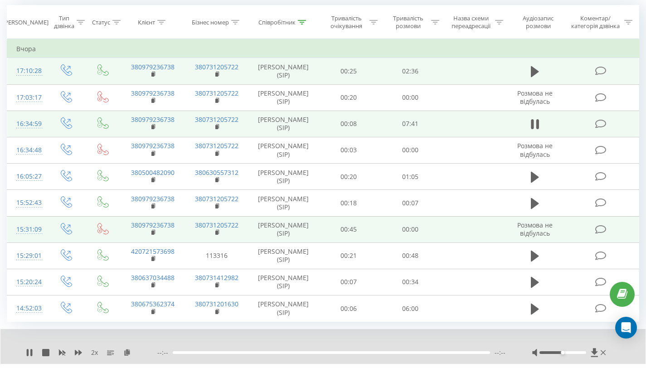
scroll to position [100, 0]
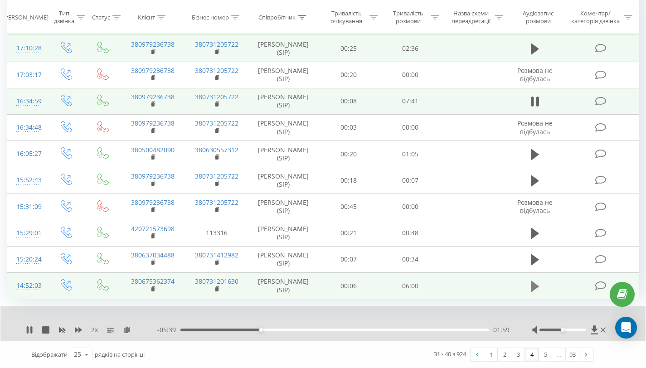
click at [533, 285] on icon at bounding box center [535, 286] width 8 height 11
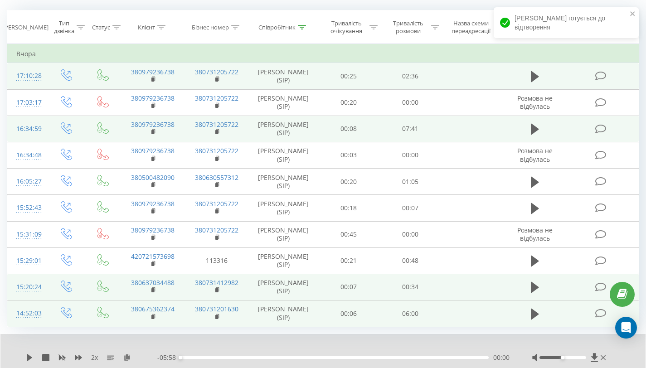
scroll to position [78, 0]
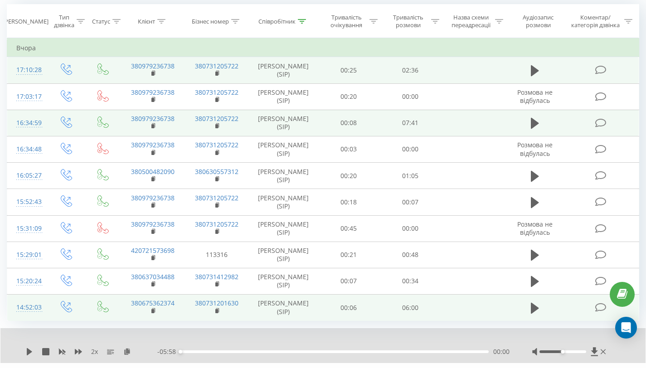
click at [25, 350] on div "2 x - 05:58 00:00 00:00" at bounding box center [322, 345] width 645 height 35
click at [28, 351] on icon at bounding box center [29, 351] width 5 height 7
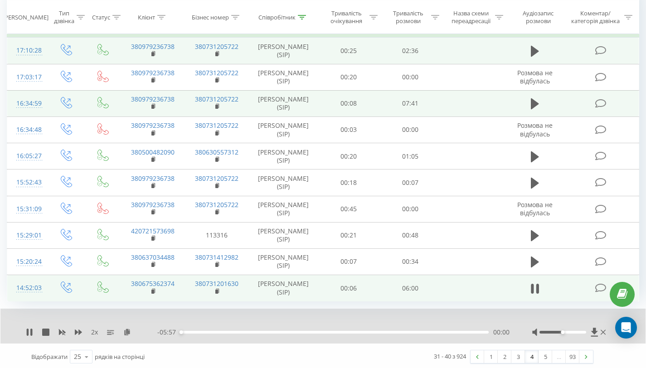
scroll to position [100, 0]
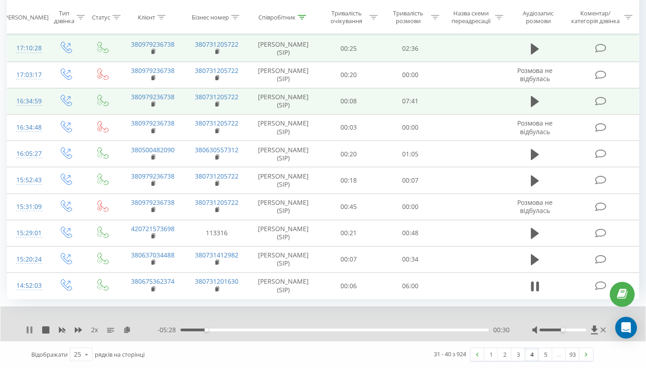
click at [27, 331] on icon at bounding box center [28, 329] width 2 height 7
click at [544, 356] on link "5" at bounding box center [546, 354] width 14 height 13
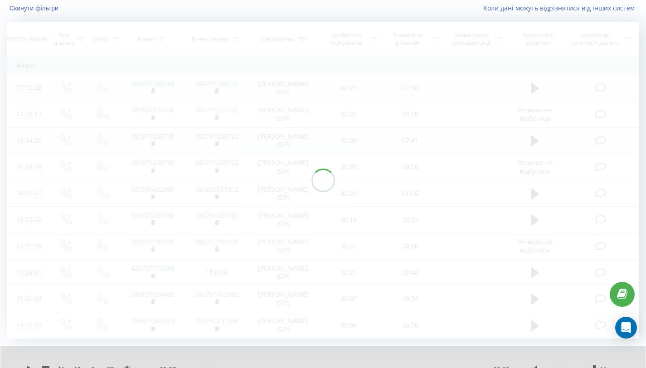
scroll to position [60, 0]
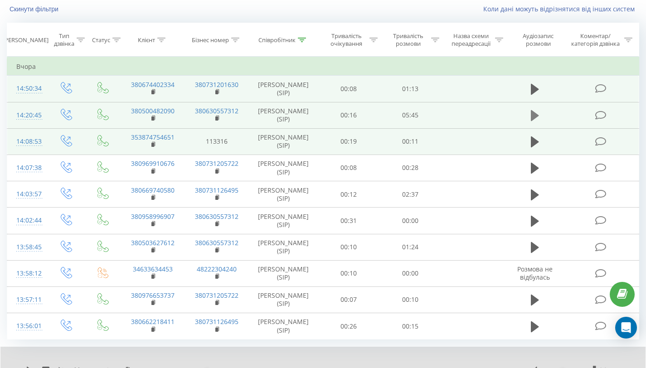
click at [536, 118] on icon at bounding box center [535, 115] width 8 height 13
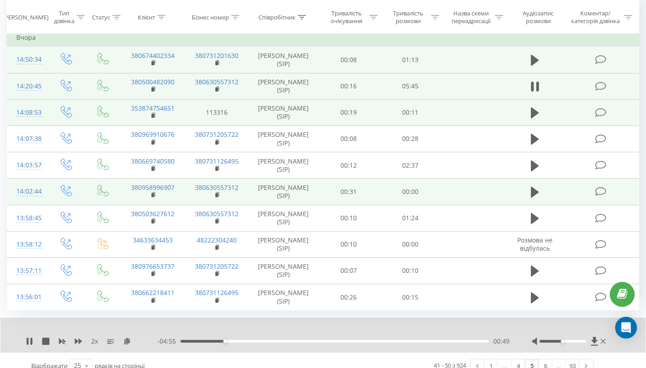
scroll to position [94, 0]
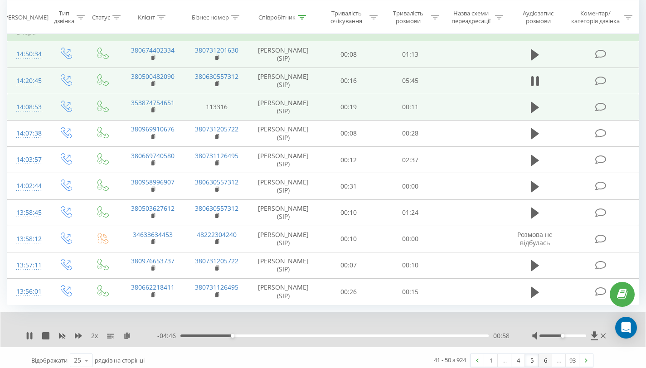
click at [543, 360] on link "6" at bounding box center [546, 360] width 14 height 13
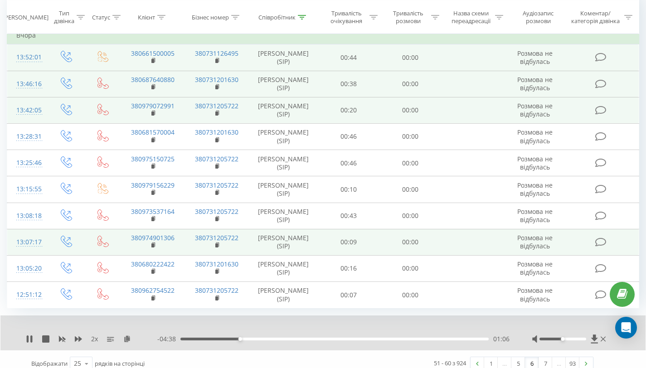
scroll to position [100, 0]
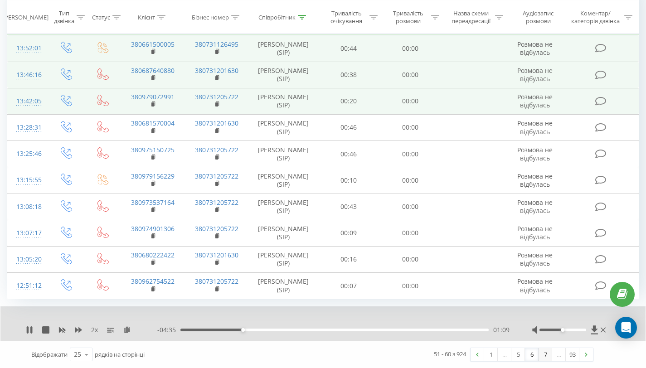
click at [545, 356] on link "7" at bounding box center [546, 354] width 14 height 13
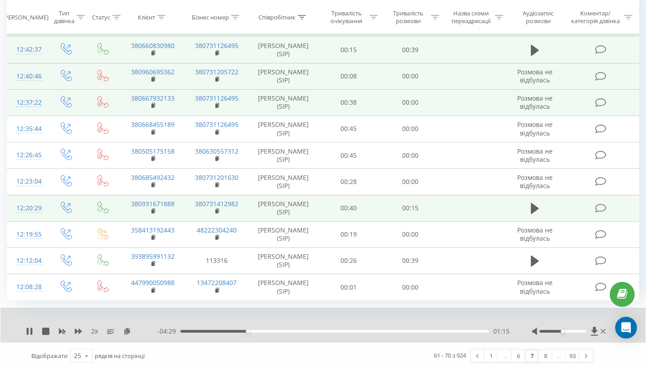
scroll to position [100, 0]
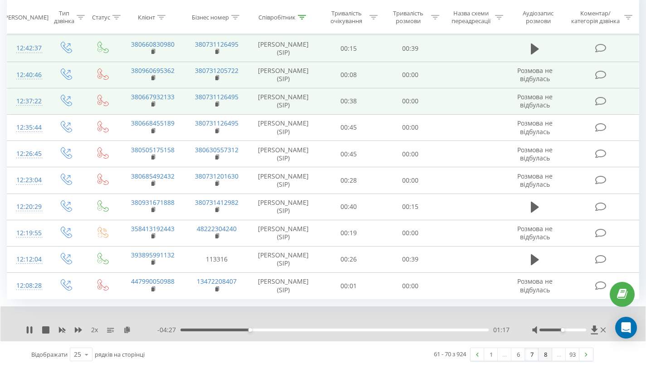
click at [542, 355] on link "8" at bounding box center [546, 354] width 14 height 13
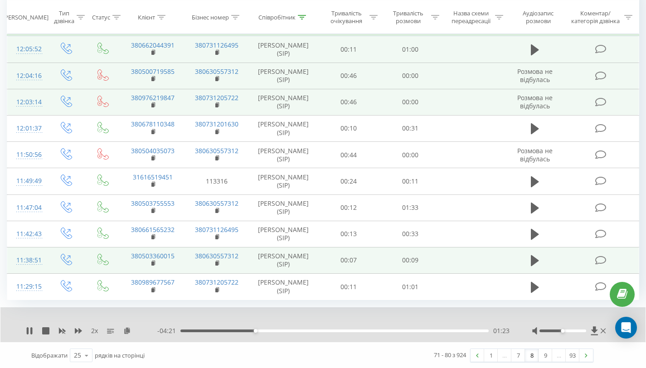
scroll to position [100, 0]
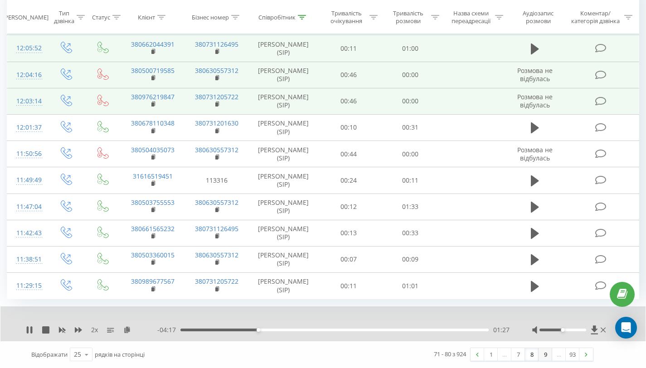
click at [545, 354] on link "9" at bounding box center [546, 354] width 14 height 13
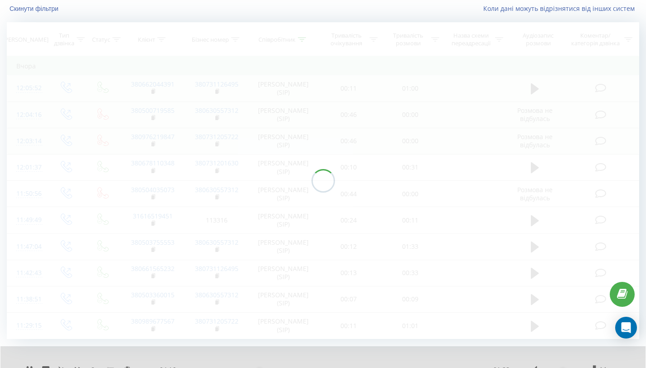
scroll to position [60, 0]
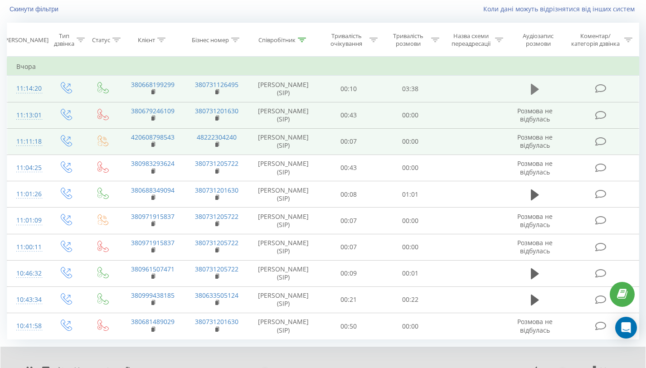
click at [538, 88] on icon at bounding box center [535, 89] width 8 height 11
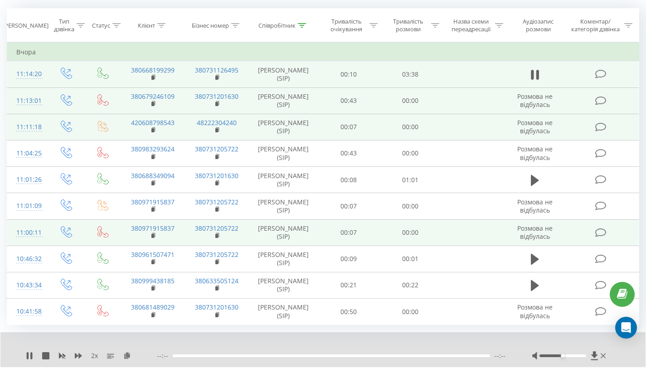
scroll to position [100, 0]
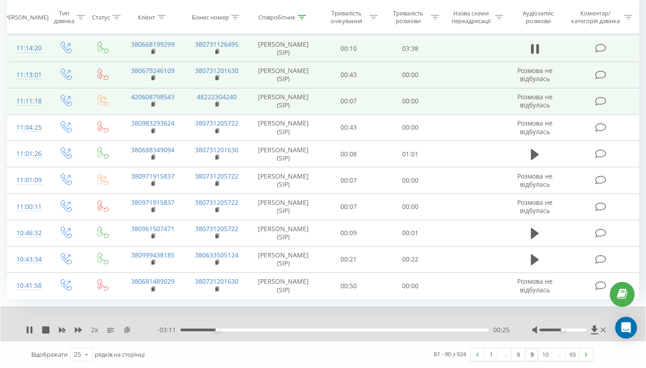
click at [129, 330] on icon at bounding box center [127, 329] width 8 height 6
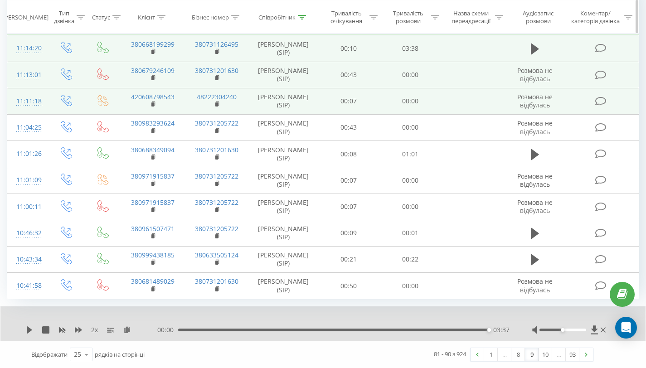
scroll to position [0, 0]
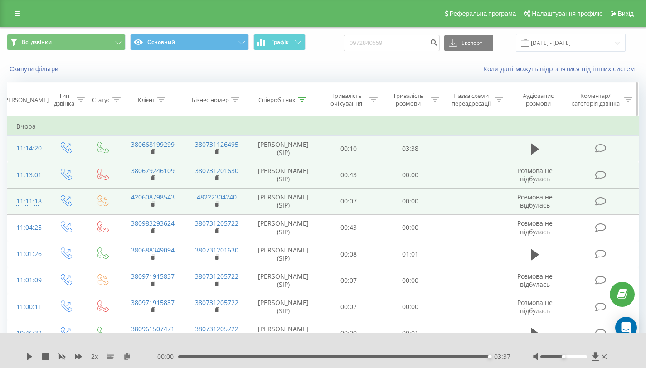
click at [304, 101] on icon at bounding box center [302, 99] width 8 height 5
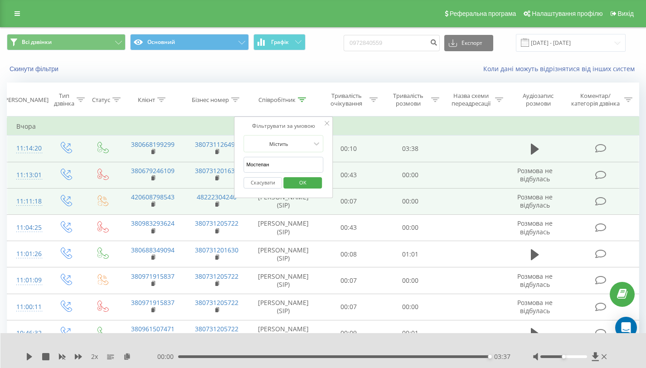
click at [283, 159] on input "Мостепан" at bounding box center [283, 165] width 80 height 16
click at [281, 164] on input "Мостепан" at bounding box center [283, 165] width 80 height 16
drag, startPoint x: 282, startPoint y: 165, endPoint x: 235, endPoint y: 168, distance: 47.7
click at [235, 168] on div "Фільтрувати за умовою Містить [PERSON_NAME] OK" at bounding box center [283, 158] width 99 height 82
type input "М"
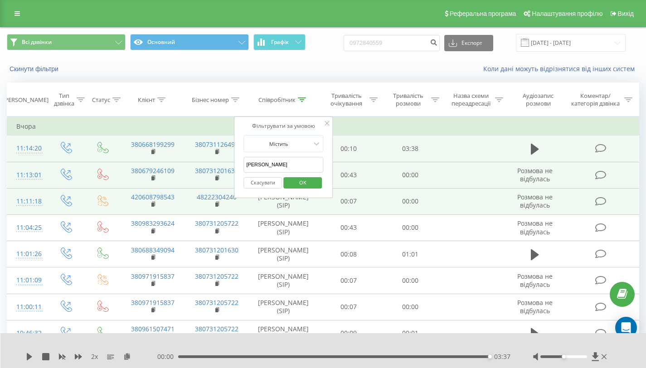
type input "[PERSON_NAME]"
click at [295, 181] on span "OK" at bounding box center [302, 182] width 25 height 14
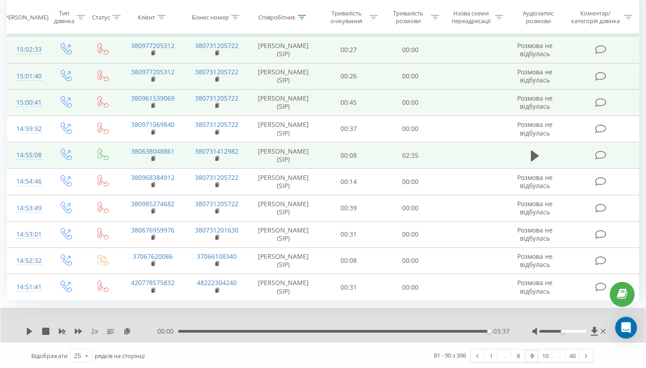
scroll to position [100, 0]
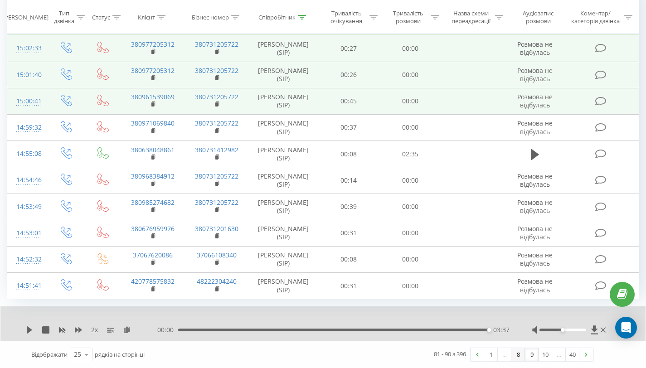
click at [520, 355] on link "8" at bounding box center [518, 354] width 14 height 13
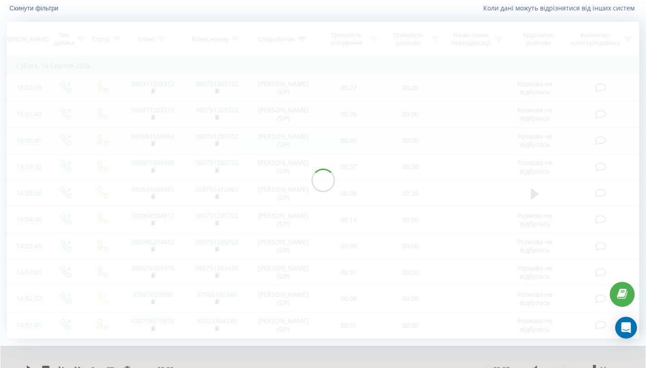
scroll to position [60, 0]
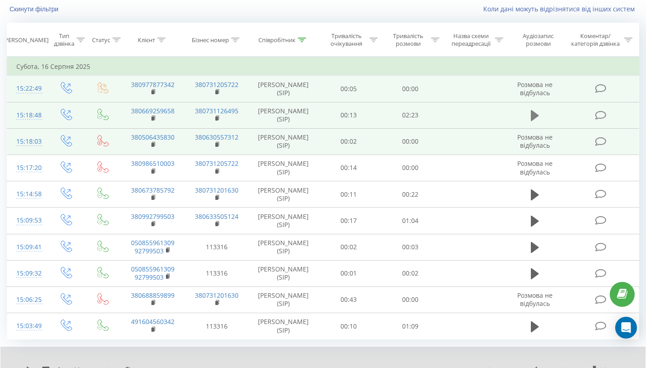
click at [537, 116] on icon at bounding box center [535, 115] width 8 height 11
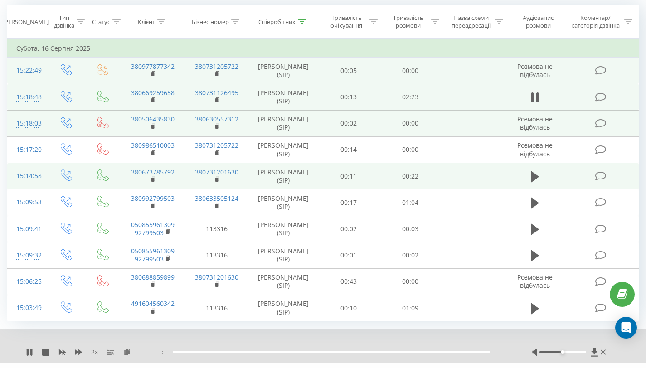
scroll to position [100, 0]
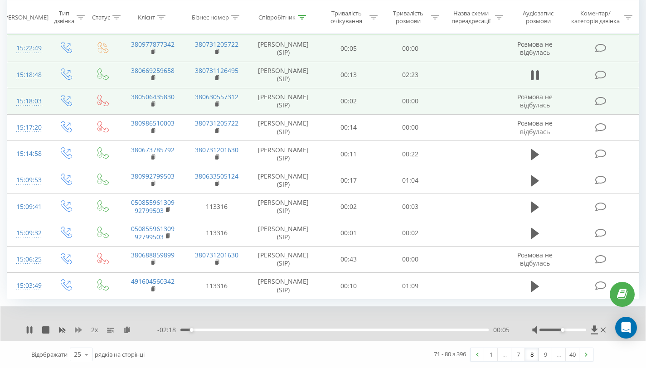
click at [80, 329] on icon at bounding box center [78, 329] width 7 height 5
click at [81, 331] on icon at bounding box center [78, 329] width 7 height 7
